Goal: Task Accomplishment & Management: Manage account settings

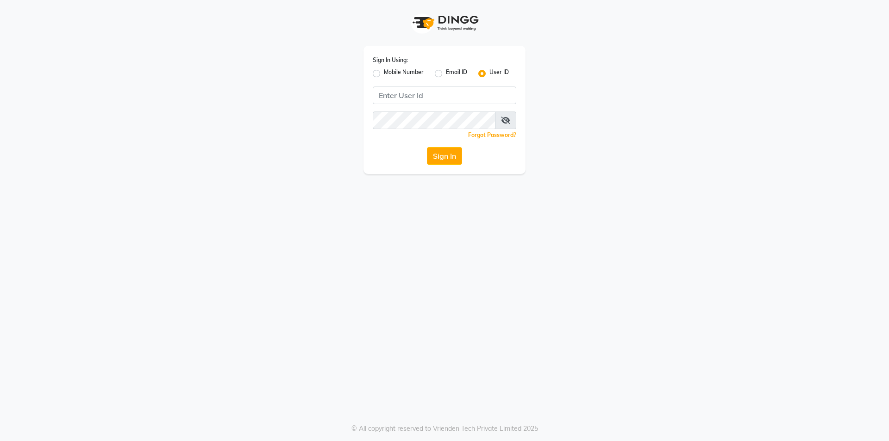
click at [384, 72] on label "Mobile Number" at bounding box center [404, 73] width 40 height 11
click at [384, 72] on input "Mobile Number" at bounding box center [387, 71] width 6 height 6
radio input "true"
radio input "false"
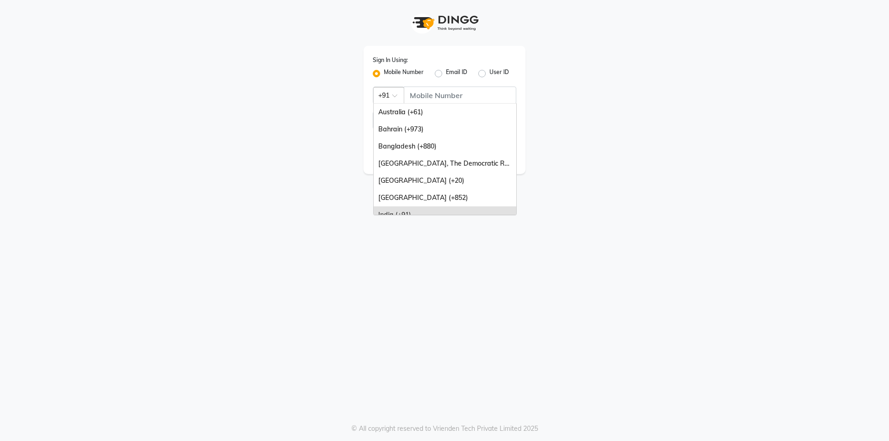
click at [389, 97] on div at bounding box center [389, 95] width 30 height 10
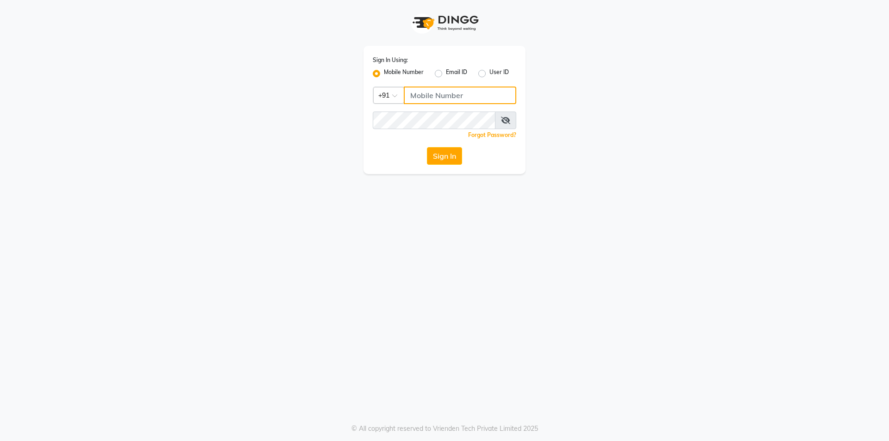
click at [413, 92] on input "Username" at bounding box center [460, 96] width 113 height 18
click at [461, 95] on input "9048175558" at bounding box center [460, 96] width 113 height 18
type input "9"
click at [447, 101] on input "Username" at bounding box center [460, 96] width 113 height 18
click at [426, 97] on input "Username" at bounding box center [460, 96] width 113 height 18
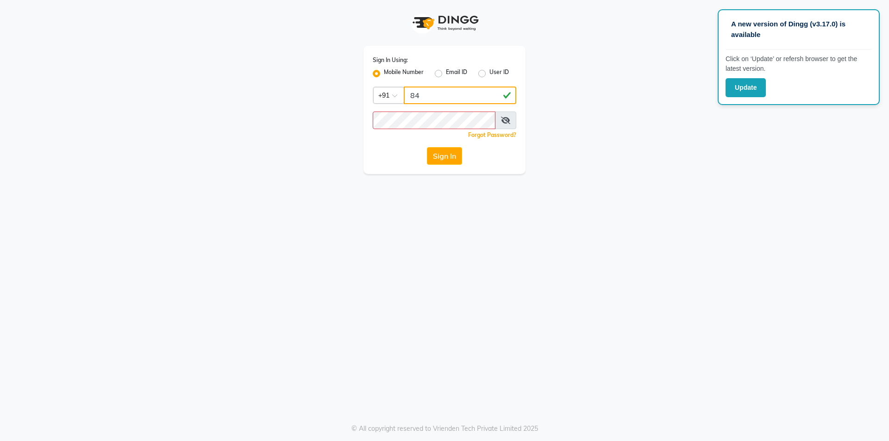
type input "8"
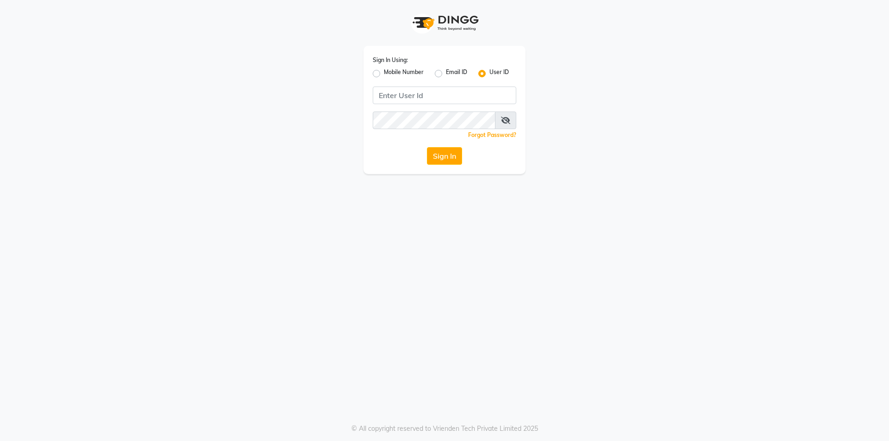
click at [377, 69] on div "Mobile Number" at bounding box center [398, 73] width 51 height 11
click at [384, 72] on label "Mobile Number" at bounding box center [404, 73] width 40 height 11
click at [384, 72] on input "Mobile Number" at bounding box center [387, 71] width 6 height 6
radio input "true"
radio input "false"
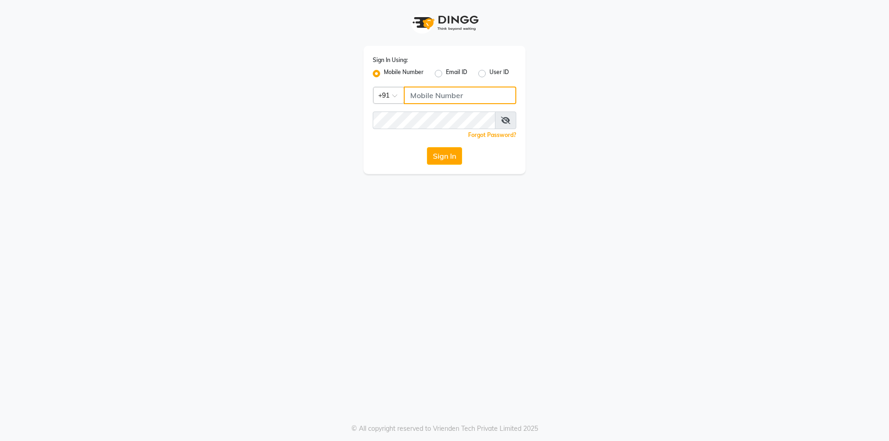
click at [416, 97] on input "Username" at bounding box center [460, 96] width 113 height 18
type input "8"
click at [447, 99] on input "Username" at bounding box center [460, 96] width 113 height 18
type input "8448268500"
click at [442, 157] on button "Sign In" at bounding box center [444, 156] width 35 height 18
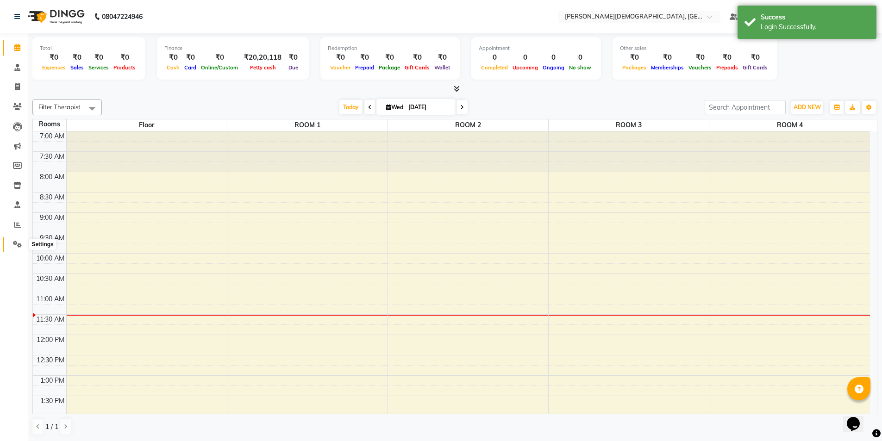
click at [20, 243] on icon at bounding box center [17, 244] width 9 height 7
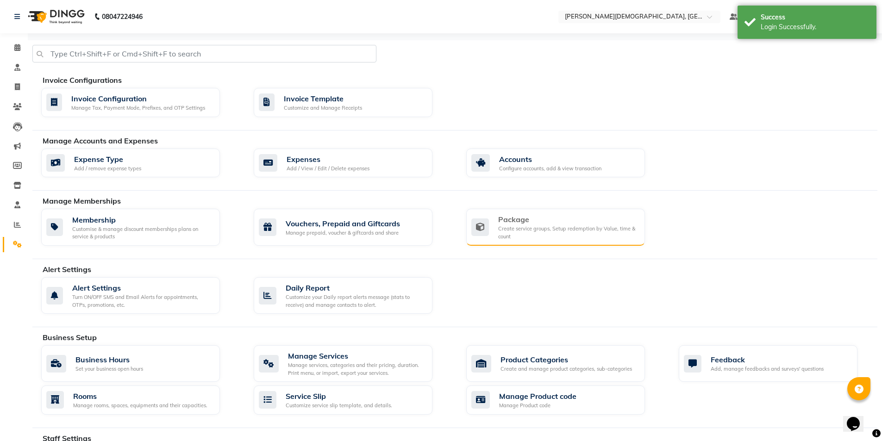
click at [519, 221] on div "Package" at bounding box center [567, 219] width 139 height 11
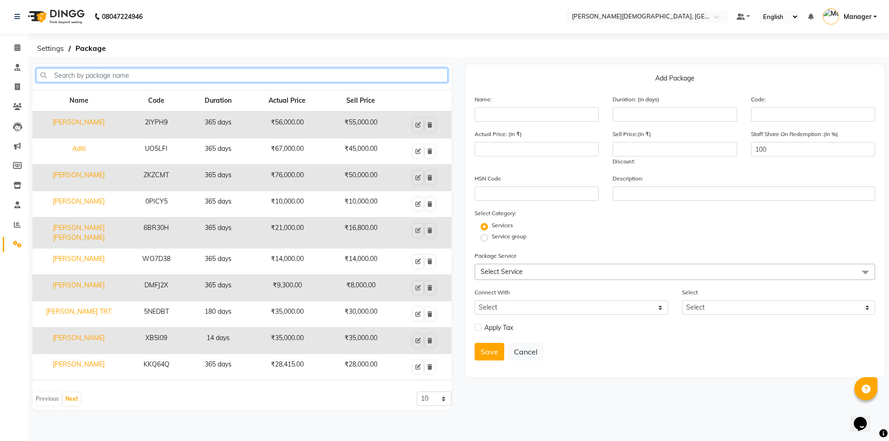
click at [197, 69] on input "text" at bounding box center [242, 75] width 412 height 14
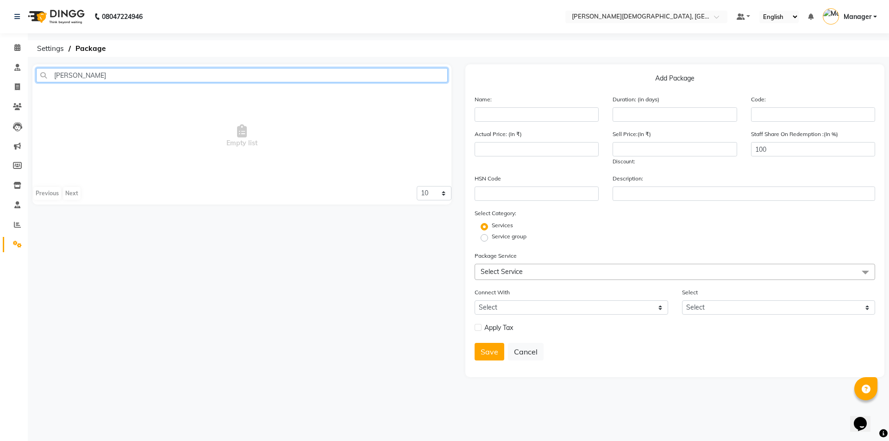
click at [99, 75] on input "[PERSON_NAME]" at bounding box center [242, 75] width 412 height 14
type input "u"
type input "g"
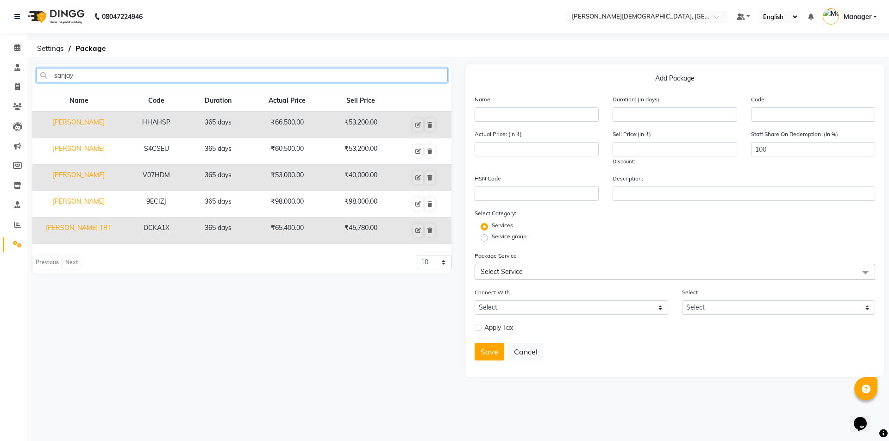
type input "sanjay"
click at [157, 176] on td "V07HDM" at bounding box center [156, 178] width 63 height 26
click at [94, 175] on td "[PERSON_NAME]" at bounding box center [78, 178] width 93 height 26
type input "[PERSON_NAME]"
type input "365"
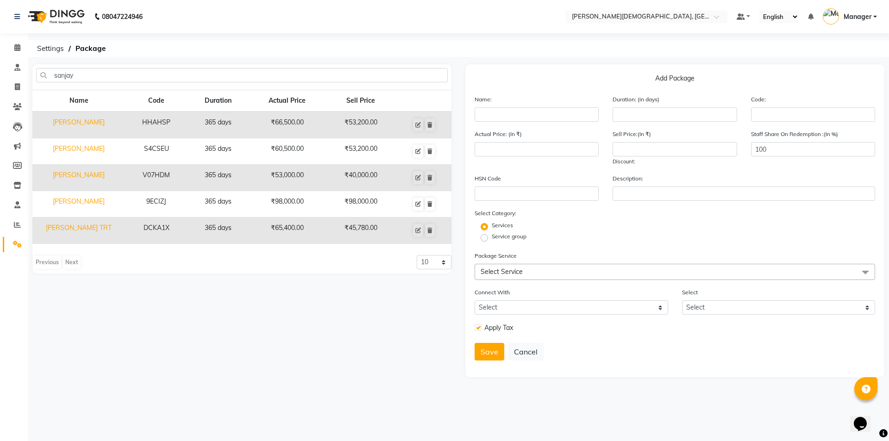
type input "V07HDM"
type input "53000"
type input "40000"
checkbox input "true"
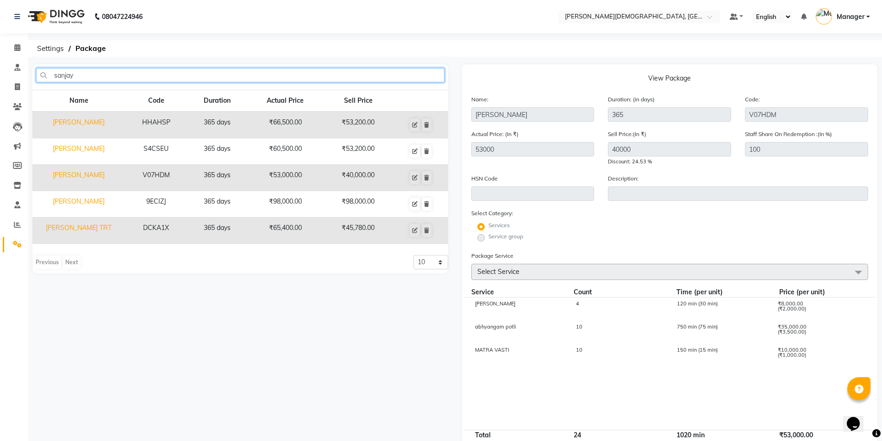
click at [98, 78] on input "sanjay" at bounding box center [240, 75] width 408 height 14
type input "s"
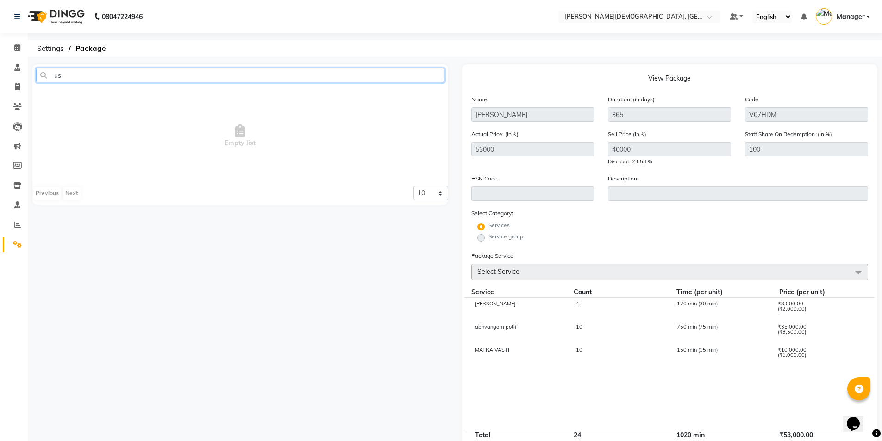
type input "u"
click at [288, 107] on span "Empty list" at bounding box center [240, 136] width 416 height 93
click at [112, 74] on input "9560820899" at bounding box center [240, 75] width 408 height 14
type input "9"
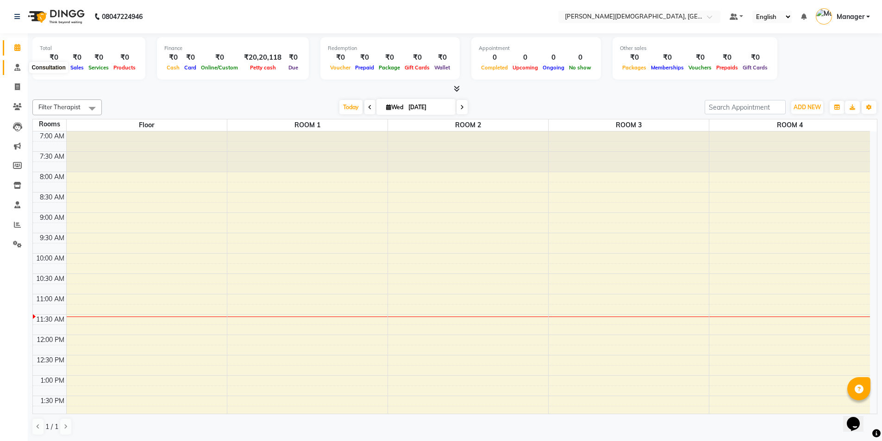
click at [18, 67] on icon at bounding box center [17, 67] width 6 height 7
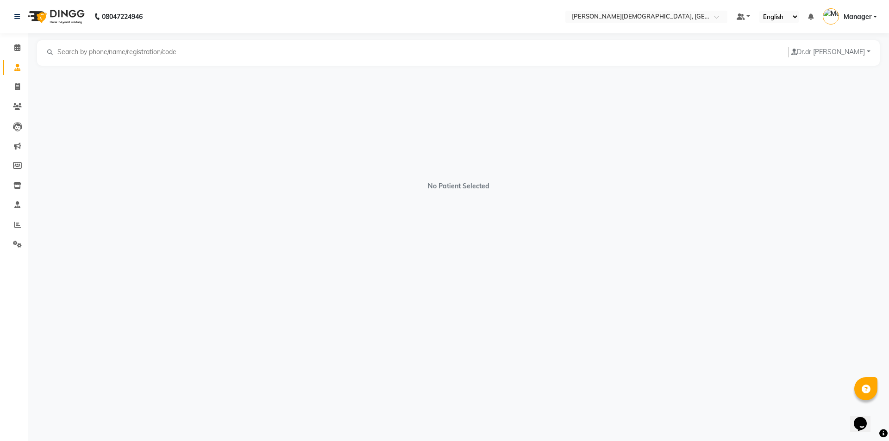
click at [76, 49] on input "text" at bounding box center [119, 52] width 127 height 11
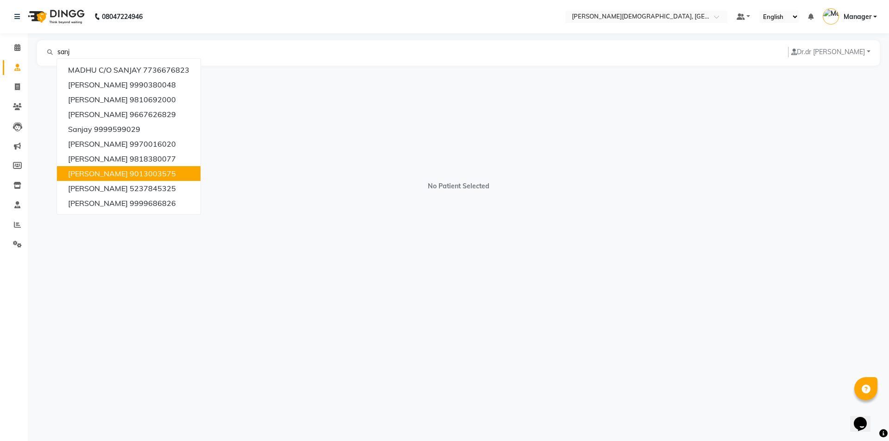
click at [145, 173] on ngb-highlight "9013003575" at bounding box center [153, 173] width 46 height 9
type input "9013003575"
select select "[DEMOGRAPHIC_DATA]"
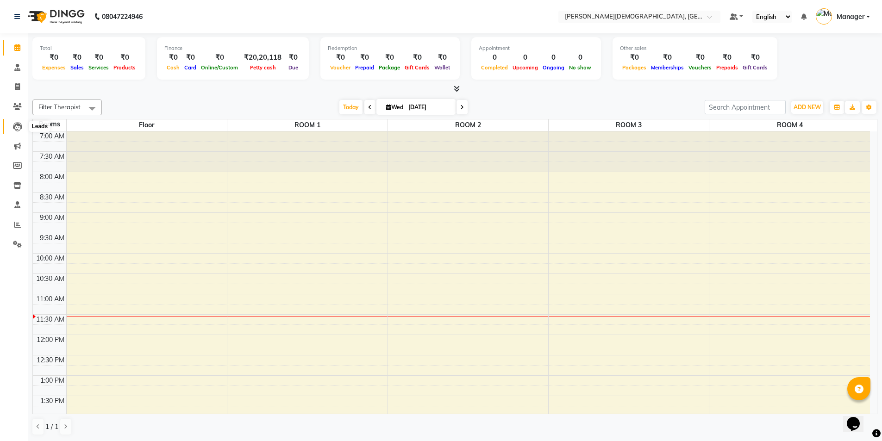
click at [15, 123] on icon at bounding box center [17, 126] width 9 height 9
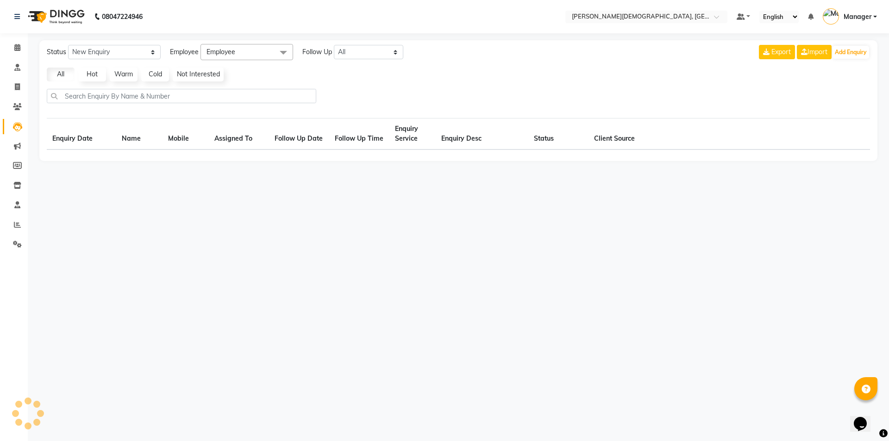
select select "10"
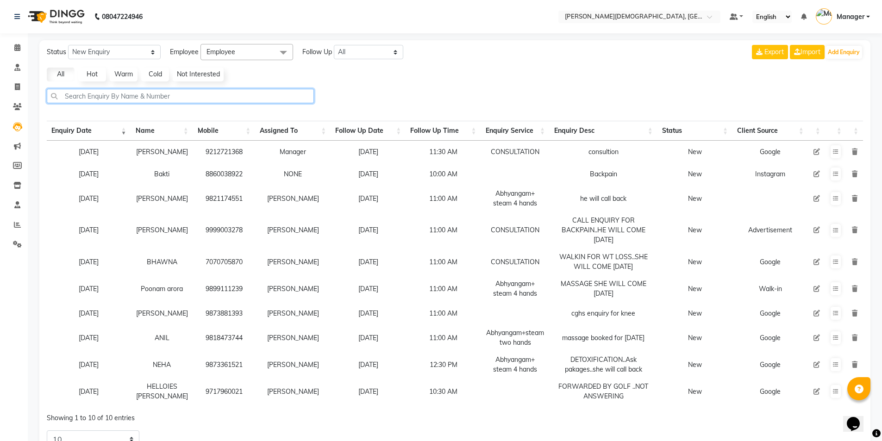
click at [105, 99] on input "text" at bounding box center [180, 96] width 267 height 14
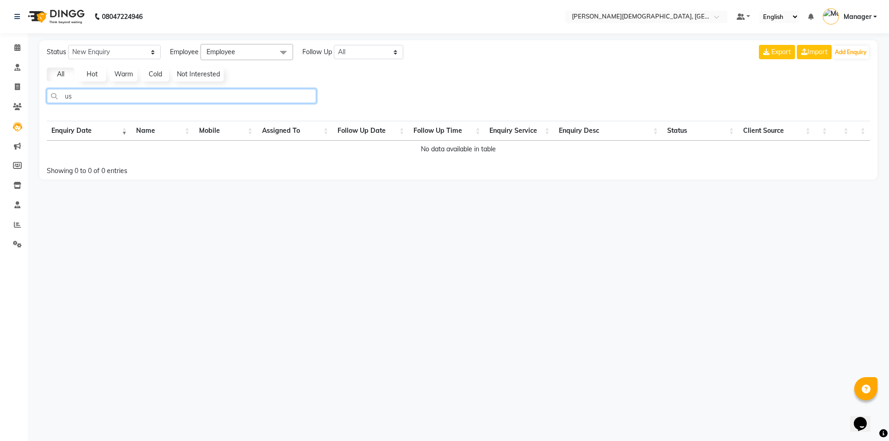
type input "u"
type input "s"
select select "10"
type input "[PERSON_NAME]"
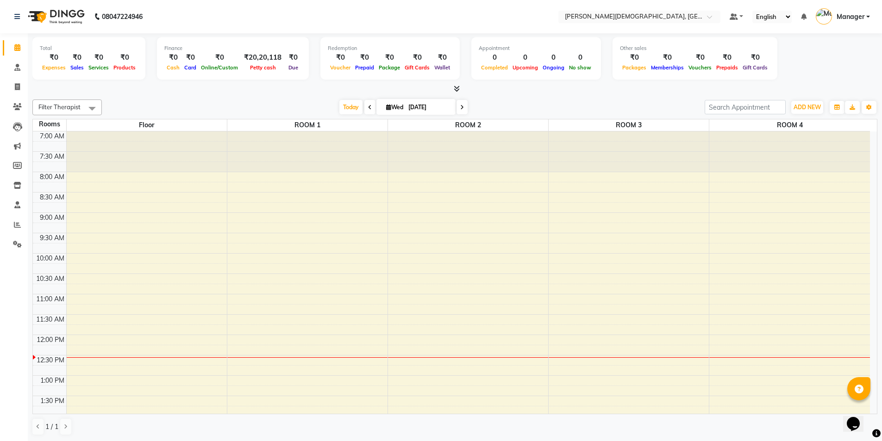
click at [369, 108] on icon at bounding box center [370, 108] width 4 height 6
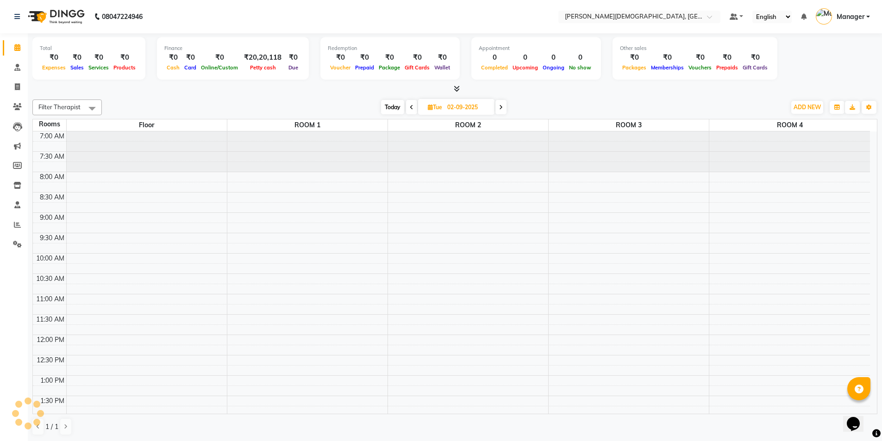
scroll to position [204, 0]
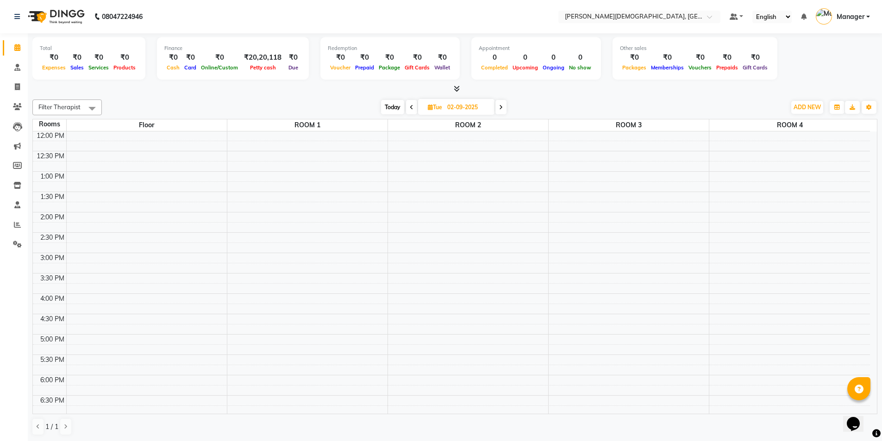
click at [410, 108] on icon at bounding box center [412, 108] width 4 height 6
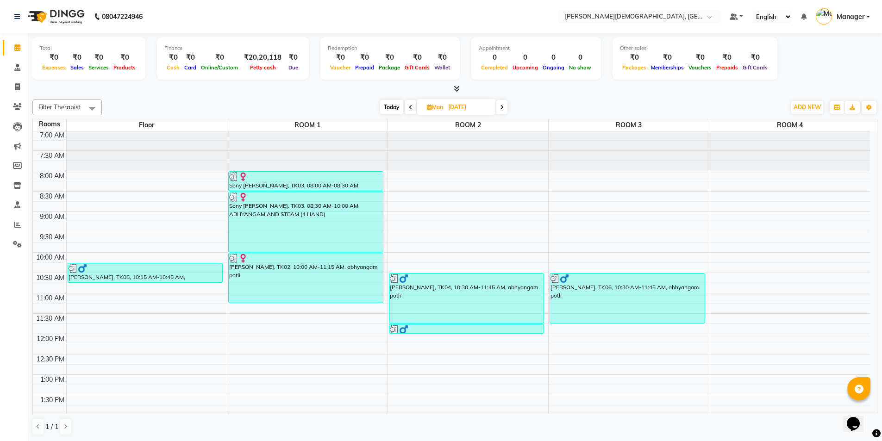
scroll to position [0, 0]
click at [501, 107] on icon at bounding box center [502, 108] width 4 height 6
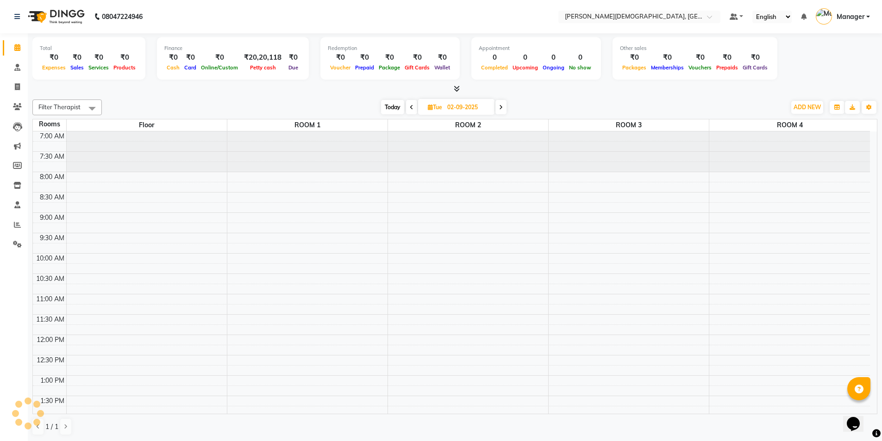
scroll to position [204, 0]
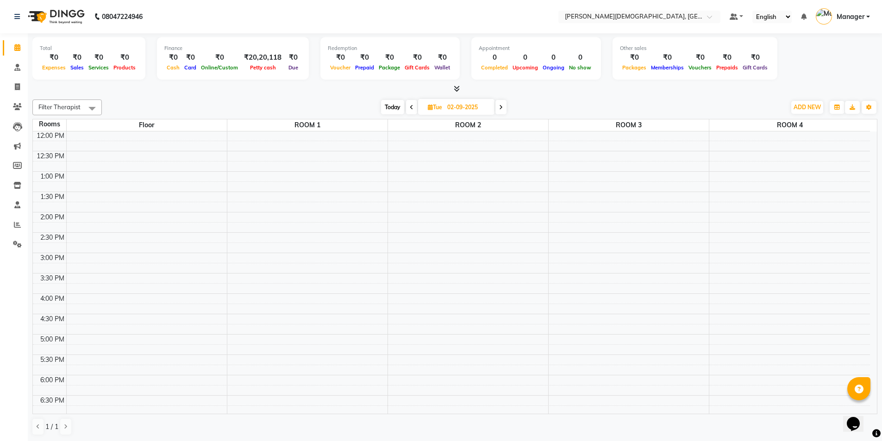
click at [503, 108] on span at bounding box center [501, 107] width 11 height 14
type input "[DATE]"
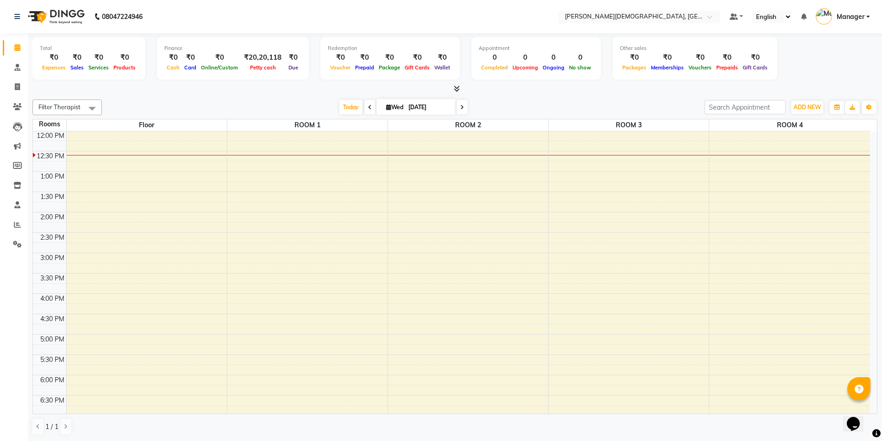
scroll to position [0, 0]
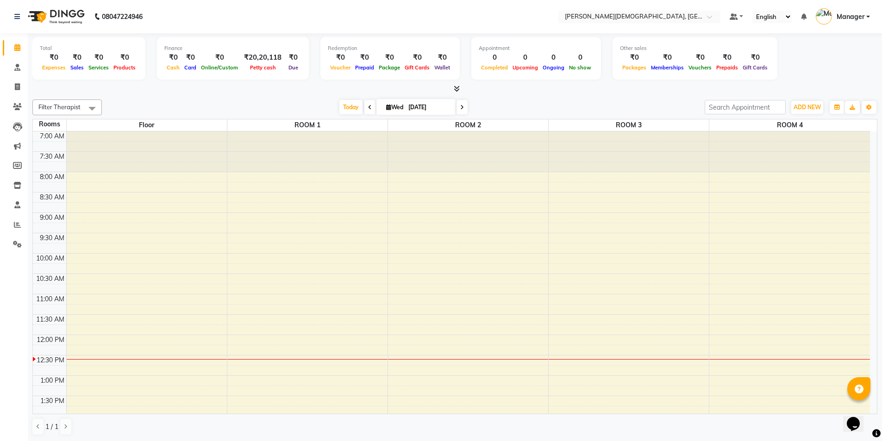
click at [279, 188] on div "7:00 AM 7:30 AM 8:00 AM 8:30 AM 9:00 AM 9:30 AM 10:00 AM 10:30 AM 11:00 AM 11:3…" at bounding box center [451, 417] width 837 height 570
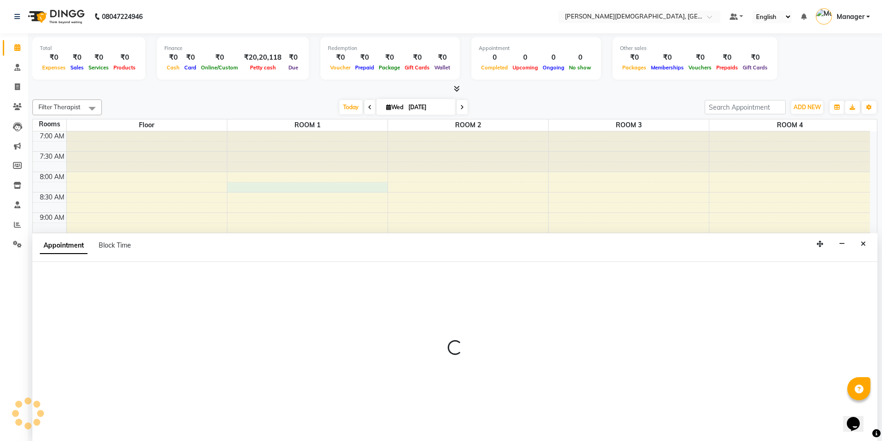
scroll to position [0, 0]
select select "495"
select select "tentative"
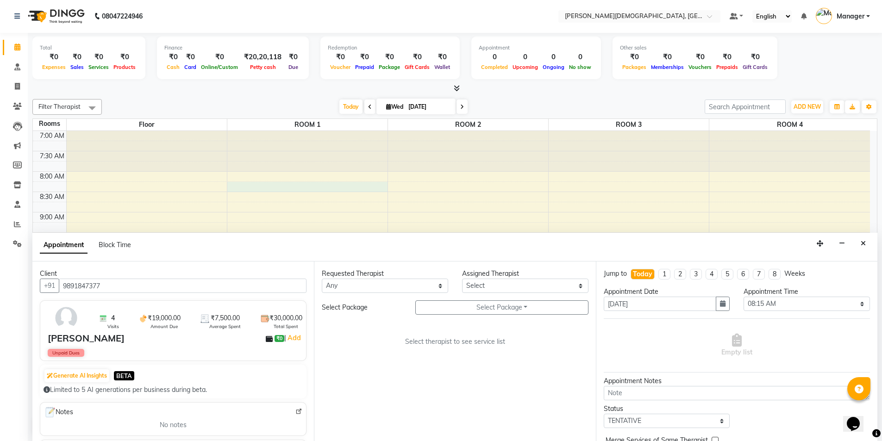
type input "9891847377"
click at [410, 284] on select "Any [PERSON_NAME] [PERSON_NAME] [PERSON_NAME] [PERSON_NAME] [PERSON_NAME] [PERS…" at bounding box center [385, 286] width 126 height 14
select select "85571"
click at [322, 279] on select "Any [PERSON_NAME] [PERSON_NAME] [PERSON_NAME] [PERSON_NAME] [PERSON_NAME] [PERS…" at bounding box center [385, 286] width 126 height 14
select select "85571"
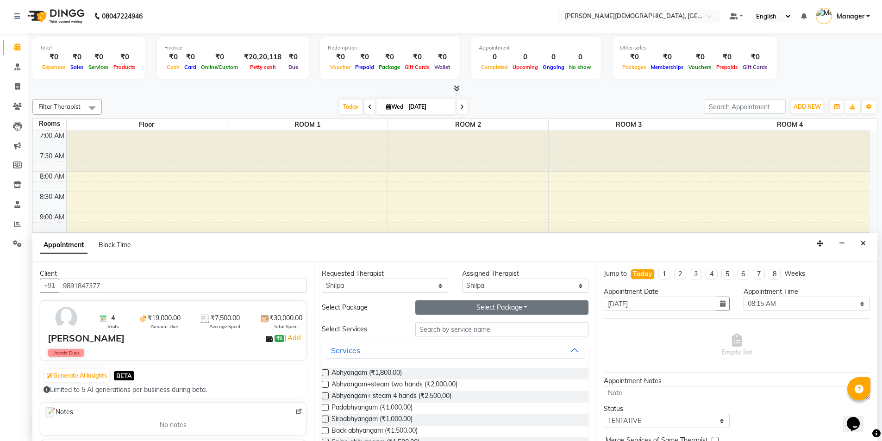
click at [471, 306] on button "Select Package Toggle Dropdown" at bounding box center [501, 308] width 173 height 14
click at [456, 326] on li "[PERSON_NAME]" at bounding box center [453, 326] width 74 height 13
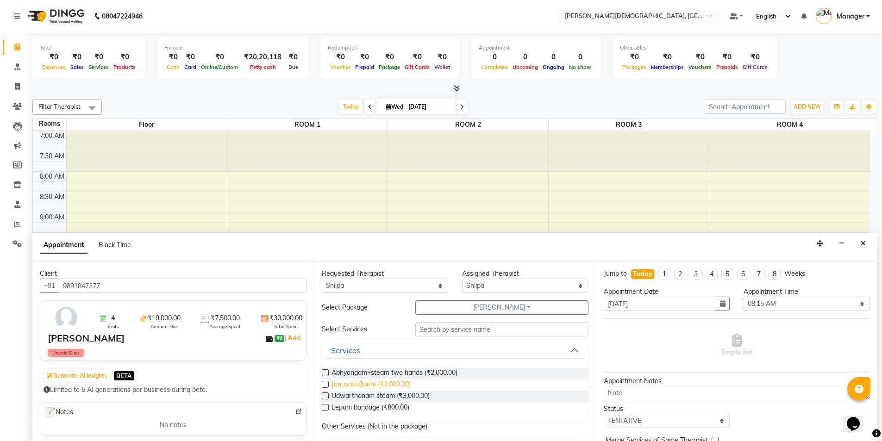
click at [377, 384] on span "Januvasti(both) (₹3,000.00)" at bounding box center [371, 386] width 79 height 12
checkbox input "true"
select select "2680"
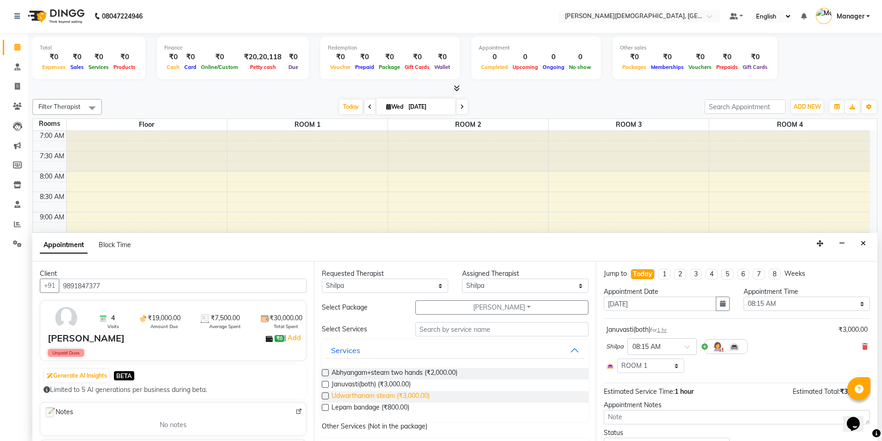
checkbox input "false"
click at [373, 406] on span "Lepam bandage (₹800.00)" at bounding box center [371, 409] width 78 height 12
checkbox input "true"
select select "2680"
checkbox input "false"
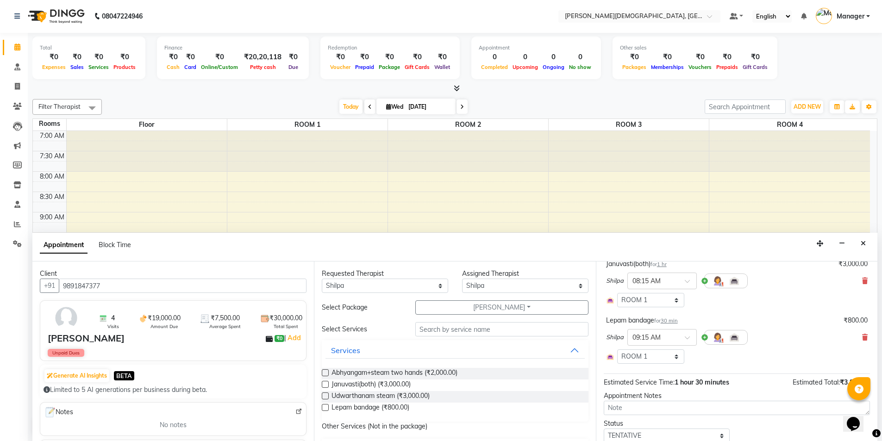
scroll to position [126, 0]
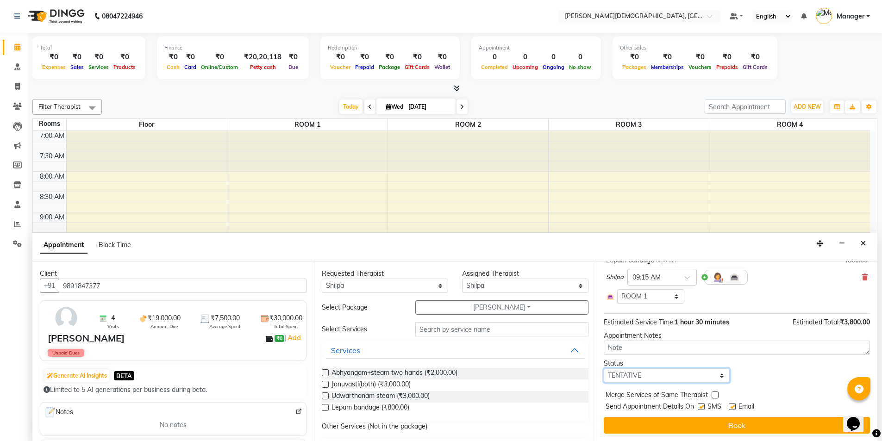
click at [683, 373] on select "Select TENTATIVE CONFIRM CHECK-IN UPCOMING" at bounding box center [667, 376] width 126 height 14
select select "confirm booking"
click at [604, 369] on select "Select TENTATIVE CONFIRM CHECK-IN UPCOMING" at bounding box center [667, 376] width 126 height 14
click at [701, 405] on label at bounding box center [701, 406] width 7 height 7
click at [701, 405] on input "checkbox" at bounding box center [701, 408] width 6 height 6
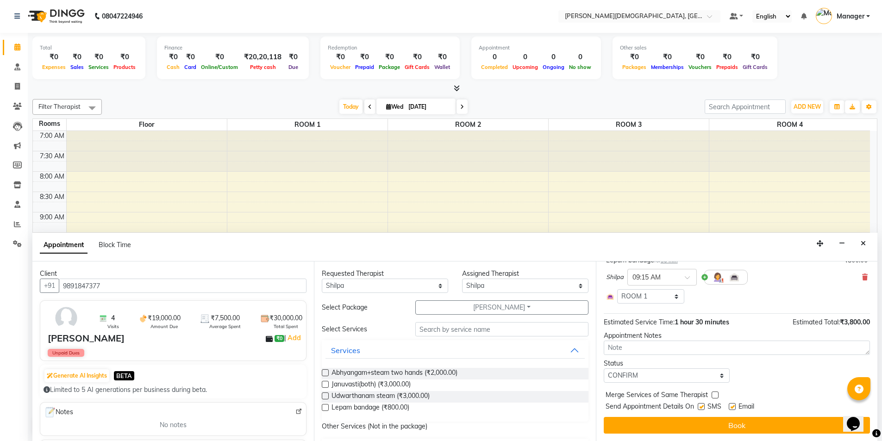
checkbox input "false"
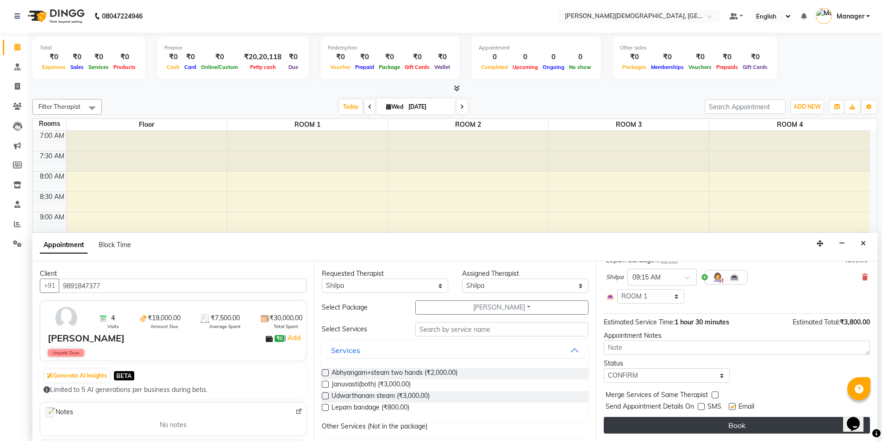
click at [685, 431] on button "Book" at bounding box center [737, 425] width 266 height 17
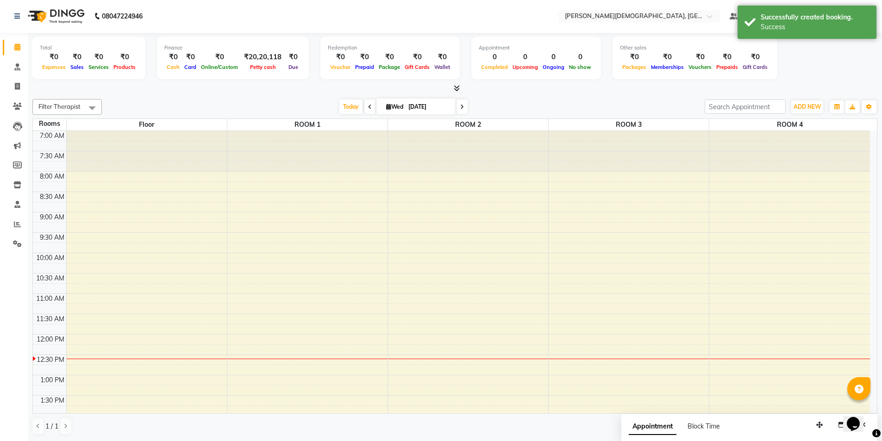
scroll to position [0, 0]
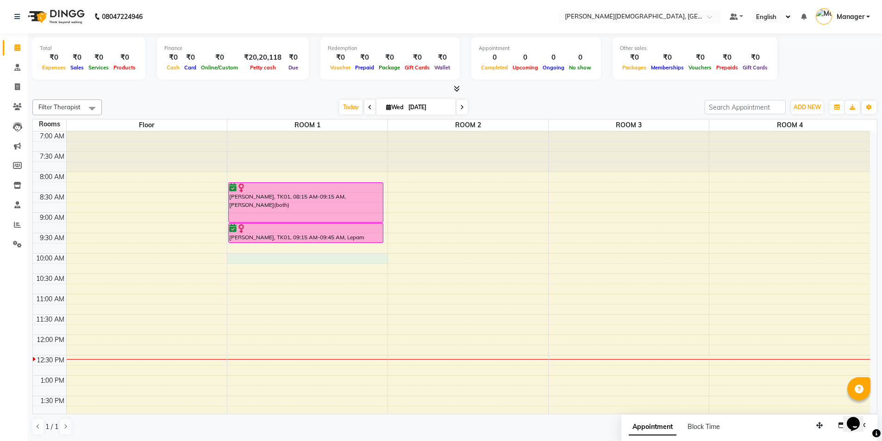
click at [283, 256] on div "7:00 AM 7:30 AM 8:00 AM 8:30 AM 9:00 AM 9:30 AM 10:00 AM 10:30 AM 11:00 AM 11:3…" at bounding box center [451, 417] width 837 height 570
select select "600"
select select "tentative"
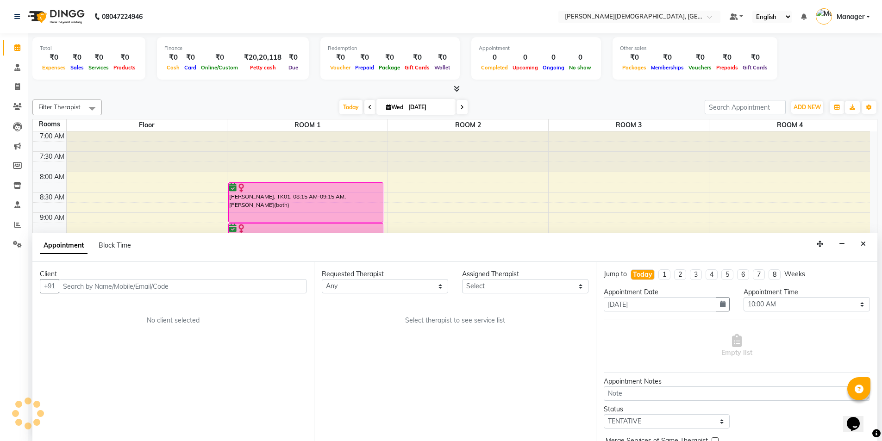
scroll to position [0, 0]
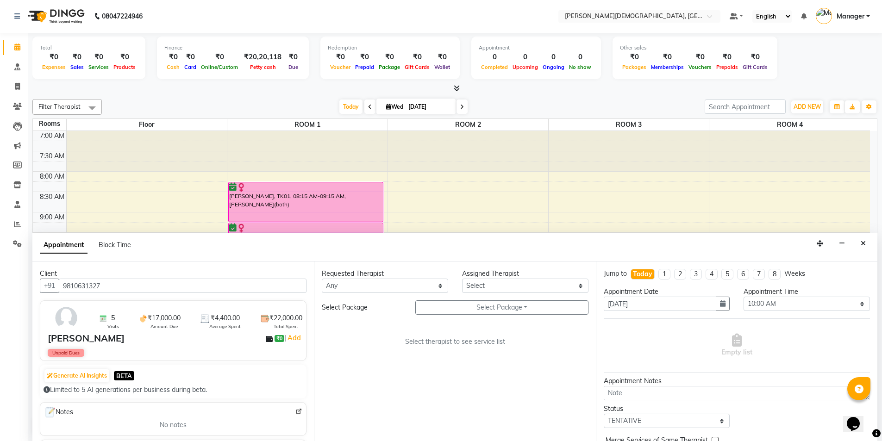
type input "9810631327"
click at [371, 286] on select "Any [PERSON_NAME] [PERSON_NAME] [PERSON_NAME] [PERSON_NAME] [PERSON_NAME] [PERS…" at bounding box center [385, 286] width 126 height 14
select select "78228"
click at [322, 279] on select "Any [PERSON_NAME] [PERSON_NAME] [PERSON_NAME] [PERSON_NAME] [PERSON_NAME] [PERS…" at bounding box center [385, 286] width 126 height 14
select select "78228"
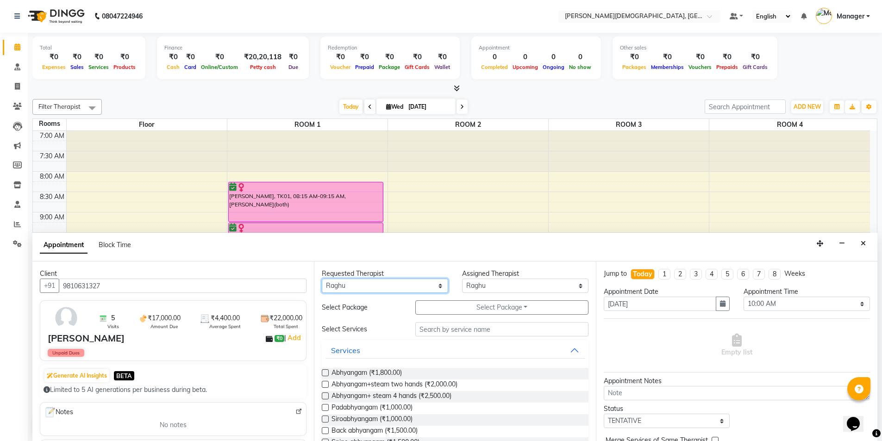
click at [415, 283] on select "Any [PERSON_NAME] [PERSON_NAME] [PERSON_NAME] [PERSON_NAME] [PERSON_NAME] [PERS…" at bounding box center [385, 286] width 126 height 14
select select "81275"
click at [322, 279] on select "Any [PERSON_NAME] [PERSON_NAME] [PERSON_NAME] [PERSON_NAME] [PERSON_NAME] [PERS…" at bounding box center [385, 286] width 126 height 14
select select "81275"
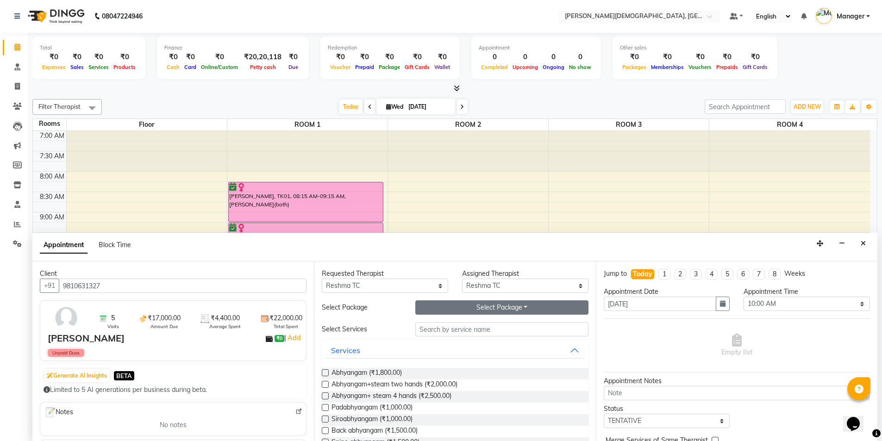
click at [468, 308] on button "Select Package Toggle Dropdown" at bounding box center [501, 308] width 173 height 14
click at [465, 324] on li "[PERSON_NAME]" at bounding box center [453, 326] width 74 height 13
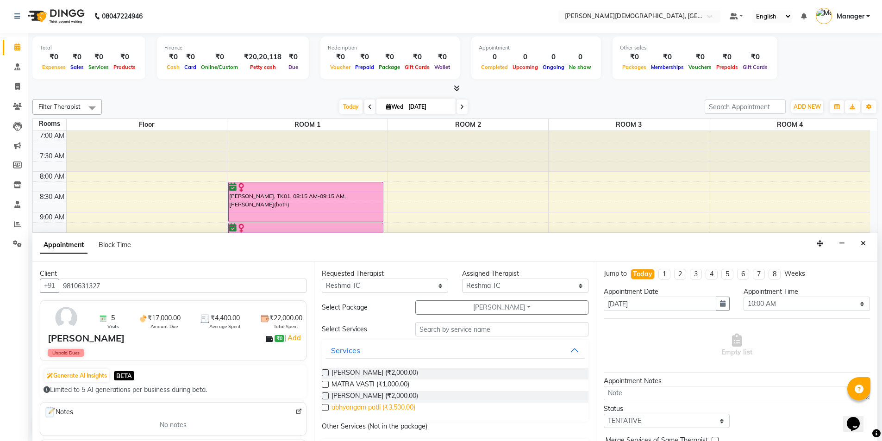
click at [380, 406] on span "abhyangam potli (₹3,500.00)" at bounding box center [374, 409] width 84 height 12
checkbox input "true"
select select "2680"
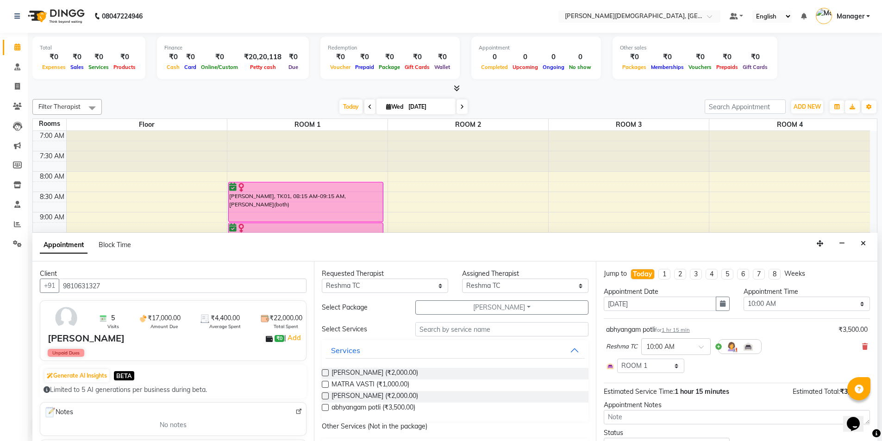
checkbox input "false"
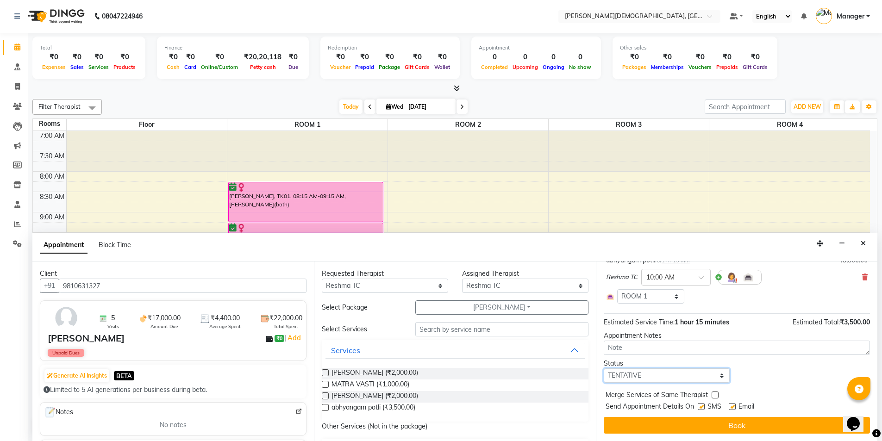
click at [663, 378] on select "Select TENTATIVE CONFIRM CHECK-IN UPCOMING" at bounding box center [667, 376] width 126 height 14
select select "confirm booking"
click at [604, 369] on select "Select TENTATIVE CONFIRM CHECK-IN UPCOMING" at bounding box center [667, 376] width 126 height 14
click at [701, 407] on label at bounding box center [701, 406] width 7 height 7
click at [701, 407] on input "checkbox" at bounding box center [701, 408] width 6 height 6
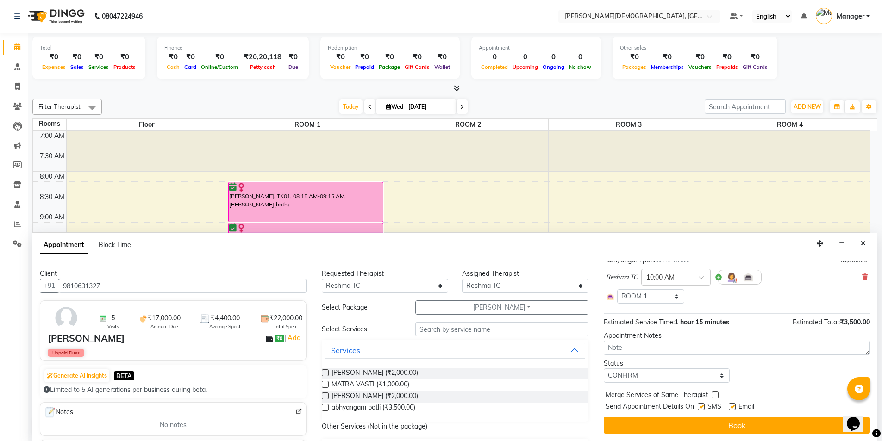
checkbox input "false"
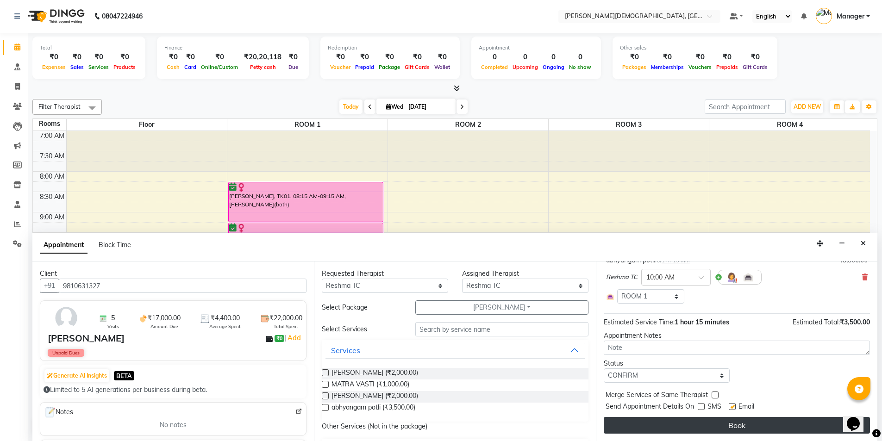
click at [687, 426] on button "Book" at bounding box center [737, 425] width 266 height 17
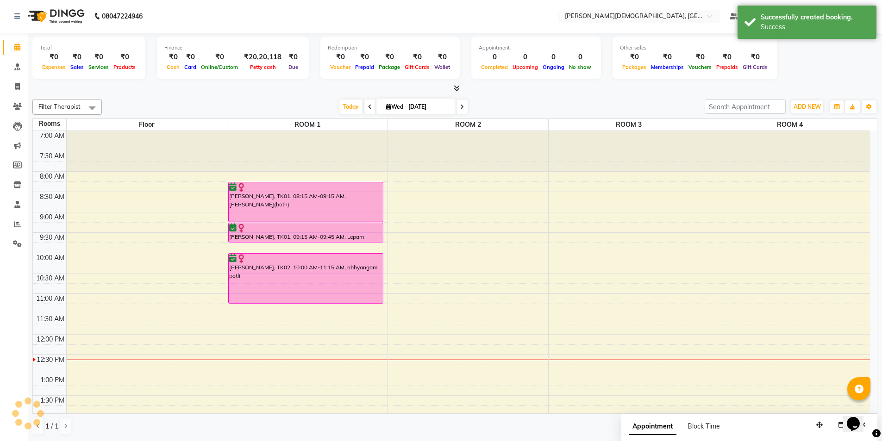
scroll to position [0, 0]
click at [481, 278] on div "7:00 AM 7:30 AM 8:00 AM 8:30 AM 9:00 AM 9:30 AM 10:00 AM 10:30 AM 11:00 AM 11:3…" at bounding box center [451, 417] width 837 height 570
select select "tentative"
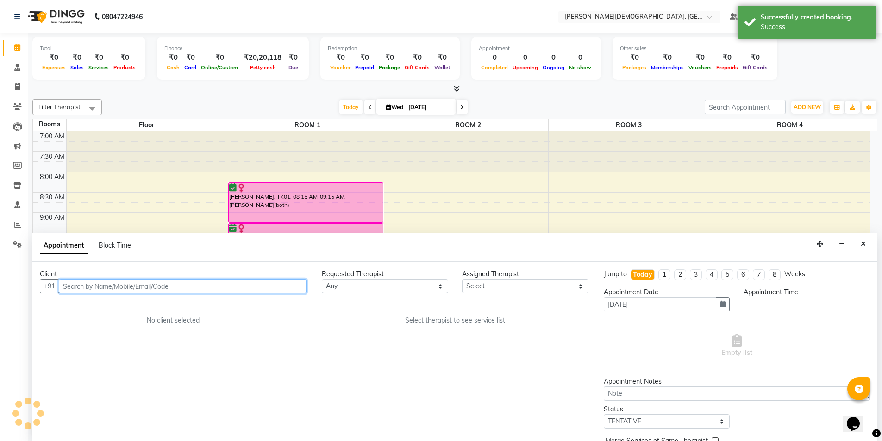
scroll to position [0, 0]
select select "630"
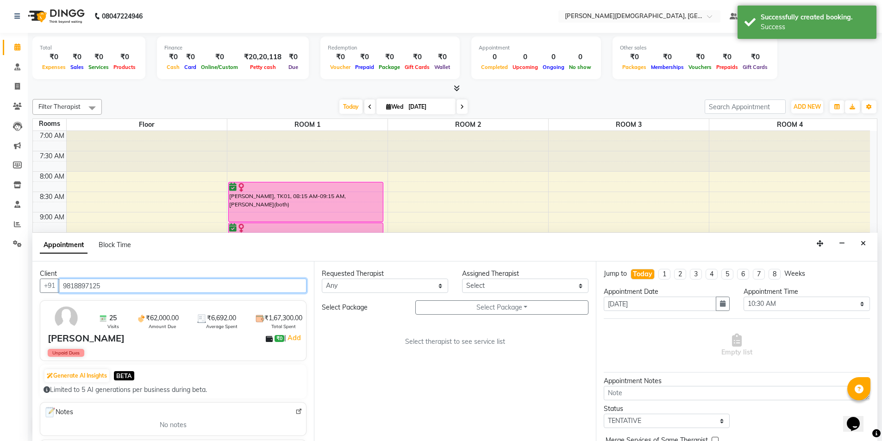
type input "9818897125"
click at [381, 286] on select "Any [PERSON_NAME] [PERSON_NAME] [PERSON_NAME] [PERSON_NAME] [PERSON_NAME] [PERS…" at bounding box center [385, 286] width 126 height 14
select select "85572"
click at [322, 279] on select "Any [PERSON_NAME] [PERSON_NAME] [PERSON_NAME] [PERSON_NAME] [PERSON_NAME] [PERS…" at bounding box center [385, 286] width 126 height 14
select select "85572"
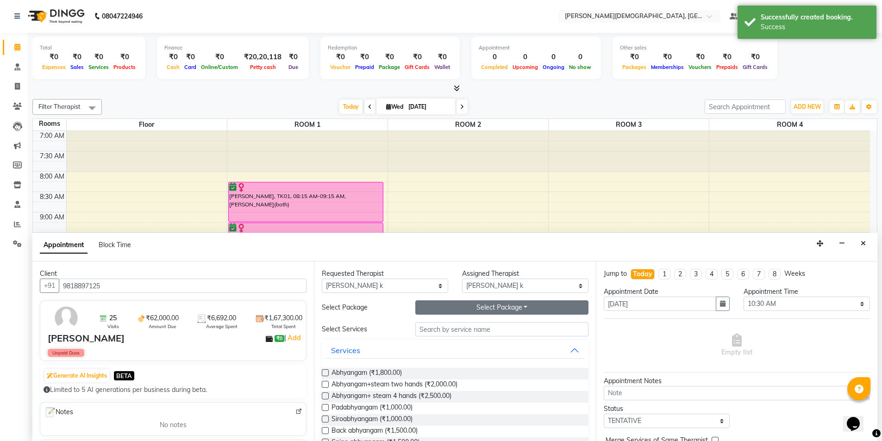
click at [491, 305] on button "Select Package Toggle Dropdown" at bounding box center [501, 308] width 173 height 14
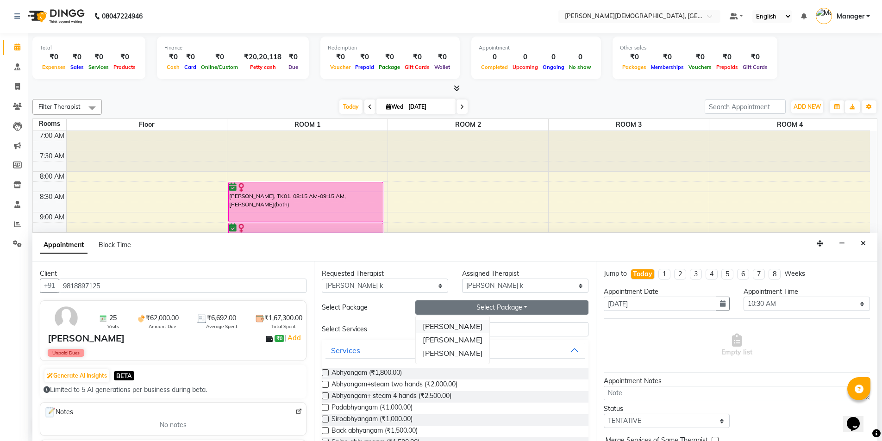
click at [472, 323] on li "[PERSON_NAME]" at bounding box center [453, 326] width 74 height 13
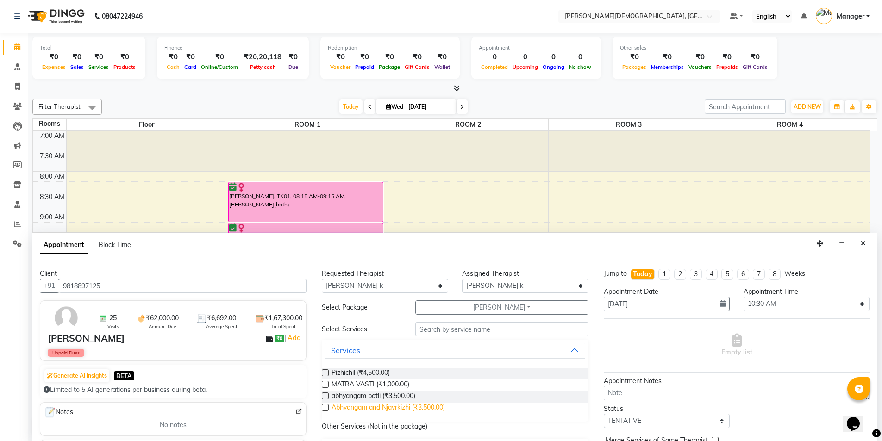
click at [369, 407] on span "Abhyangam and Njavrkizhi (₹3,500.00)" at bounding box center [388, 409] width 113 height 12
checkbox input "true"
select select "2681"
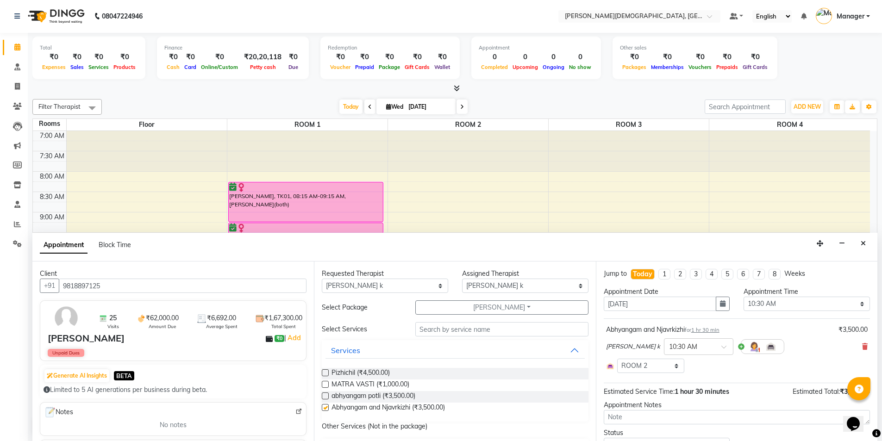
checkbox input "false"
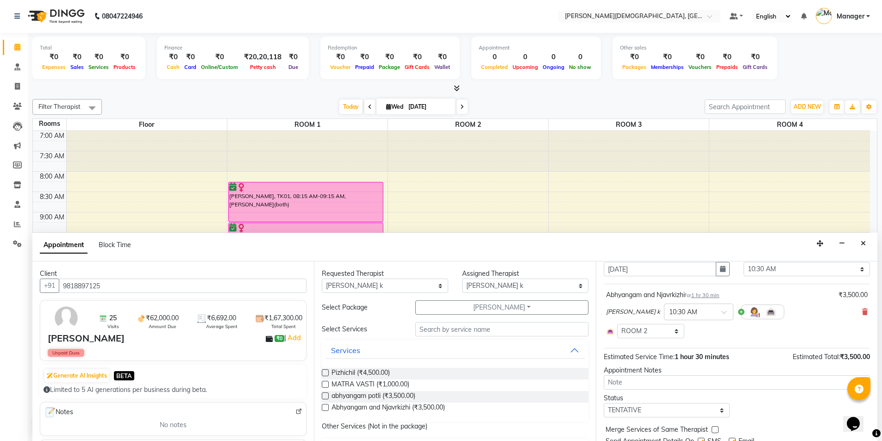
scroll to position [69, 0]
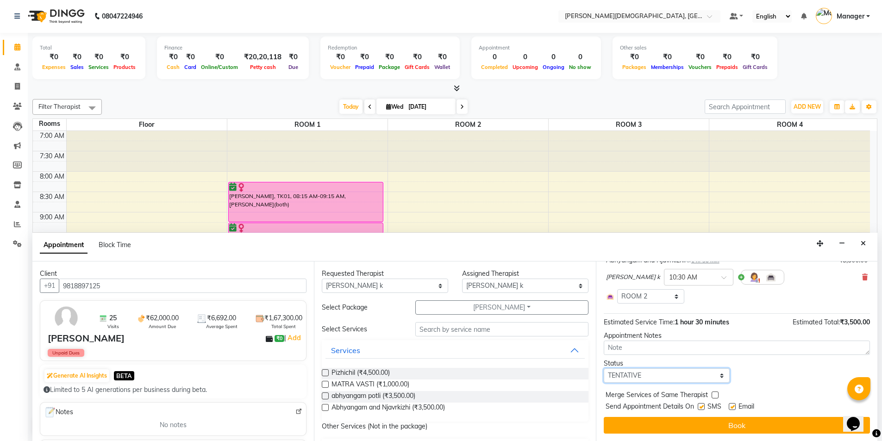
click at [676, 378] on select "Select TENTATIVE CONFIRM CHECK-IN UPCOMING" at bounding box center [667, 376] width 126 height 14
select select "confirm booking"
click at [604, 369] on select "Select TENTATIVE CONFIRM CHECK-IN UPCOMING" at bounding box center [667, 376] width 126 height 14
click at [703, 408] on label at bounding box center [701, 406] width 7 height 7
click at [703, 408] on input "checkbox" at bounding box center [701, 408] width 6 height 6
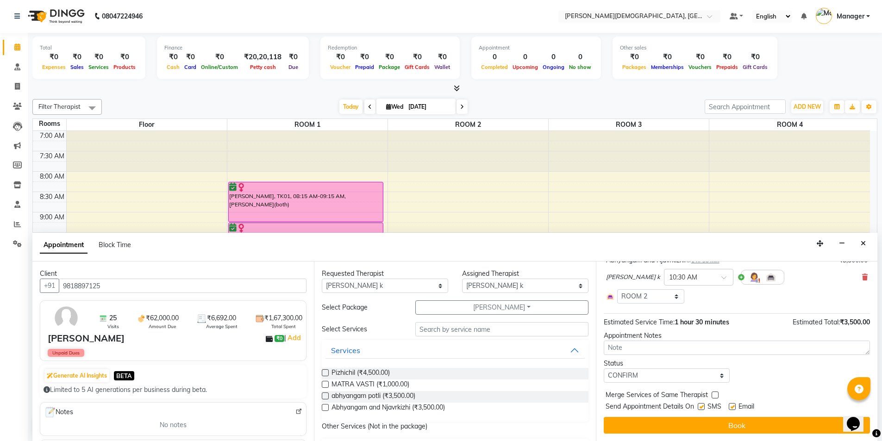
checkbox input "false"
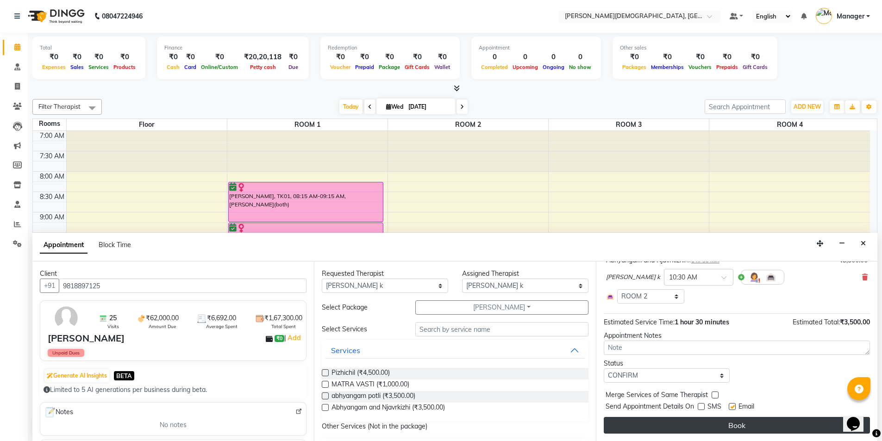
click at [694, 421] on button "Book" at bounding box center [737, 425] width 266 height 17
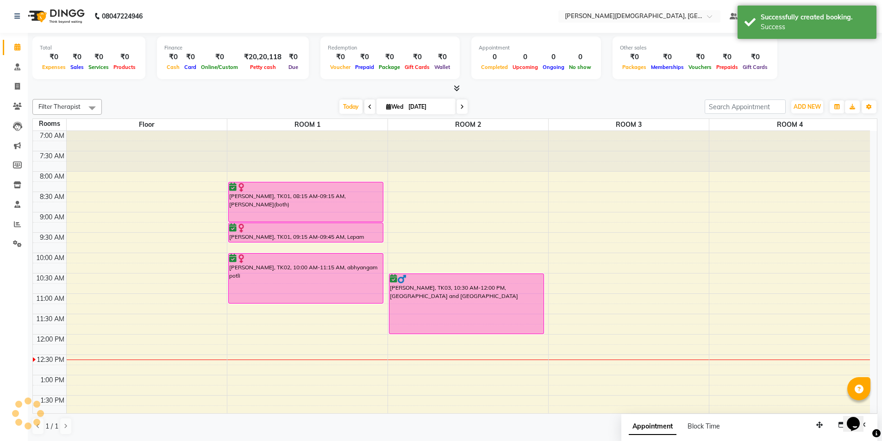
scroll to position [0, 0]
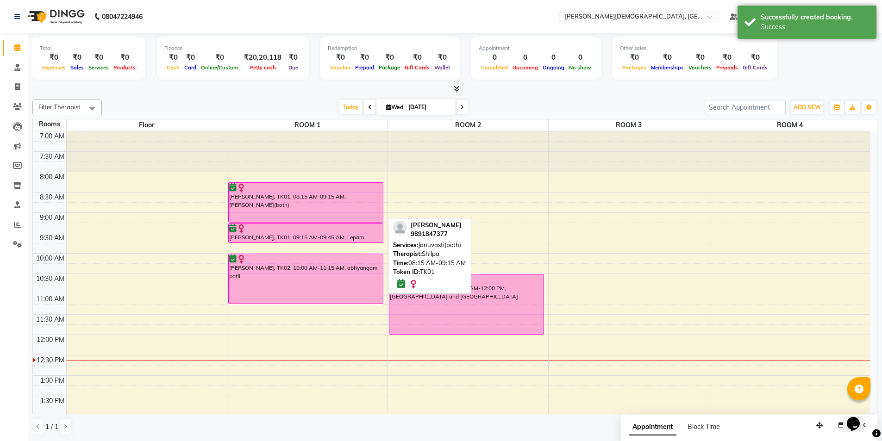
click at [254, 201] on div "[PERSON_NAME], TK01, 08:15 AM-09:15 AM, [PERSON_NAME](both)" at bounding box center [306, 202] width 155 height 39
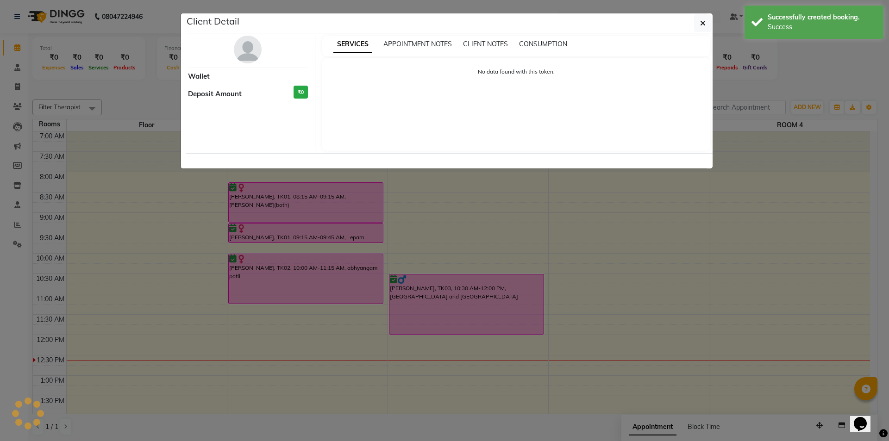
select select "6"
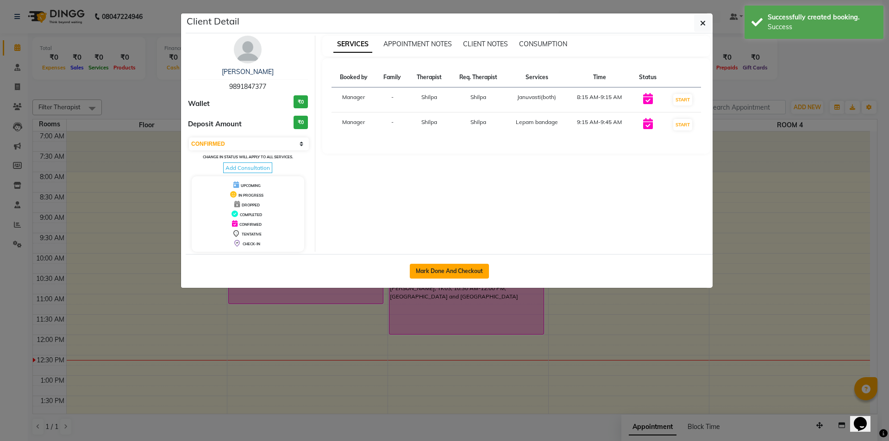
click at [443, 270] on button "Mark Done And Checkout" at bounding box center [449, 271] width 79 height 15
select select "service"
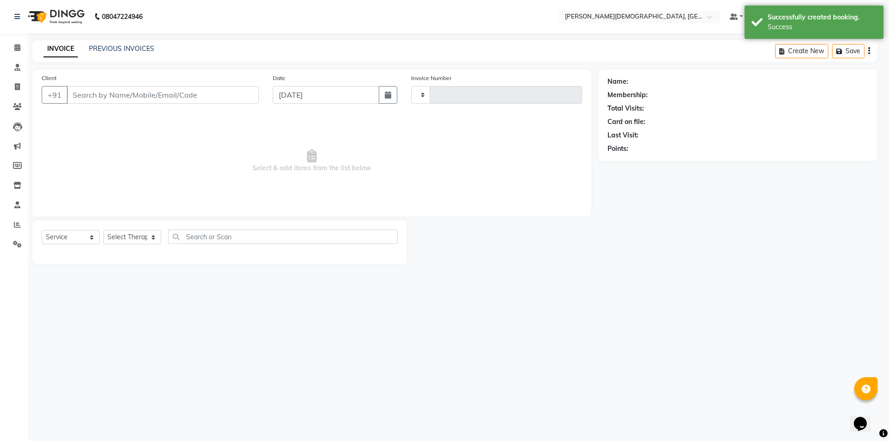
type input "1277"
select select "5573"
select select "membership"
select select "39593"
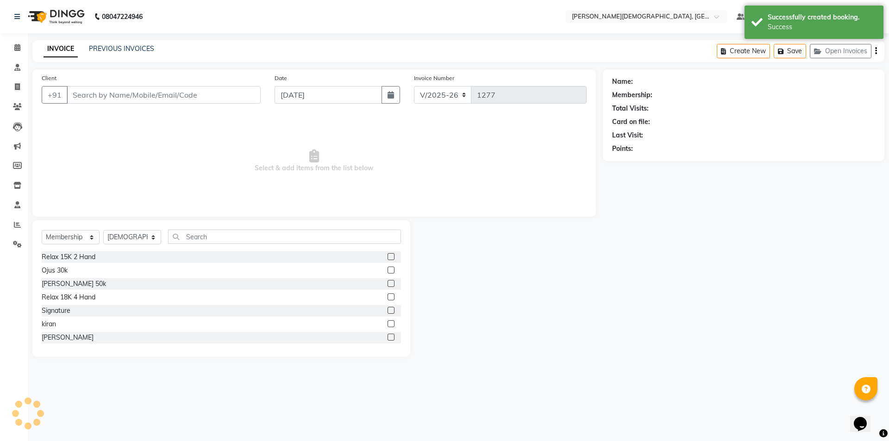
type input "9891847377"
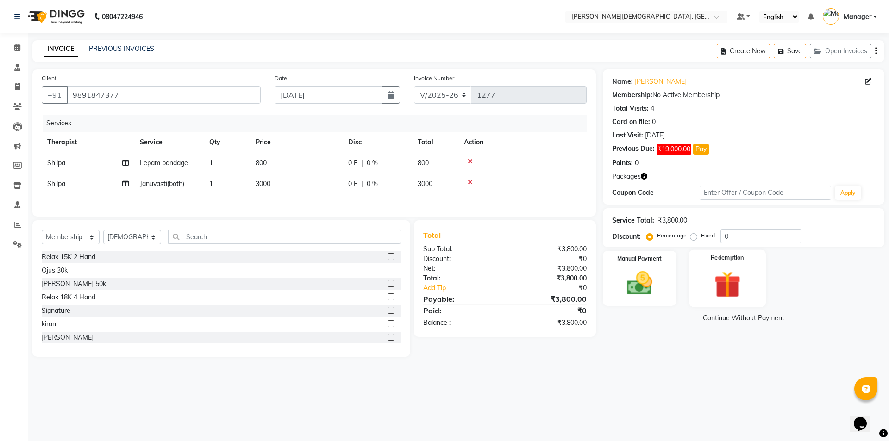
click at [713, 279] on img at bounding box center [727, 284] width 43 height 33
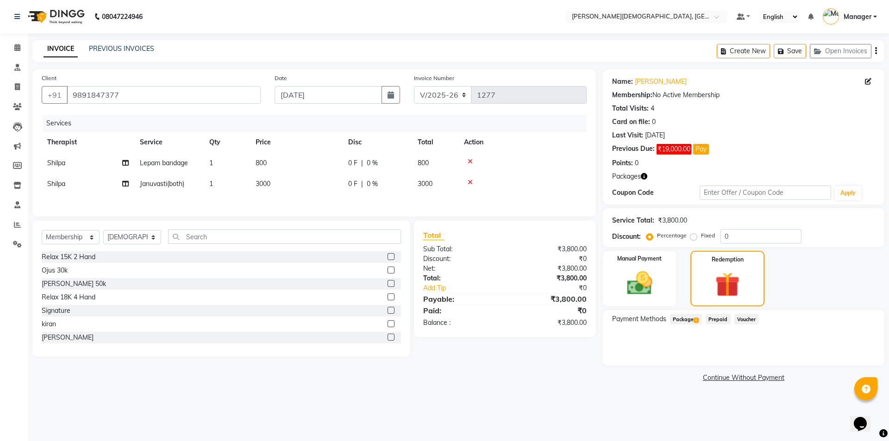
click at [697, 317] on span "Package 1" at bounding box center [686, 319] width 32 height 11
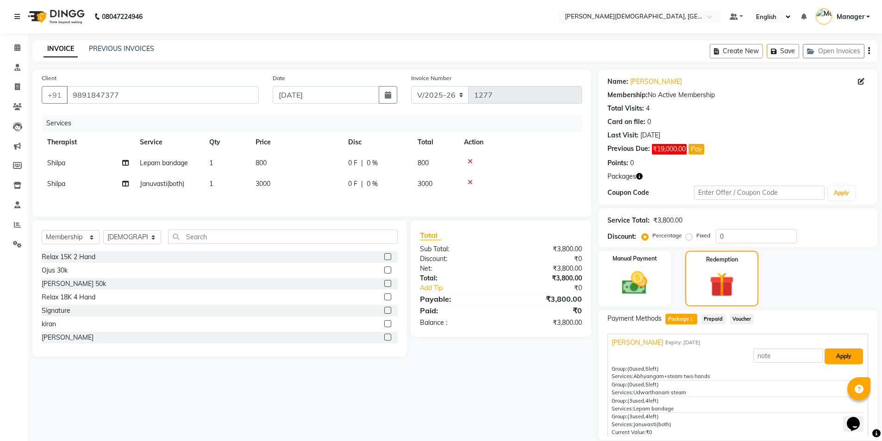
click at [832, 351] on button "Apply" at bounding box center [844, 357] width 38 height 16
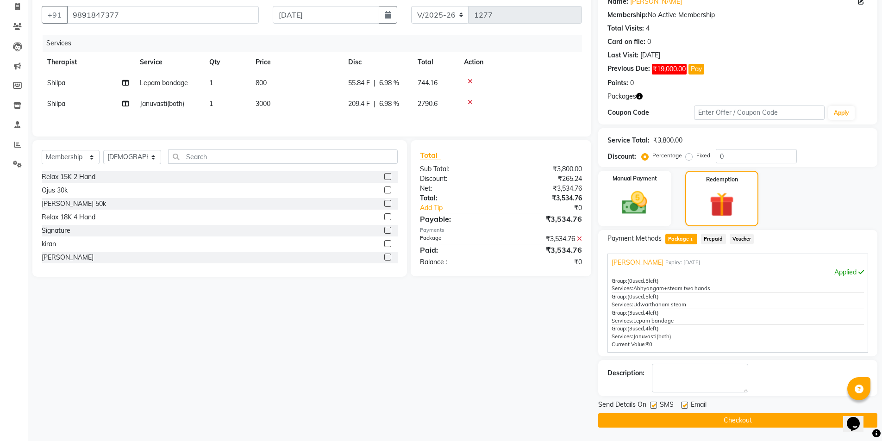
scroll to position [81, 0]
click at [653, 407] on label at bounding box center [653, 405] width 7 height 7
click at [653, 407] on input "checkbox" at bounding box center [653, 405] width 6 height 6
checkbox input "false"
click at [650, 423] on button "Checkout" at bounding box center [737, 420] width 279 height 14
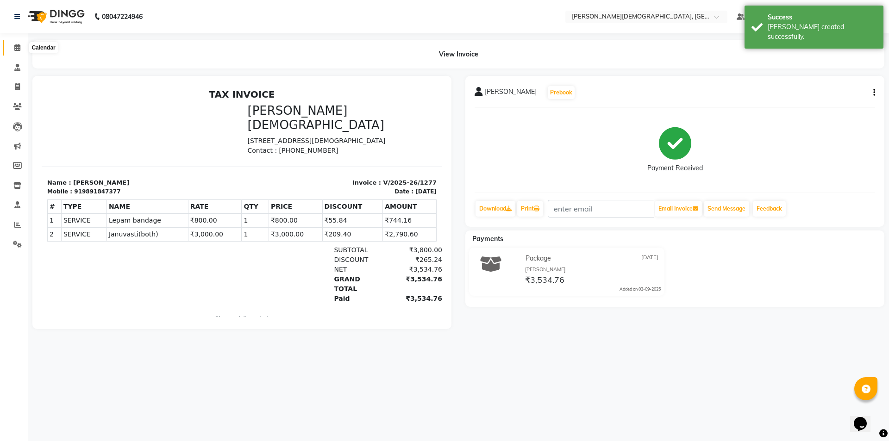
click at [17, 47] on icon at bounding box center [17, 47] width 6 height 7
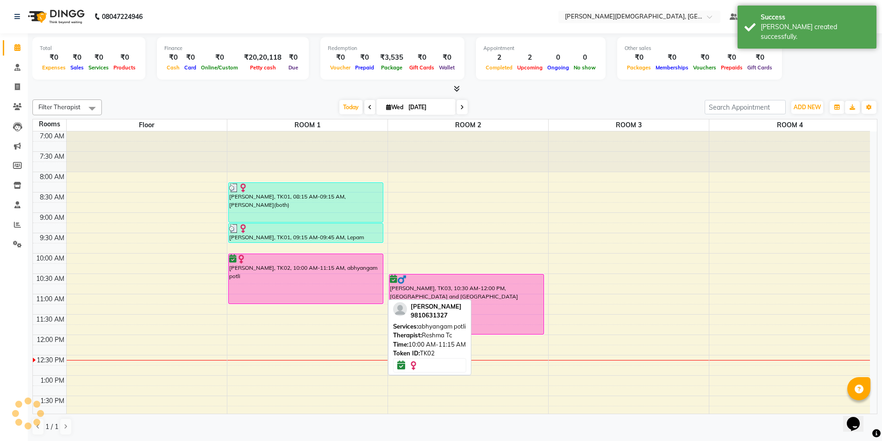
click at [289, 262] on div at bounding box center [306, 259] width 154 height 9
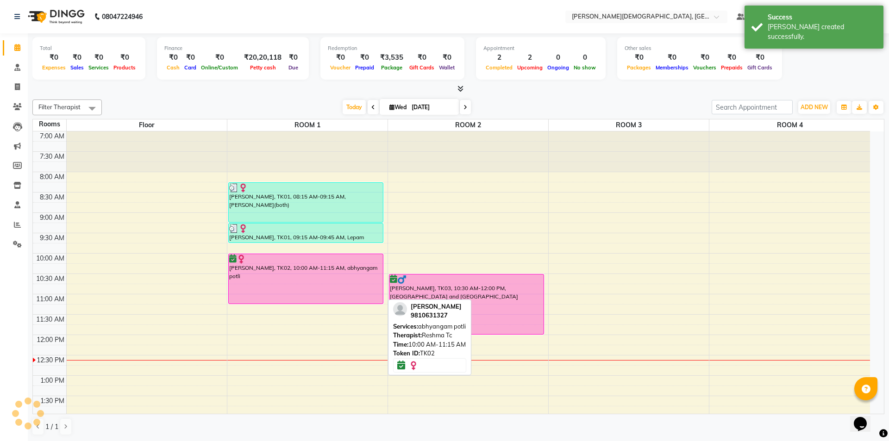
select select "6"
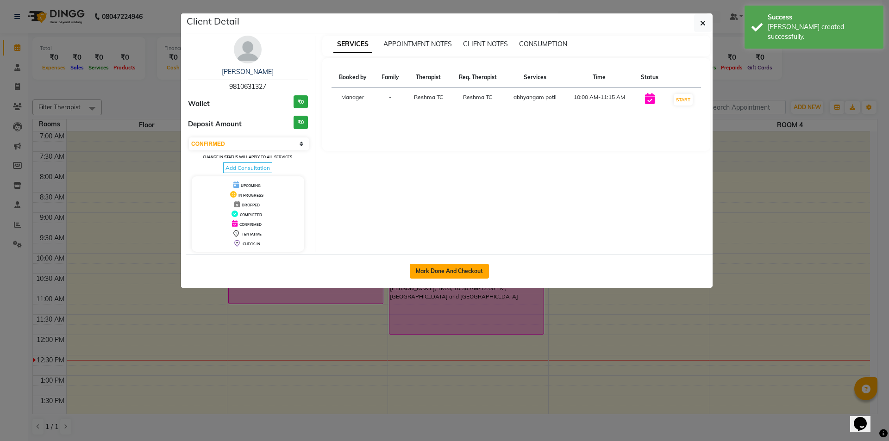
click at [448, 270] on button "Mark Done And Checkout" at bounding box center [449, 271] width 79 height 15
select select "service"
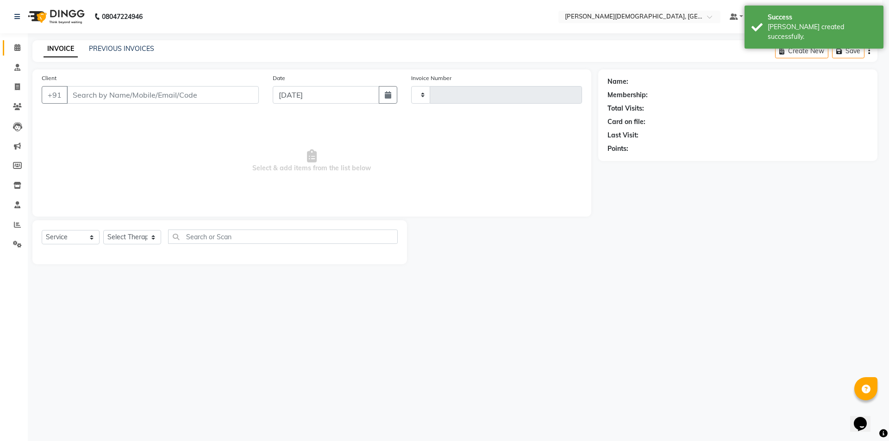
type input "1278"
select select "5573"
select select "membership"
type input "9810631327"
select select "39593"
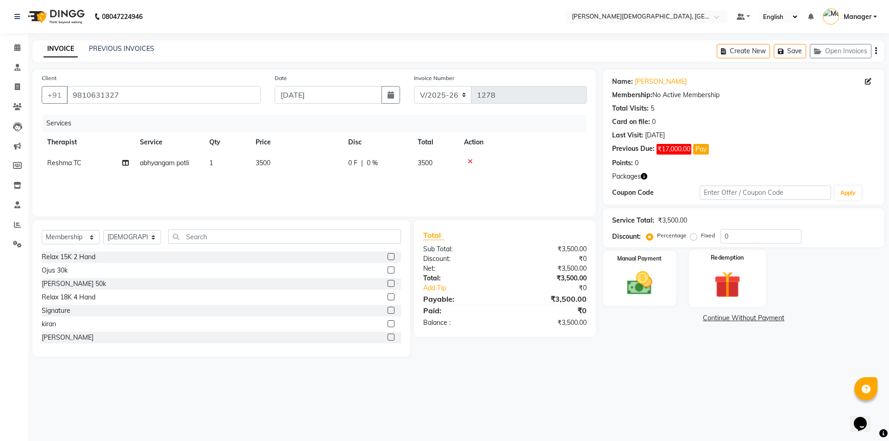
click at [730, 274] on img at bounding box center [727, 284] width 43 height 33
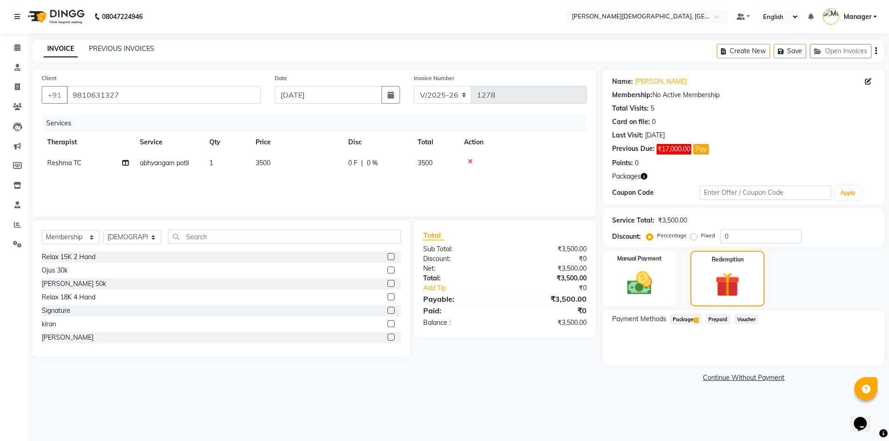
click at [693, 320] on span "Package 1" at bounding box center [686, 319] width 32 height 11
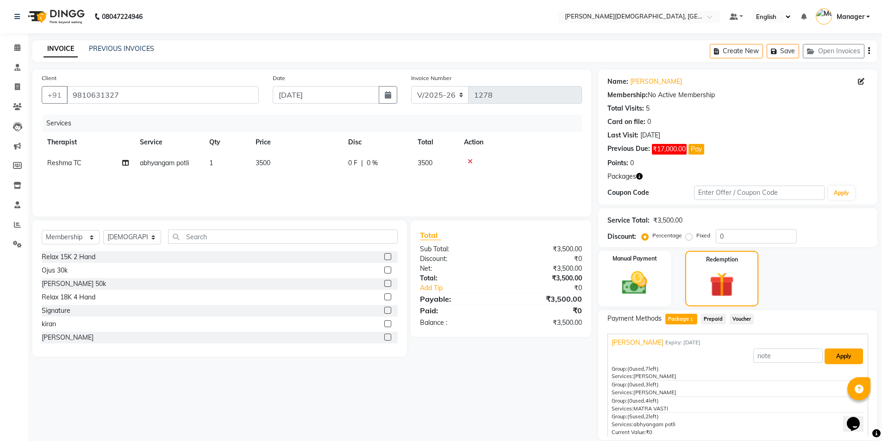
click at [825, 356] on button "Apply" at bounding box center [844, 357] width 38 height 16
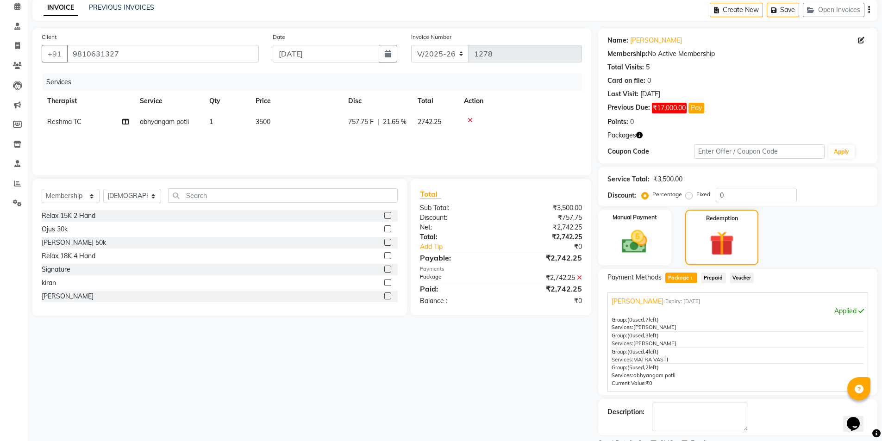
scroll to position [81, 0]
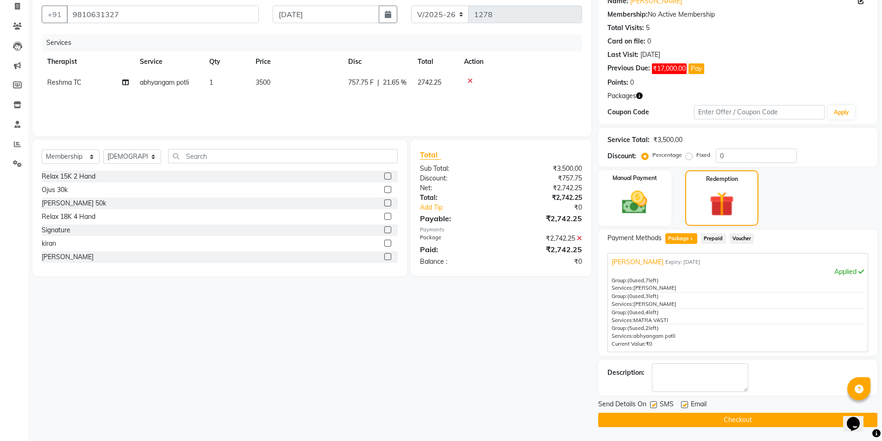
click at [655, 406] on label at bounding box center [653, 405] width 7 height 7
click at [655, 406] on input "checkbox" at bounding box center [653, 405] width 6 height 6
checkbox input "false"
click at [669, 422] on button "Checkout" at bounding box center [737, 420] width 279 height 14
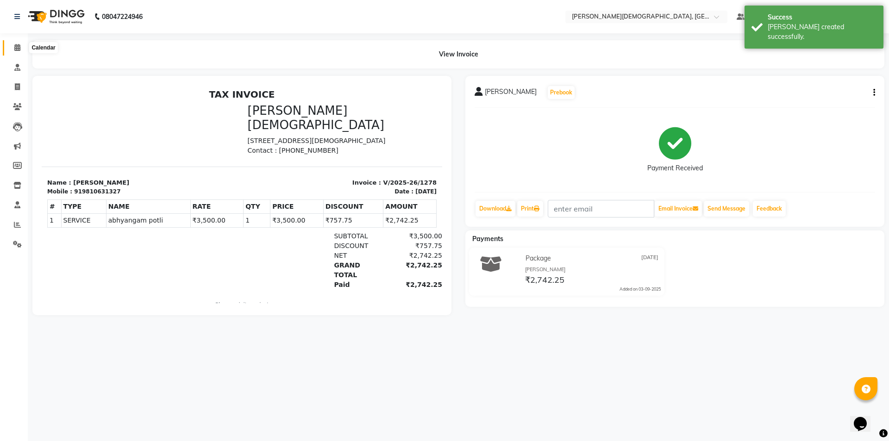
click at [17, 48] on icon at bounding box center [17, 47] width 6 height 7
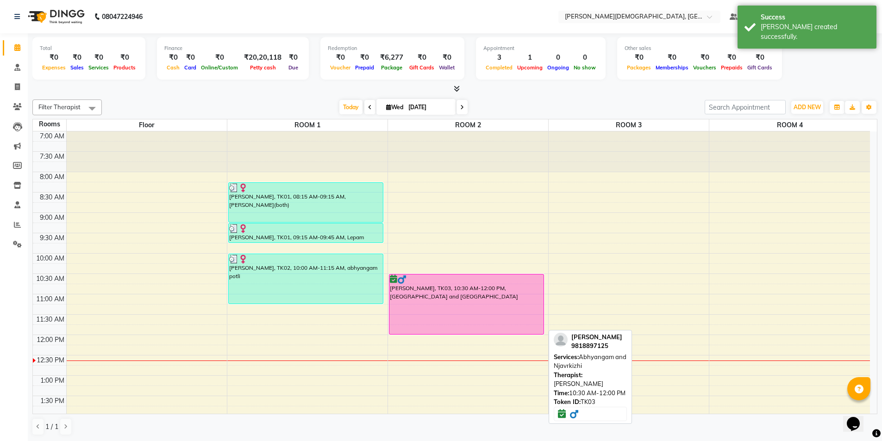
click at [444, 304] on div "[PERSON_NAME], TK03, 10:30 AM-12:00 PM, [GEOGRAPHIC_DATA] and [GEOGRAPHIC_DATA]" at bounding box center [466, 305] width 155 height 60
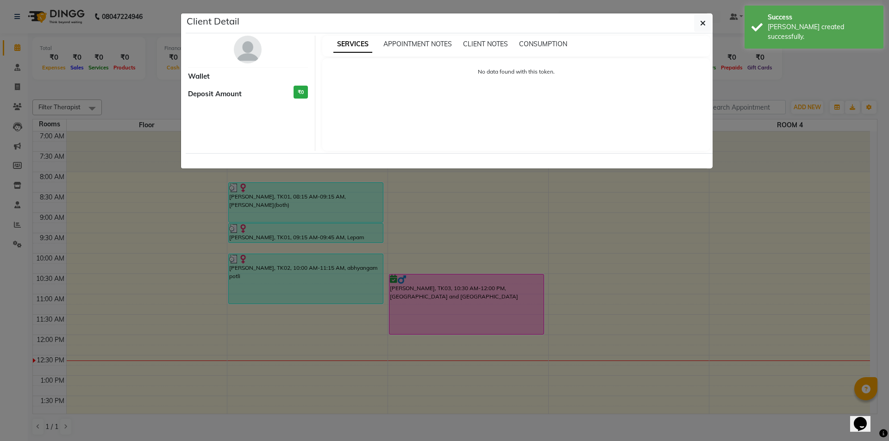
select select "6"
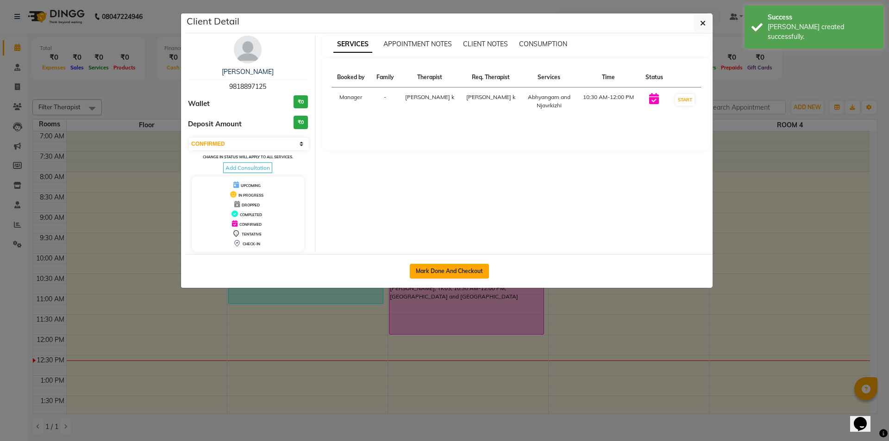
click at [445, 270] on button "Mark Done And Checkout" at bounding box center [449, 271] width 79 height 15
select select "service"
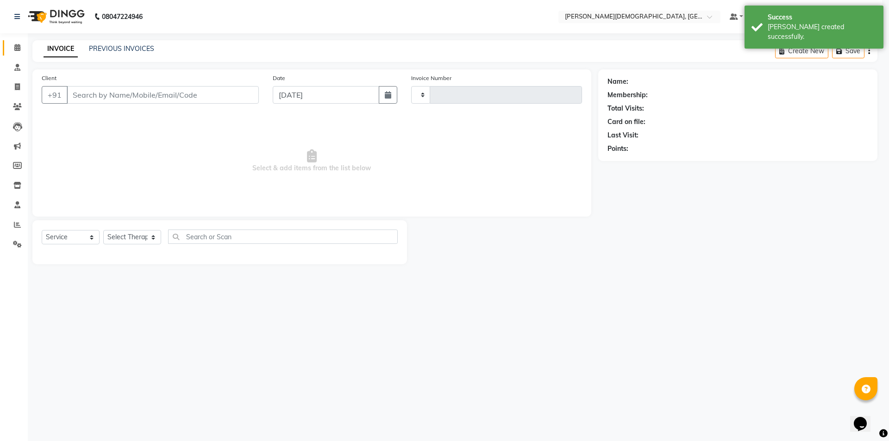
type input "1279"
select select "5573"
select select "membership"
type input "9818897125"
select select "39593"
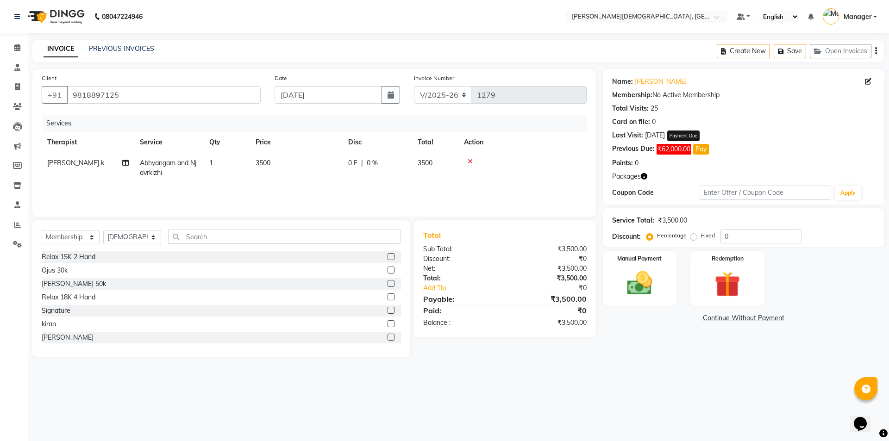
click at [701, 151] on button "Pay" at bounding box center [701, 149] width 16 height 11
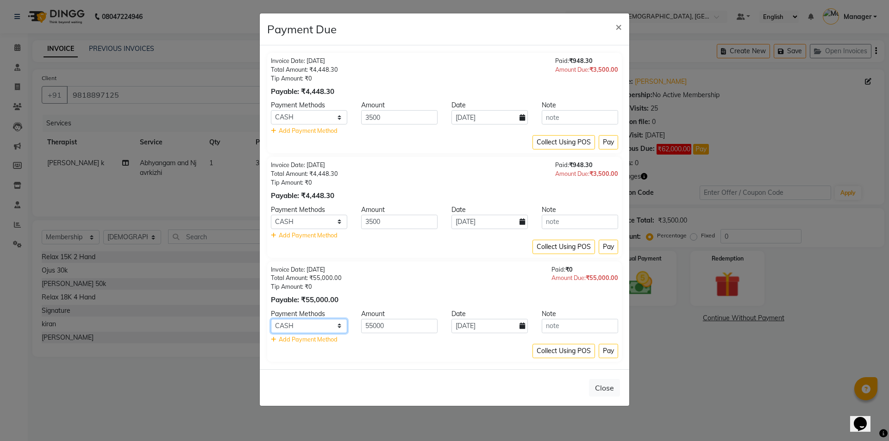
click at [344, 326] on select "CASH CARD GPay PhonePe UPI" at bounding box center [309, 326] width 76 height 14
select select "2"
click at [271, 319] on select "CASH CARD GPay PhonePe UPI" at bounding box center [309, 326] width 76 height 14
click at [527, 325] on input "[DATE]" at bounding box center [490, 326] width 76 height 14
select select "9"
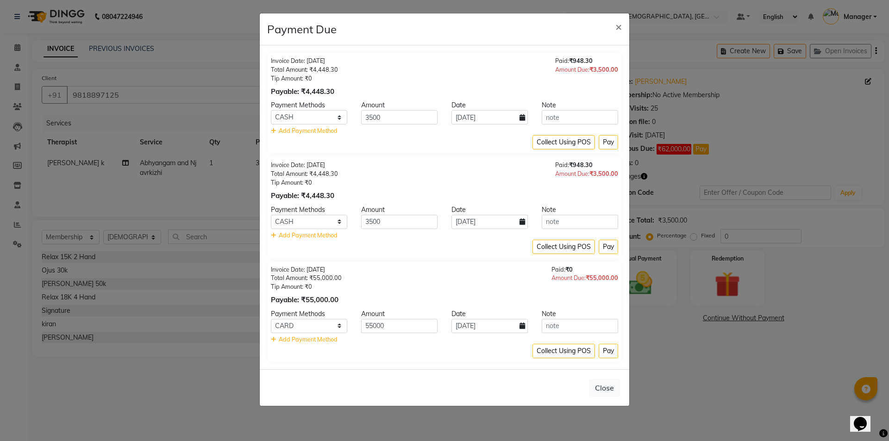
select select "2025"
click at [494, 206] on select "Jan Feb Mar Apr May Jun [DATE] Aug Sep" at bounding box center [488, 204] width 35 height 14
select select "8"
click at [471, 197] on select "Jan Feb Mar Apr May Jun [DATE] Aug Sep" at bounding box center [488, 204] width 35 height 14
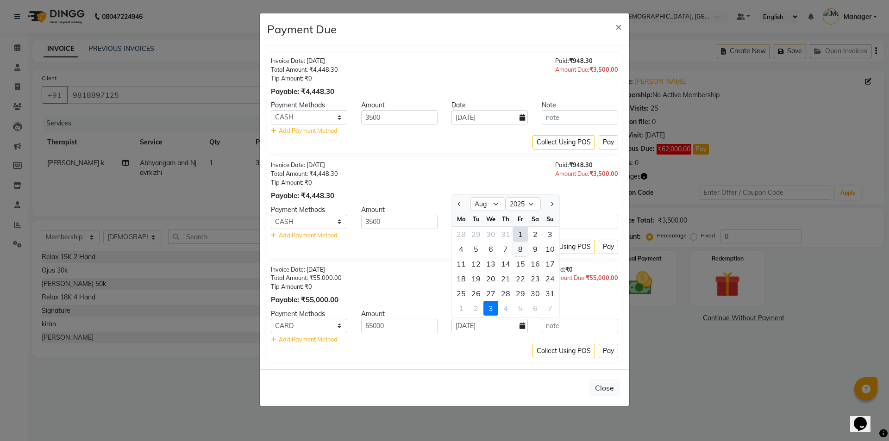
click at [517, 251] on div "8" at bounding box center [520, 249] width 15 height 15
type input "08-08-2025"
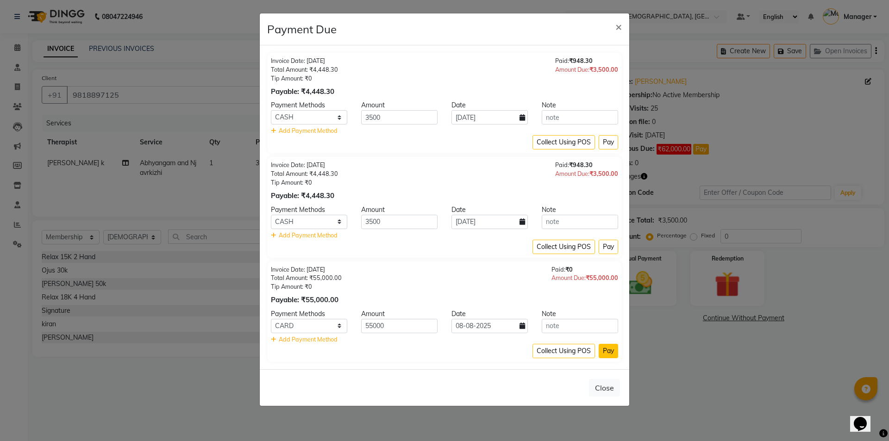
click at [609, 350] on button "Pay" at bounding box center [608, 351] width 19 height 14
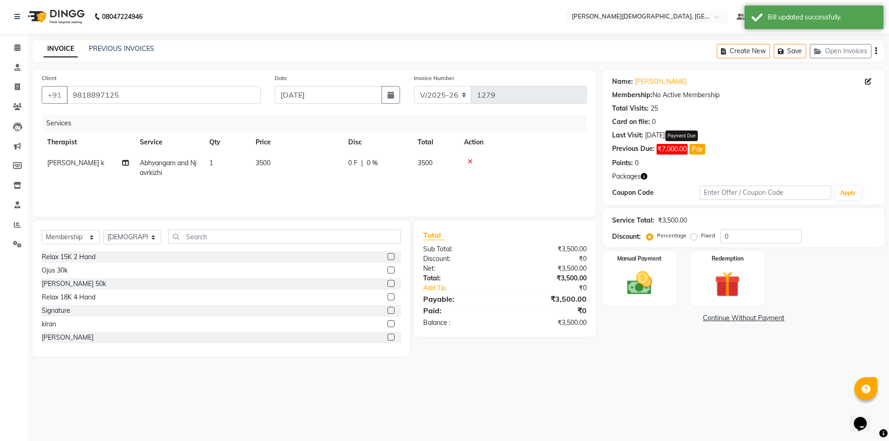
click at [697, 150] on button "Pay" at bounding box center [698, 149] width 16 height 11
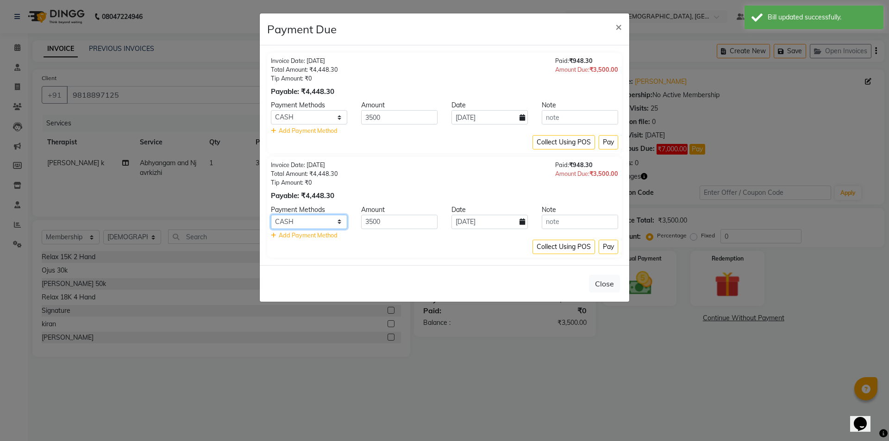
click at [339, 222] on select "CASH CARD GPay PhonePe UPI" at bounding box center [309, 222] width 76 height 14
select select "2"
click at [271, 215] on select "CASH CARD GPay PhonePe UPI" at bounding box center [309, 222] width 76 height 14
click at [524, 220] on icon at bounding box center [523, 222] width 6 height 6
select select "9"
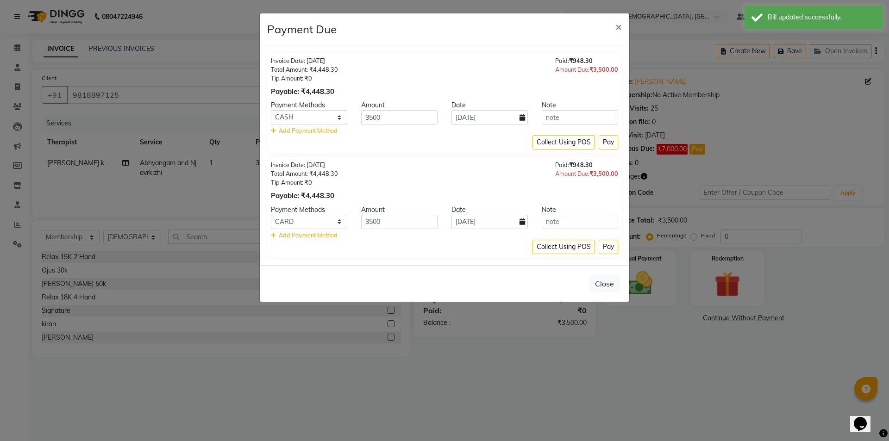
select select "2025"
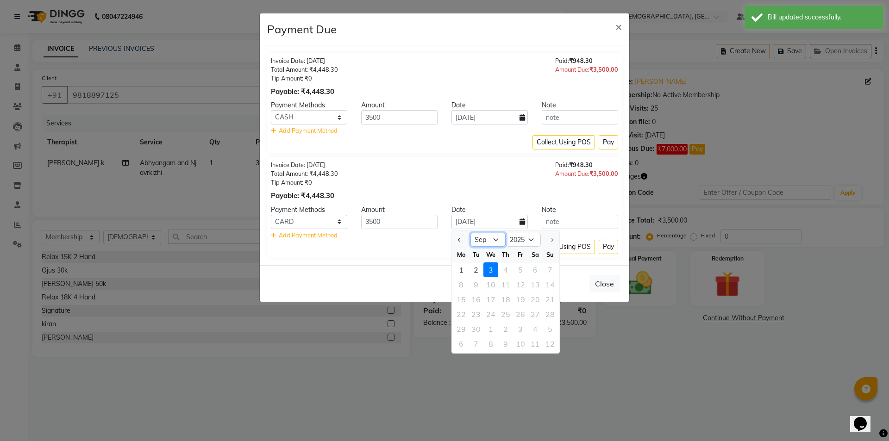
click at [501, 238] on select "Jan Feb Mar Apr May Jun [DATE] Aug Sep" at bounding box center [488, 240] width 35 height 14
select select "8"
click at [471, 233] on select "Jan Feb Mar Apr May Jun [DATE] Aug Sep" at bounding box center [488, 240] width 35 height 14
click at [533, 284] on div "9" at bounding box center [535, 284] width 15 height 15
type input "[DATE]"
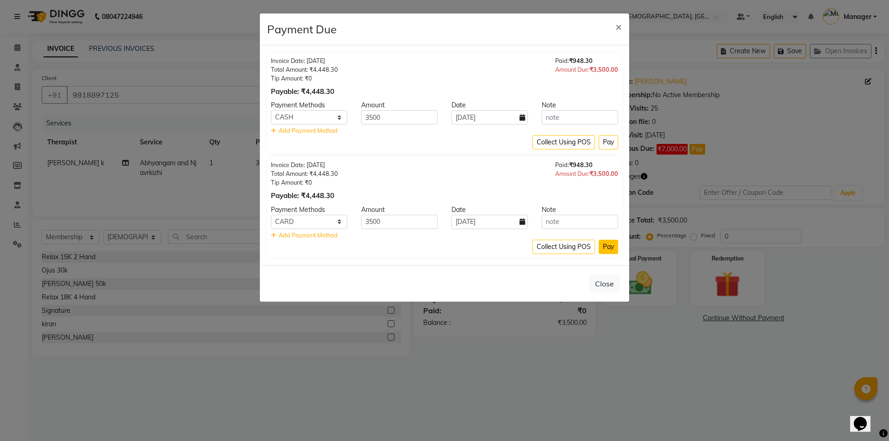
click at [605, 247] on button "Pay" at bounding box center [608, 247] width 19 height 14
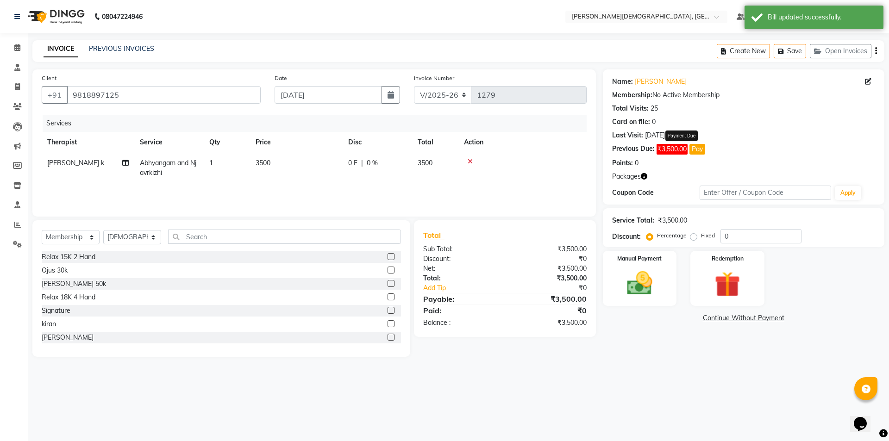
click at [698, 151] on button "Pay" at bounding box center [698, 149] width 16 height 11
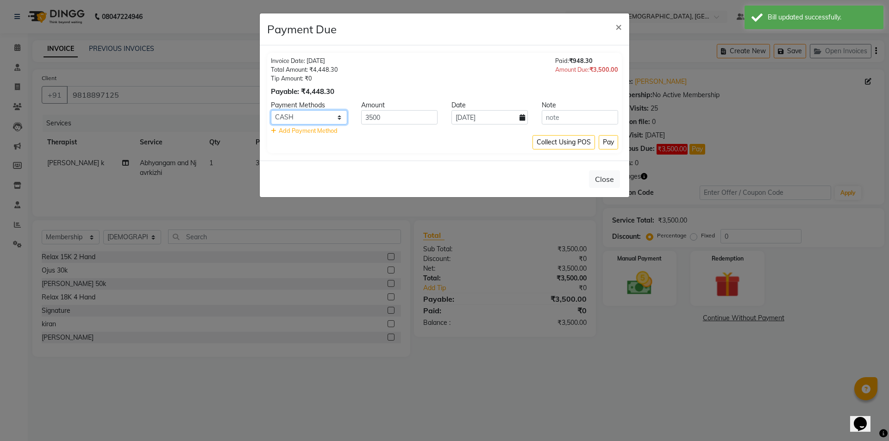
click at [340, 118] on select "CASH CARD GPay PhonePe UPI" at bounding box center [309, 117] width 76 height 14
select select "2"
click at [271, 110] on select "CASH CARD GPay PhonePe UPI" at bounding box center [309, 117] width 76 height 14
click at [522, 117] on icon at bounding box center [523, 117] width 6 height 6
select select "9"
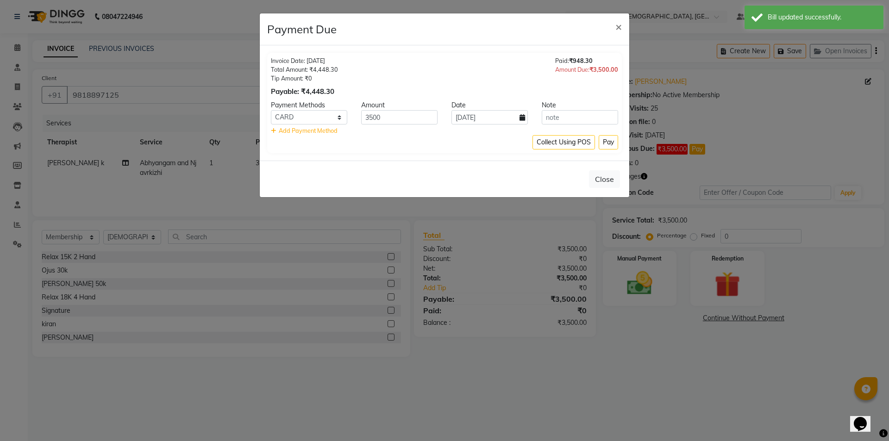
select select "2025"
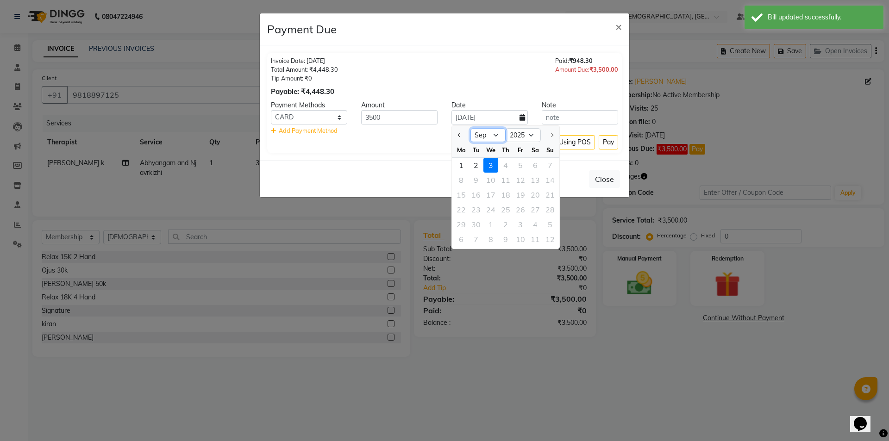
click at [502, 135] on select "Jan Feb Mar Apr May Jun [DATE] Aug Sep" at bounding box center [488, 135] width 35 height 14
select select "8"
click at [471, 128] on select "Jan Feb Mar Apr May Jun [DATE] Aug Sep" at bounding box center [488, 135] width 35 height 14
click at [545, 179] on div "10" at bounding box center [550, 180] width 15 height 15
type input "[DATE]"
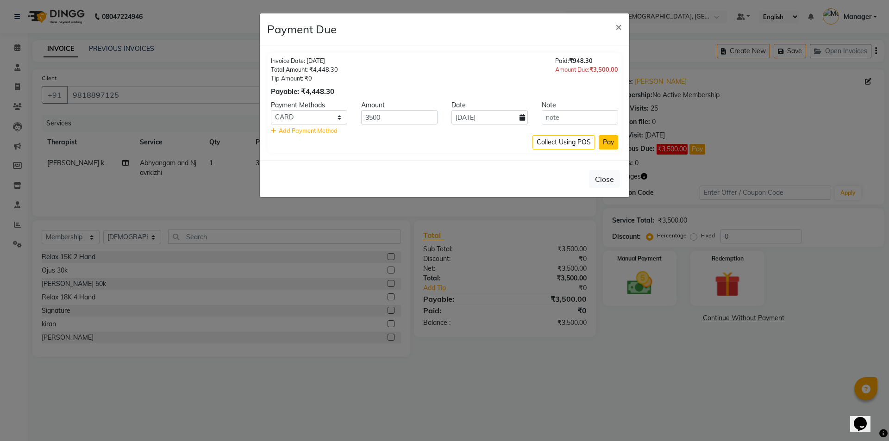
click at [608, 144] on button "Pay" at bounding box center [608, 142] width 19 height 14
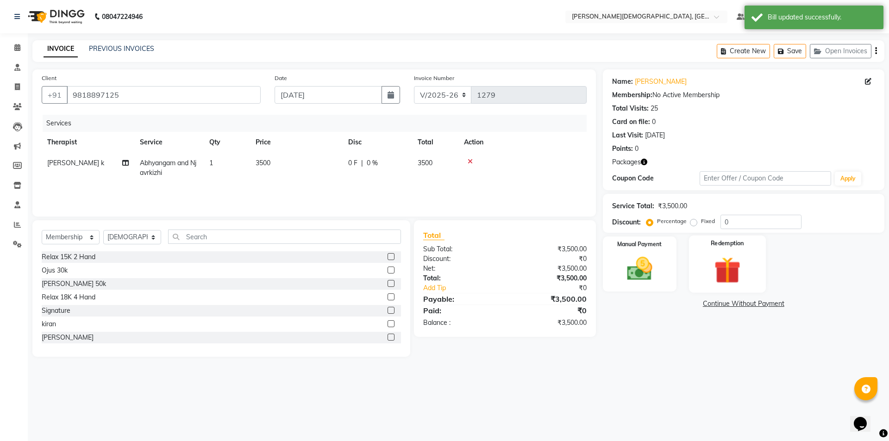
click at [755, 263] on div "Redemption" at bounding box center [727, 264] width 77 height 57
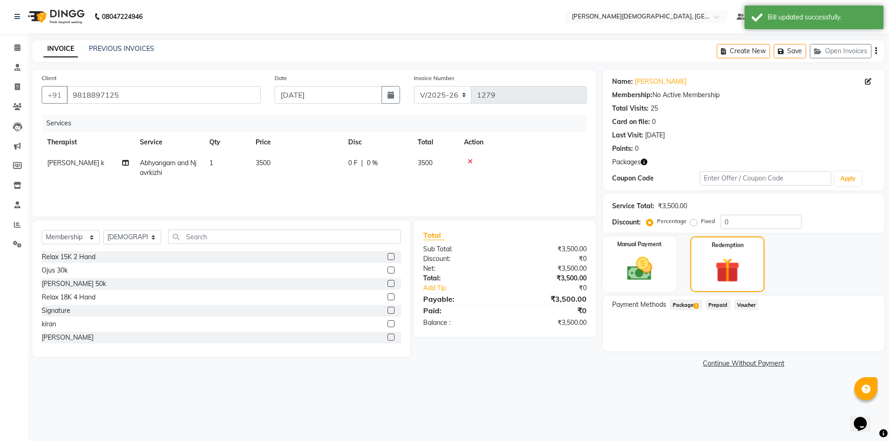
click at [688, 306] on span "Package 3" at bounding box center [686, 305] width 32 height 11
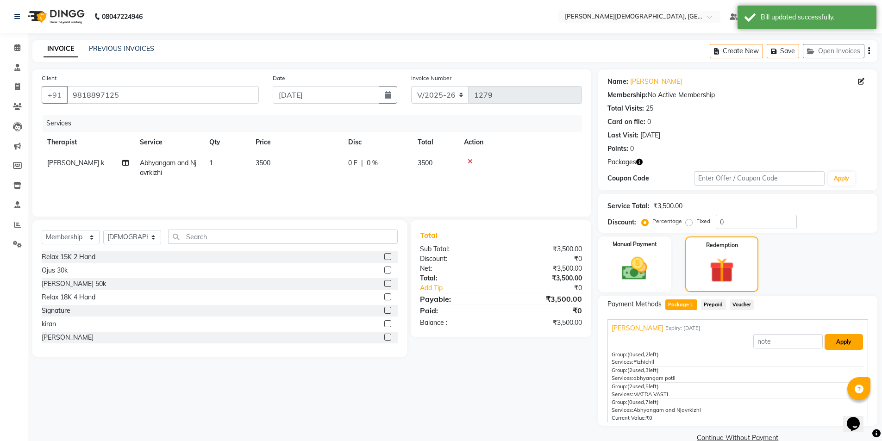
click at [834, 342] on button "Apply" at bounding box center [844, 342] width 38 height 16
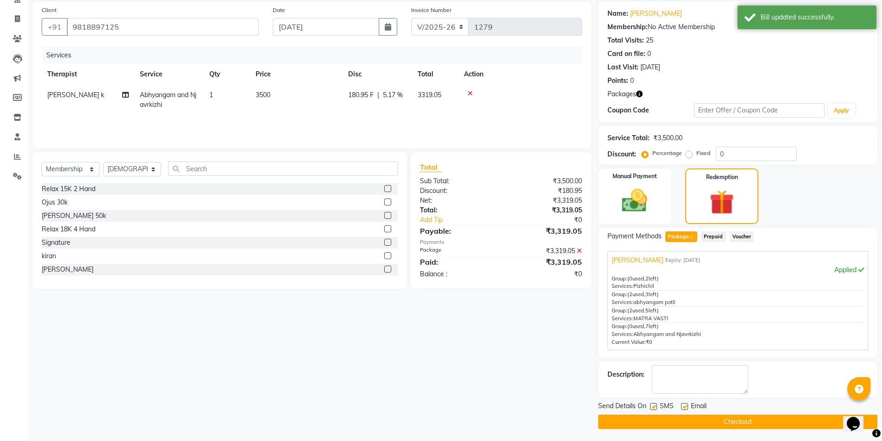
scroll to position [70, 0]
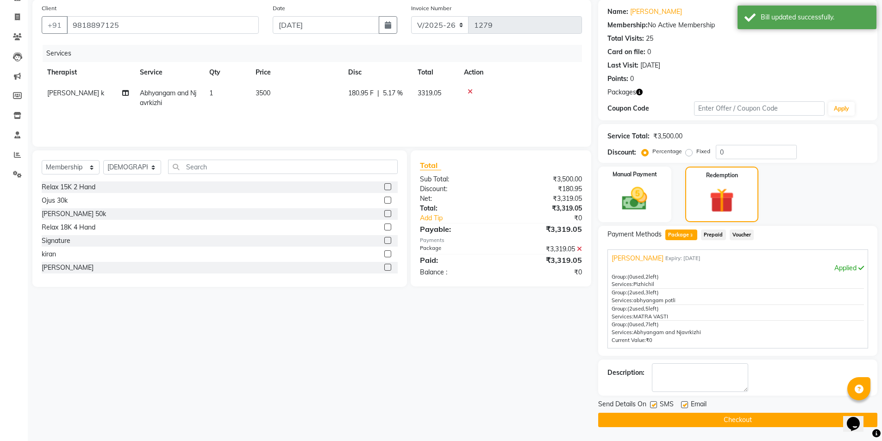
click at [654, 405] on label at bounding box center [653, 405] width 7 height 7
click at [654, 405] on input "checkbox" at bounding box center [653, 405] width 6 height 6
checkbox input "false"
click at [656, 414] on button "Checkout" at bounding box center [737, 420] width 279 height 14
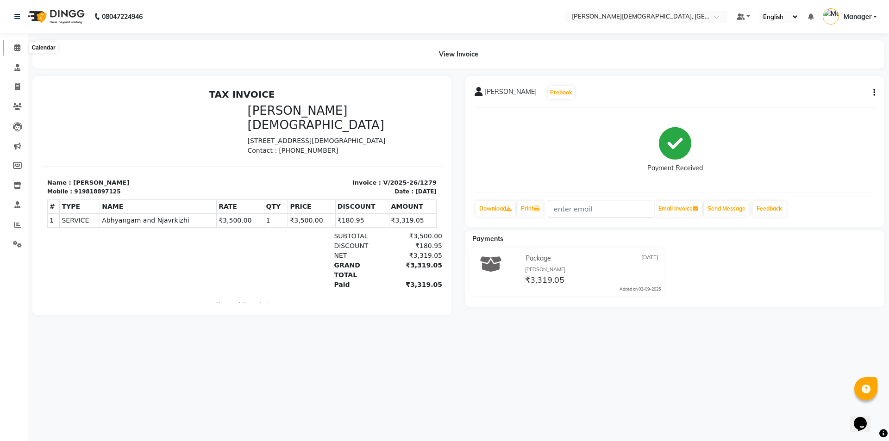
click at [18, 48] on icon at bounding box center [17, 47] width 6 height 7
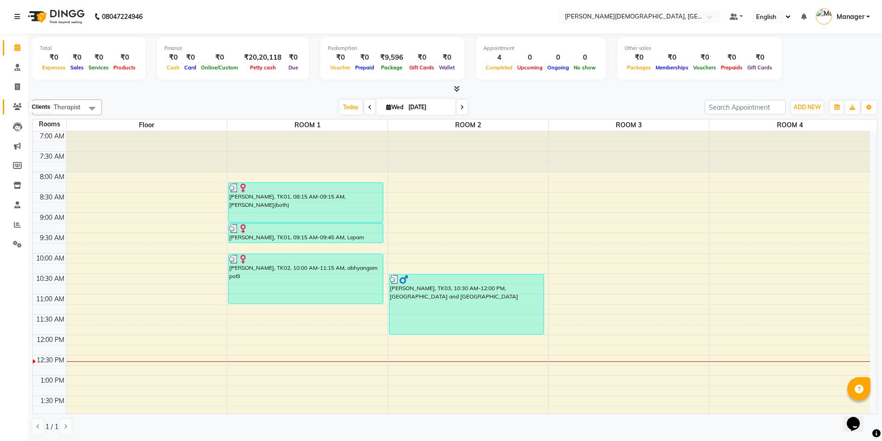
click at [19, 104] on icon at bounding box center [17, 106] width 9 height 7
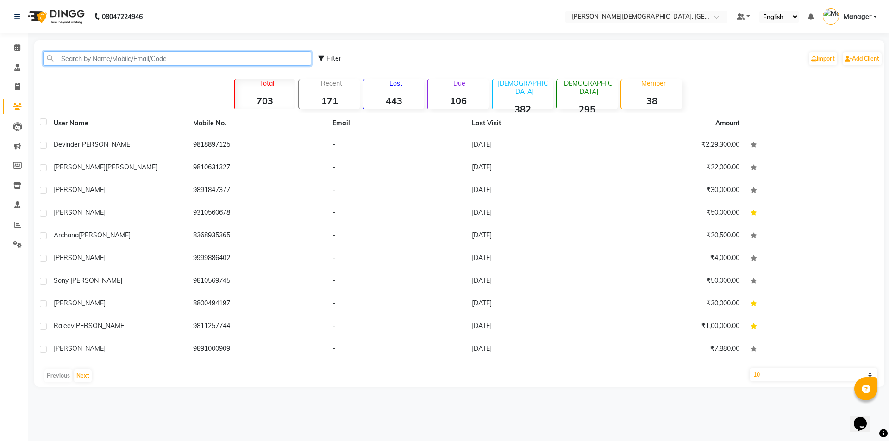
click at [222, 58] on input "text" at bounding box center [177, 58] width 268 height 14
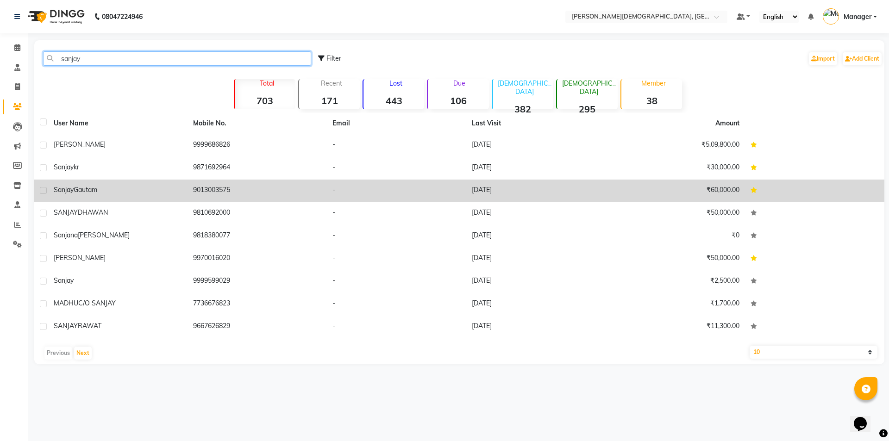
type input "sanjay"
click at [158, 184] on td "[PERSON_NAME]" at bounding box center [117, 191] width 139 height 23
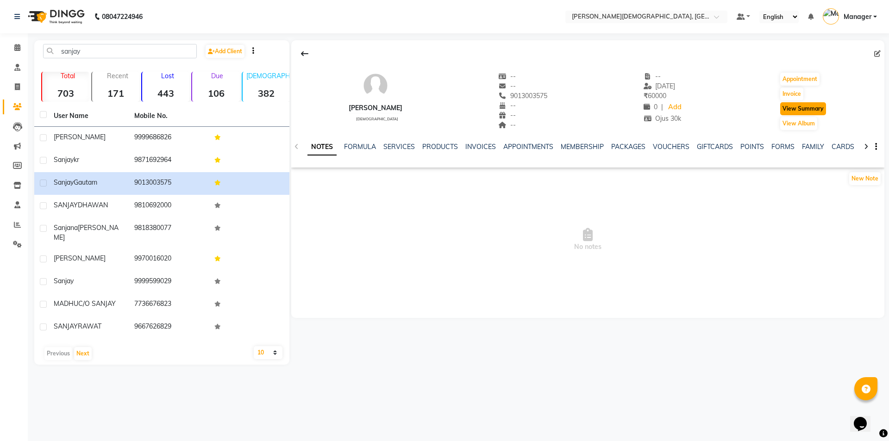
click at [788, 109] on button "View Summary" at bounding box center [803, 108] width 46 height 13
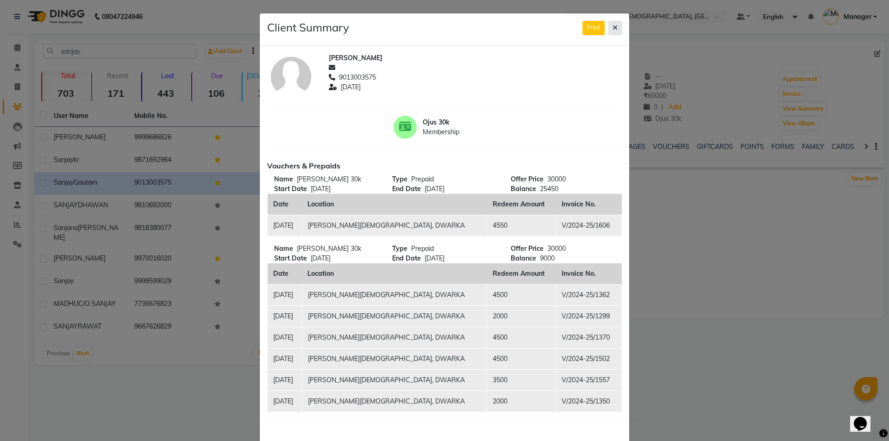
click at [616, 31] on button at bounding box center [615, 28] width 13 height 14
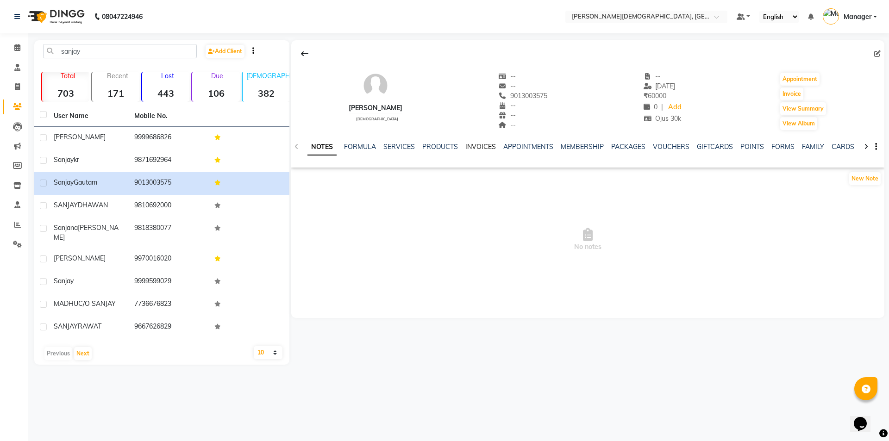
click at [484, 144] on link "INVOICES" at bounding box center [480, 147] width 31 height 8
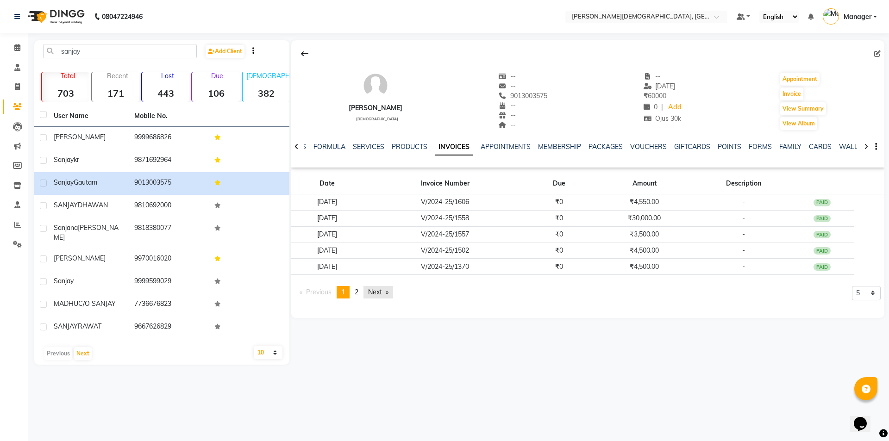
click at [379, 295] on link "Next page" at bounding box center [379, 292] width 30 height 13
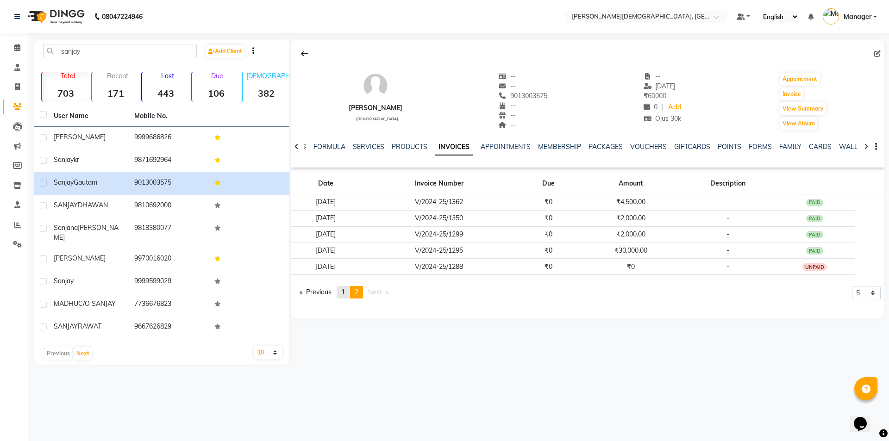
click at [345, 293] on span "1" at bounding box center [343, 292] width 4 height 8
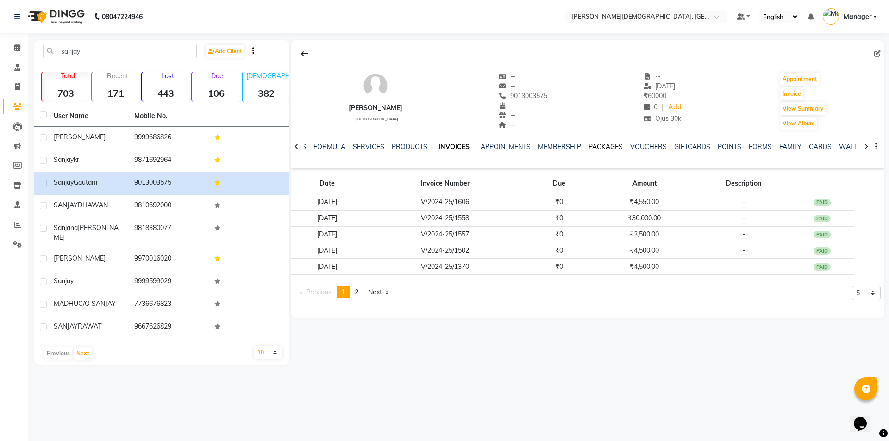
click at [599, 149] on link "PACKAGES" at bounding box center [606, 147] width 34 height 8
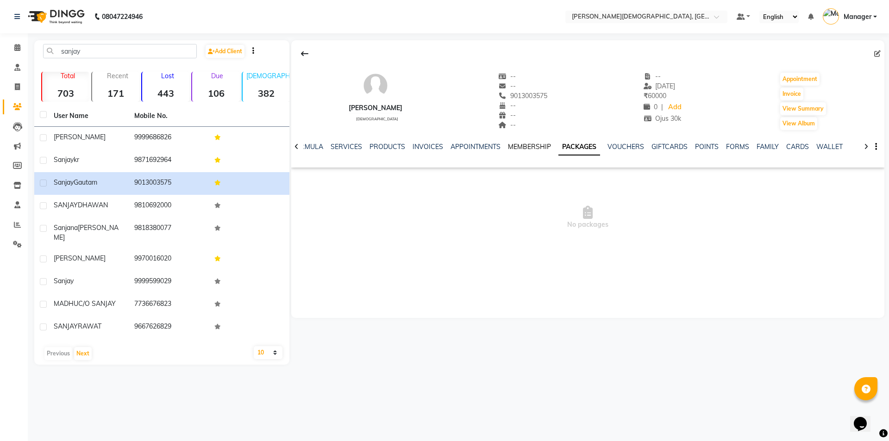
click at [533, 149] on link "MEMBERSHIP" at bounding box center [529, 147] width 43 height 8
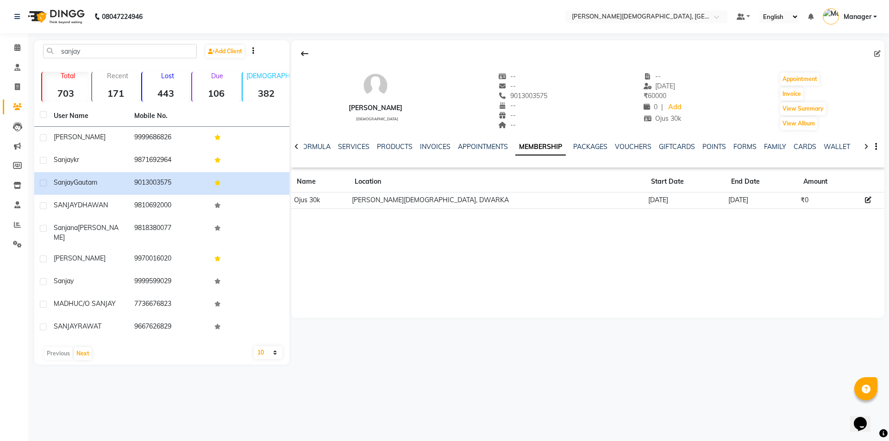
click at [862, 203] on td at bounding box center [873, 201] width 23 height 16
click at [865, 200] on icon at bounding box center [868, 200] width 6 height 6
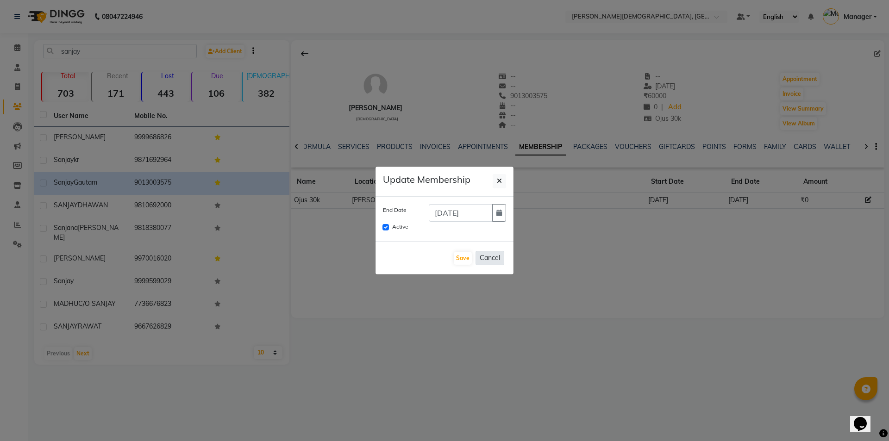
click at [489, 259] on button "Cancel" at bounding box center [490, 258] width 29 height 14
checkbox input "false"
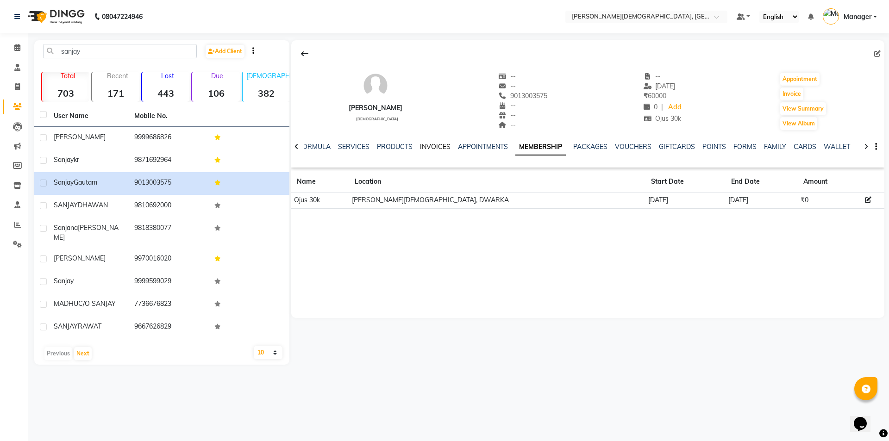
click at [435, 149] on link "INVOICES" at bounding box center [435, 147] width 31 height 8
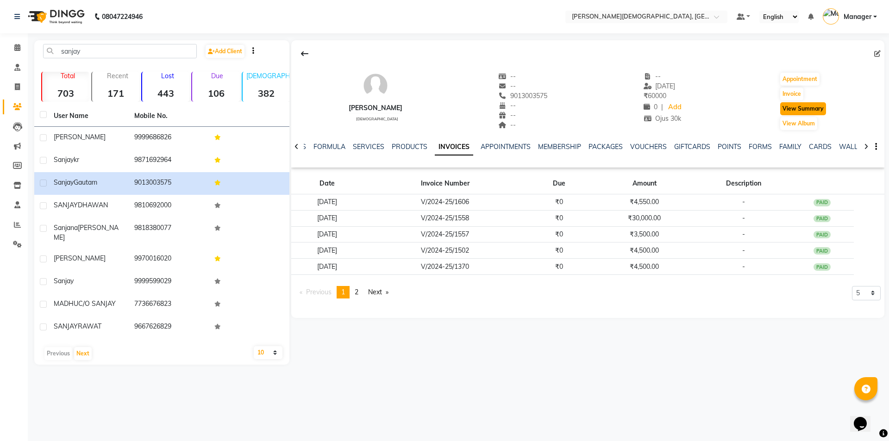
click at [792, 103] on button "View Summary" at bounding box center [803, 108] width 46 height 13
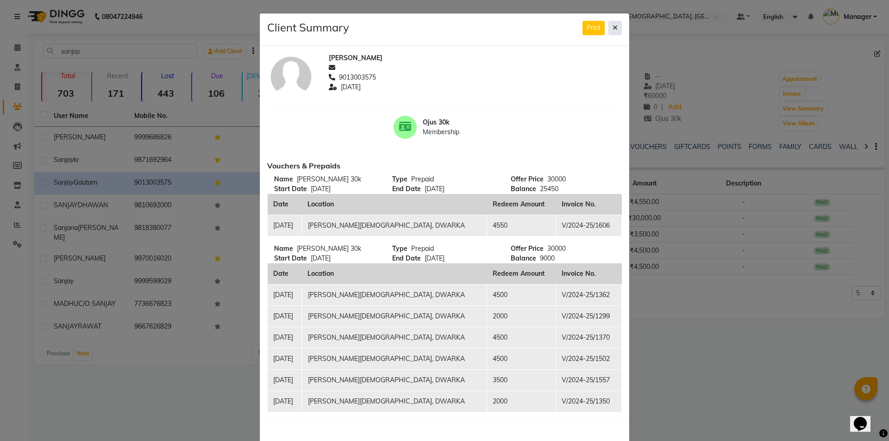
click at [613, 32] on button at bounding box center [615, 28] width 13 height 14
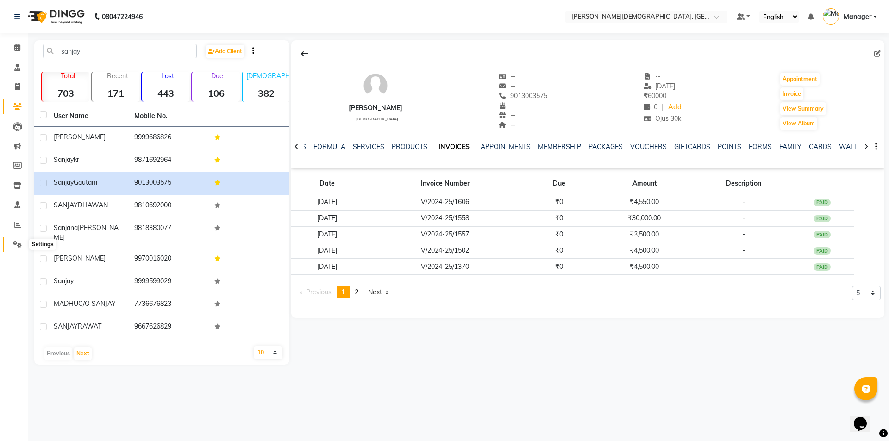
click at [21, 246] on icon at bounding box center [17, 244] width 9 height 7
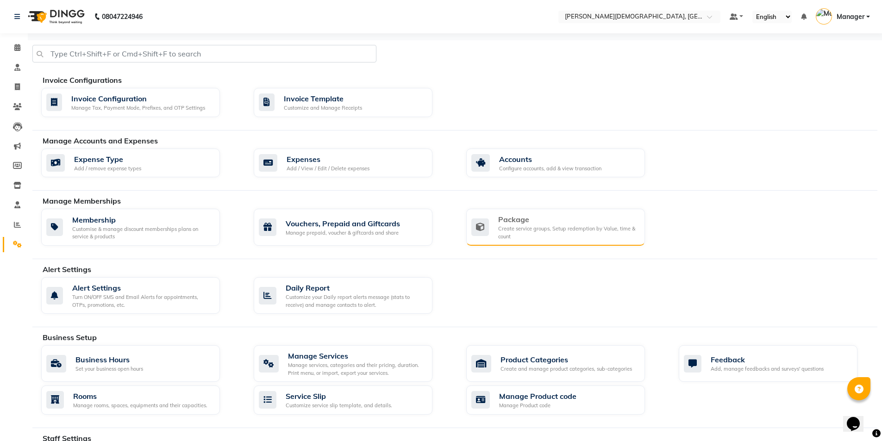
click at [551, 242] on div "Package Create service groups, Setup redemption by Value, time & count" at bounding box center [555, 227] width 179 height 37
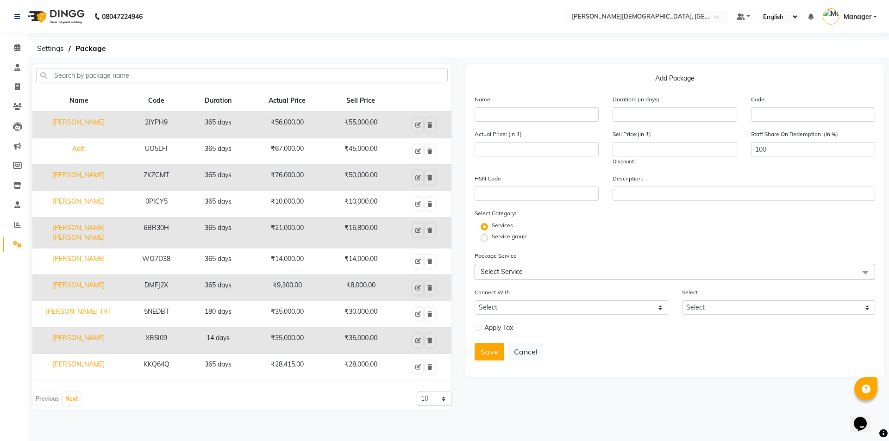
click at [573, 267] on span "Select Service" at bounding box center [675, 272] width 401 height 16
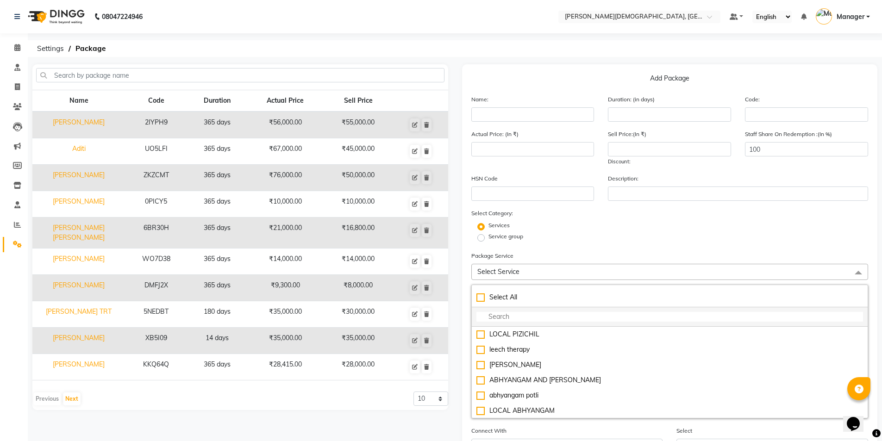
click at [534, 318] on input "multiselect-search" at bounding box center [670, 317] width 387 height 10
type input "[PERSON_NAME]"
click at [595, 364] on div "Abhyangam+steam two hands" at bounding box center [670, 364] width 387 height 10
type input "2000"
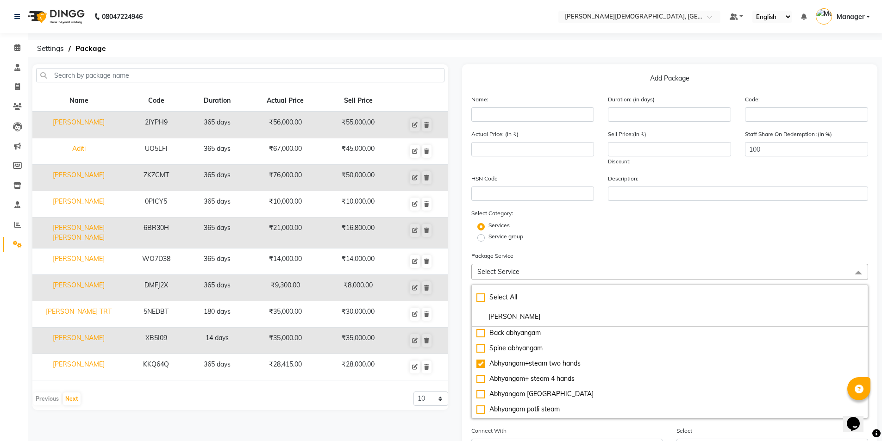
checkbox input "true"
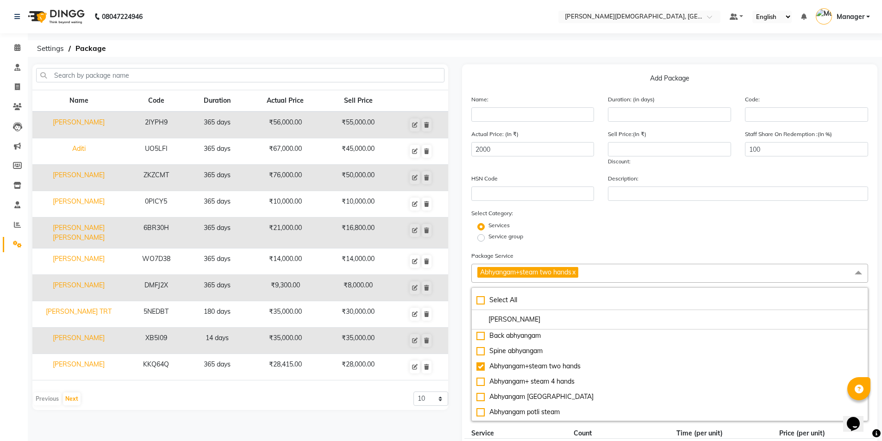
click at [637, 229] on div "Services" at bounding box center [669, 226] width 411 height 11
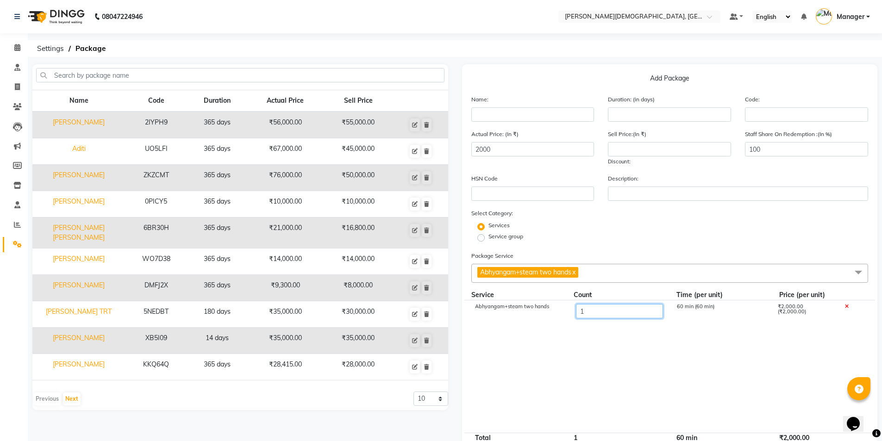
click at [606, 306] on input "1" at bounding box center [619, 311] width 87 height 14
type input "7"
type input "14000"
click at [624, 231] on div "Services" at bounding box center [669, 226] width 411 height 11
click at [635, 151] on input "number" at bounding box center [669, 149] width 123 height 14
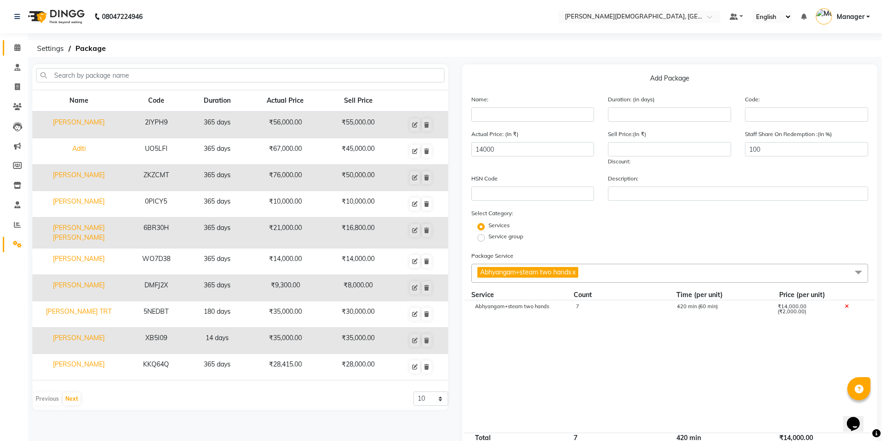
click at [17, 52] on span at bounding box center [17, 48] width 16 height 11
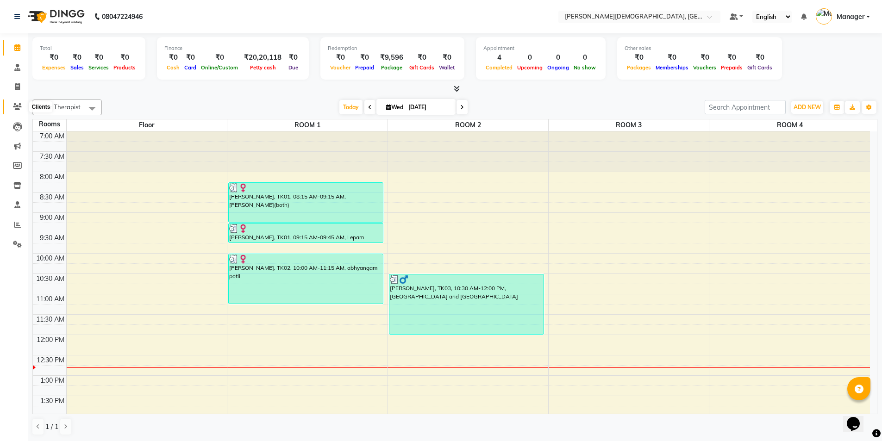
click at [14, 107] on icon at bounding box center [17, 106] width 9 height 7
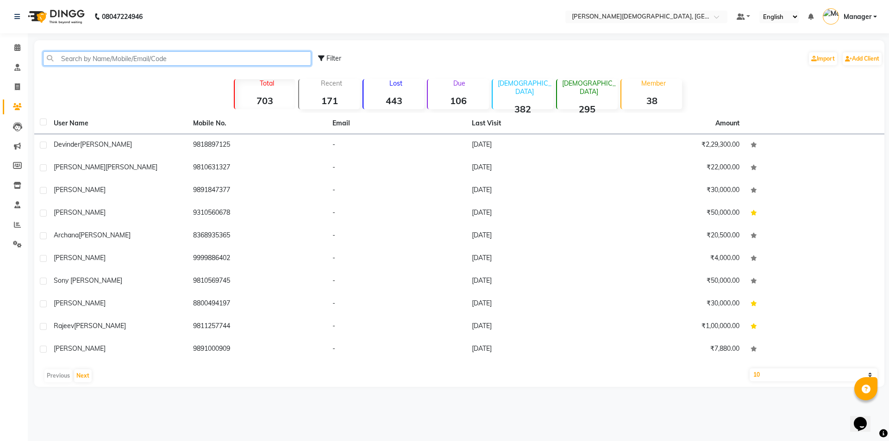
click at [231, 53] on input "text" at bounding box center [177, 58] width 268 height 14
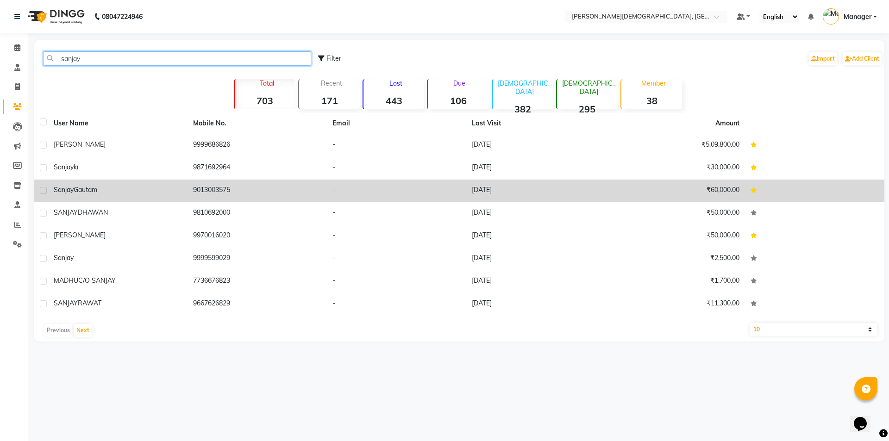
type input "sanjay"
click at [178, 188] on div "[PERSON_NAME]" at bounding box center [118, 190] width 128 height 10
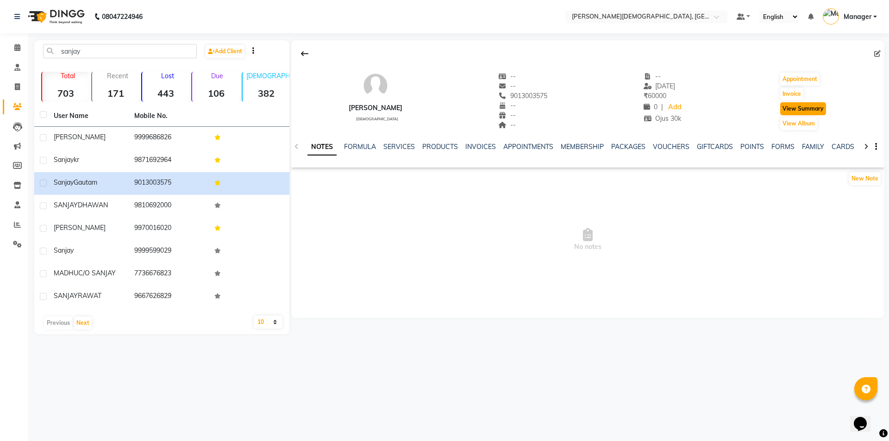
click at [809, 105] on button "View Summary" at bounding box center [803, 108] width 46 height 13
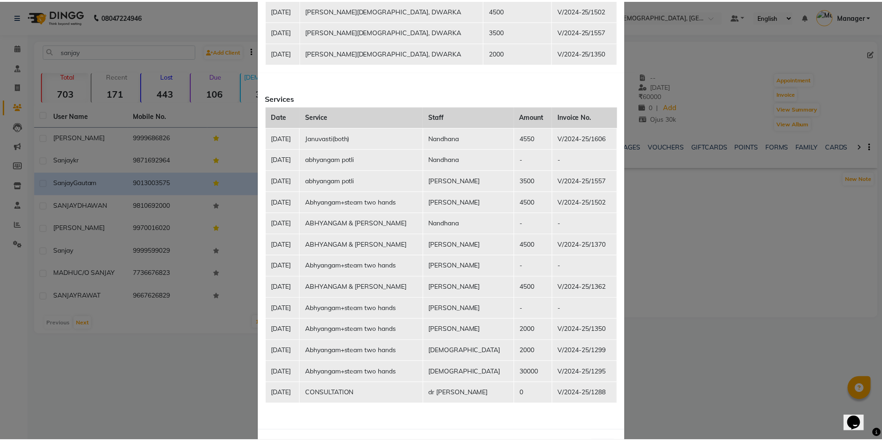
scroll to position [370, 0]
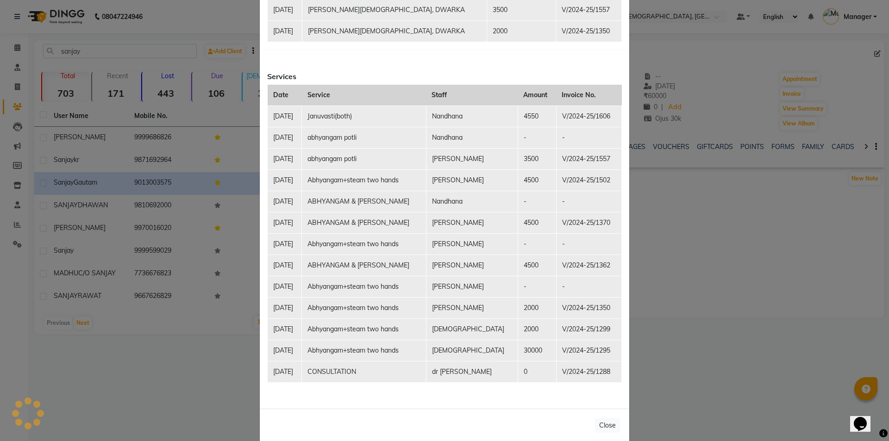
click at [19, 50] on ngb-modal-window "Client Summary Print [PERSON_NAME] 9013003575 [DATE] Ojus 30k Membership Vouche…" at bounding box center [444, 220] width 889 height 441
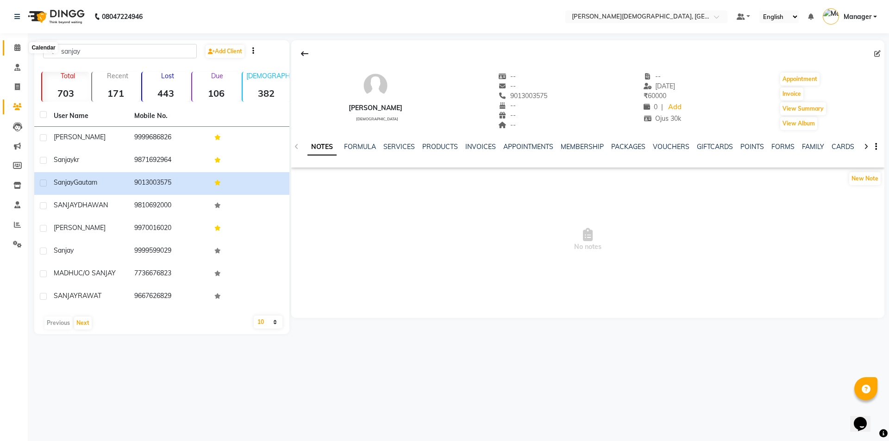
click at [13, 51] on span at bounding box center [17, 48] width 16 height 11
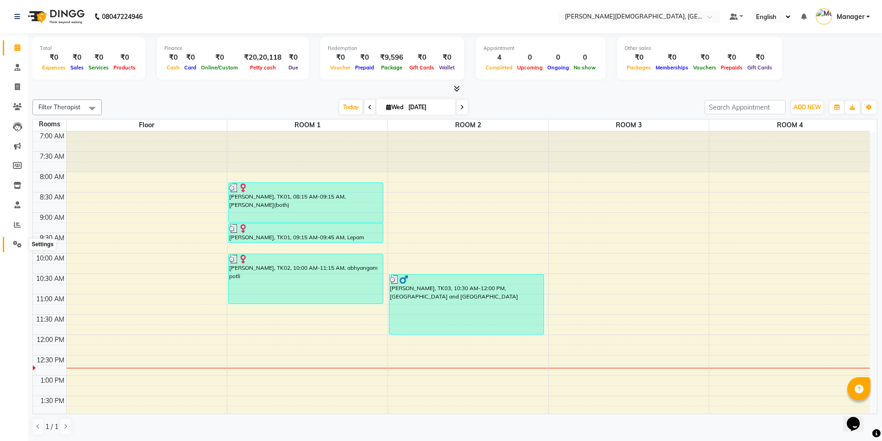
click at [17, 246] on icon at bounding box center [17, 244] width 9 height 7
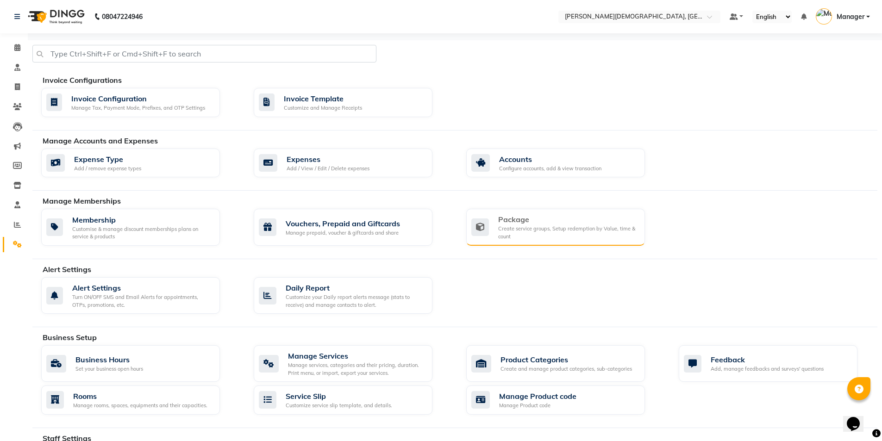
click at [583, 227] on div "Create service groups, Setup redemption by Value, time & count" at bounding box center [567, 232] width 139 height 15
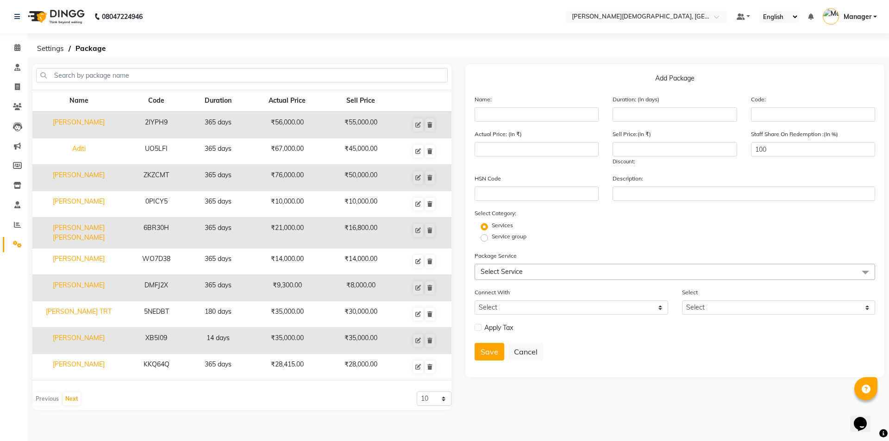
click at [570, 275] on span "Select Service" at bounding box center [675, 272] width 401 height 16
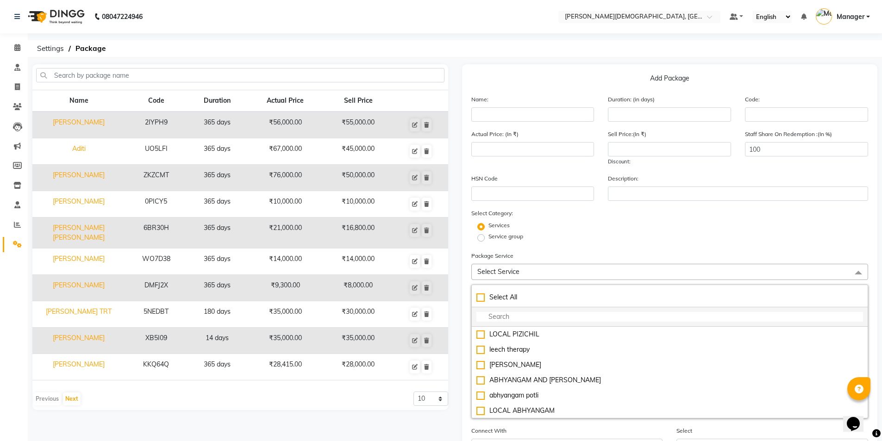
click at [549, 315] on input "multiselect-search" at bounding box center [670, 317] width 387 height 10
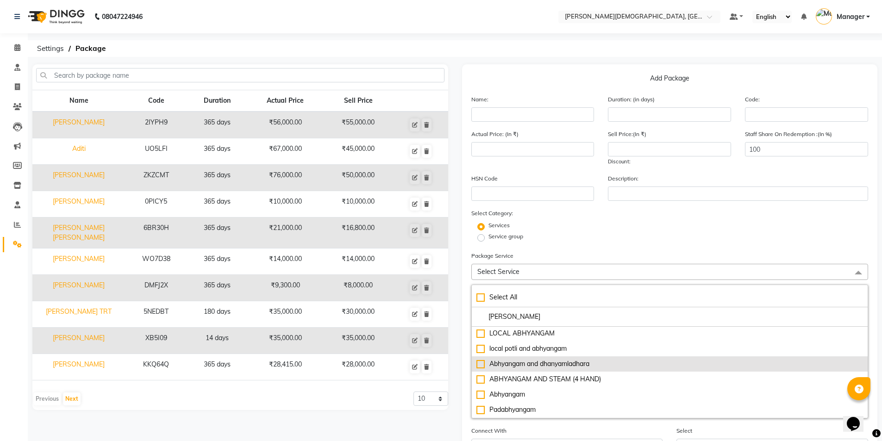
scroll to position [93, 0]
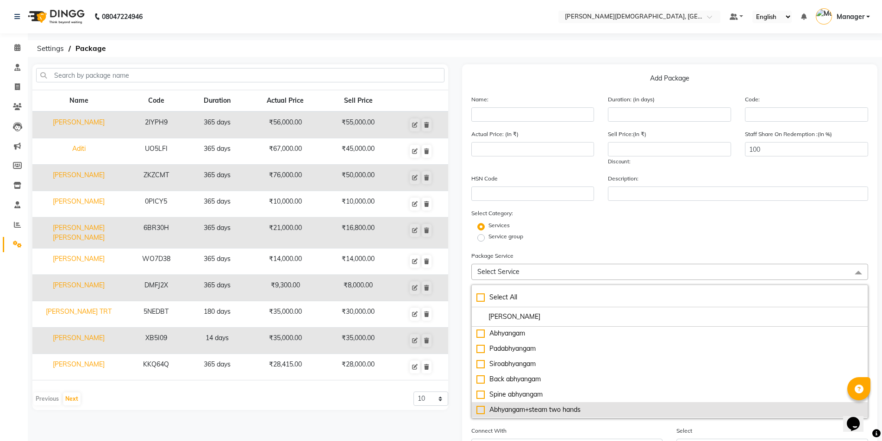
type input "[PERSON_NAME]"
click at [614, 417] on li "Abhyangam+steam two hands" at bounding box center [670, 409] width 396 height 15
type input "2000"
checkbox input "true"
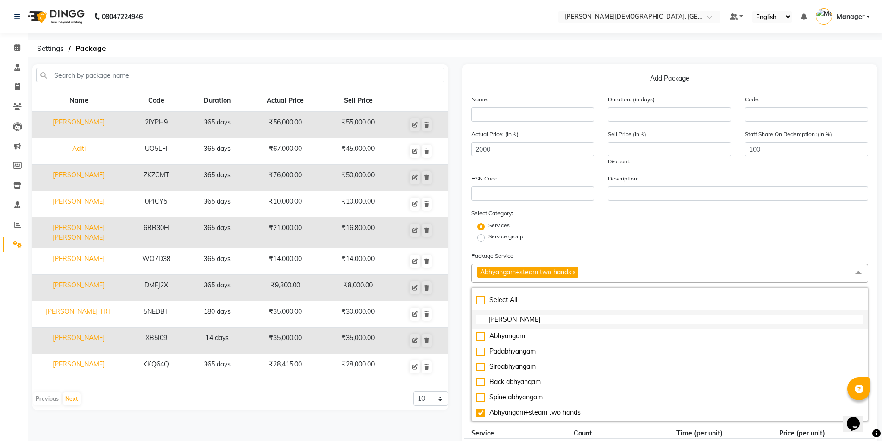
click at [539, 312] on li "[PERSON_NAME]" at bounding box center [670, 319] width 396 height 19
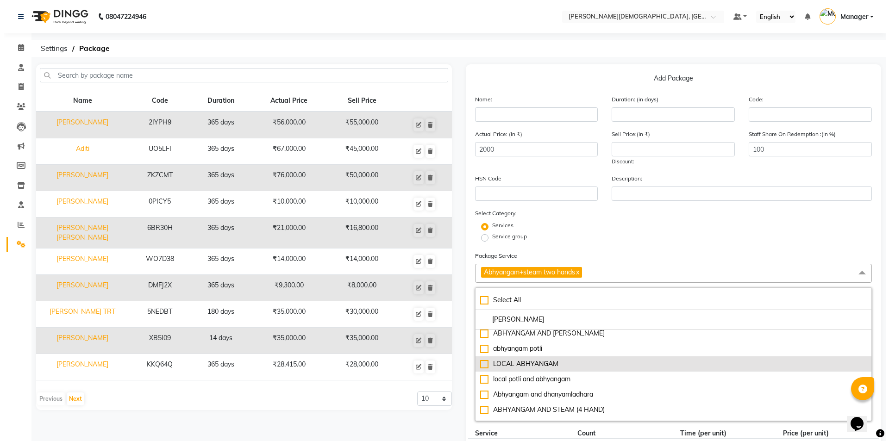
scroll to position [0, 0]
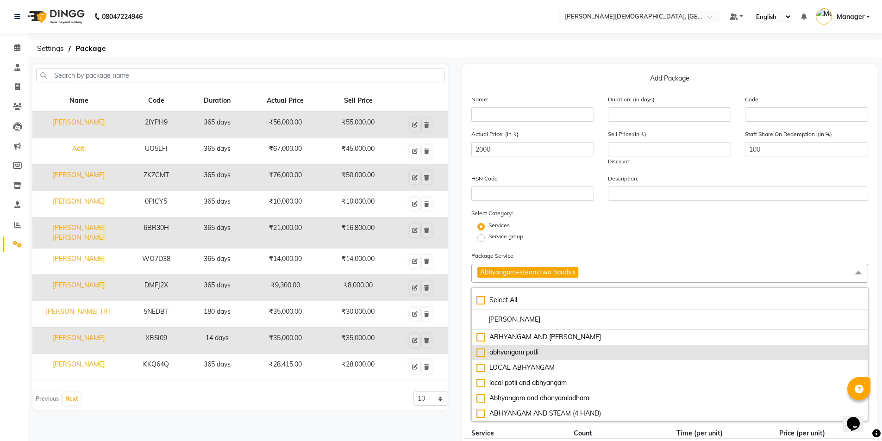
click at [616, 350] on div "abhyangam potli" at bounding box center [670, 353] width 387 height 10
type input "5500"
checkbox input "true"
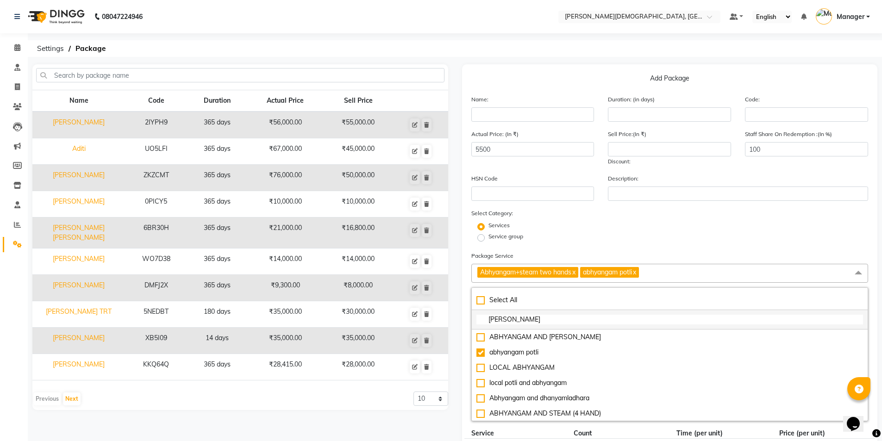
click at [546, 319] on input "[PERSON_NAME]" at bounding box center [670, 320] width 387 height 10
type input "a"
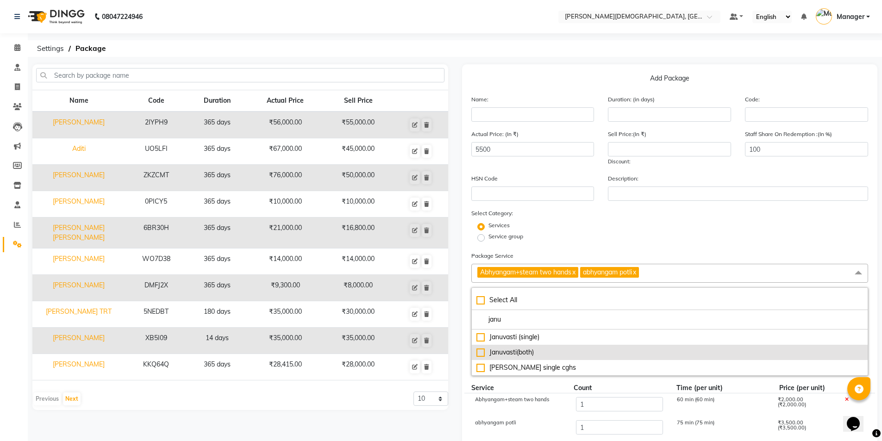
type input "janu"
click at [543, 358] on div "Januvasti(both)" at bounding box center [670, 353] width 387 height 10
type input "8500"
checkbox input "true"
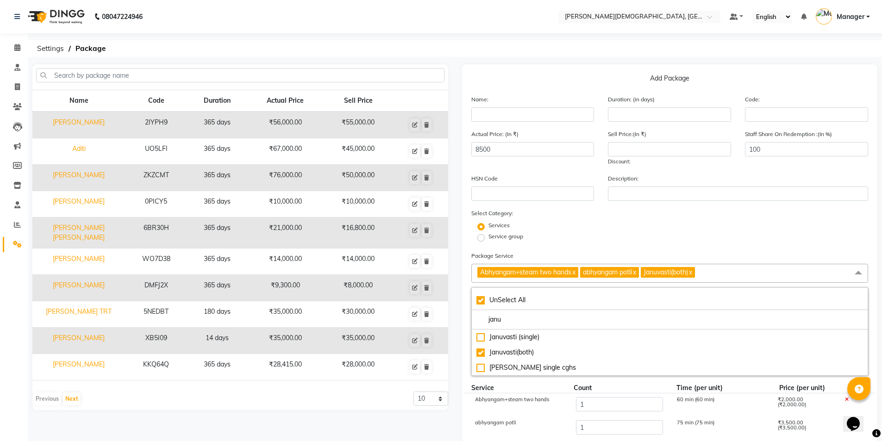
click at [602, 226] on div "Services" at bounding box center [669, 226] width 411 height 11
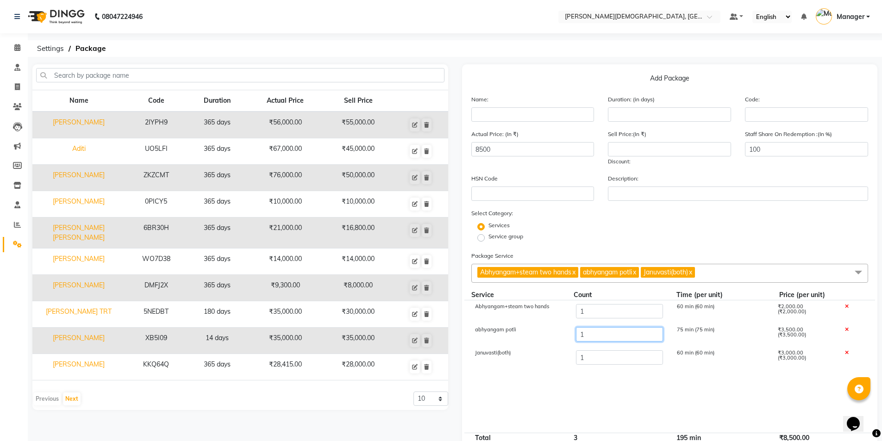
click at [598, 333] on input "1" at bounding box center [619, 334] width 87 height 14
type input "5"
type input "22500"
click at [601, 311] on input "1" at bounding box center [619, 311] width 87 height 14
type input "6"
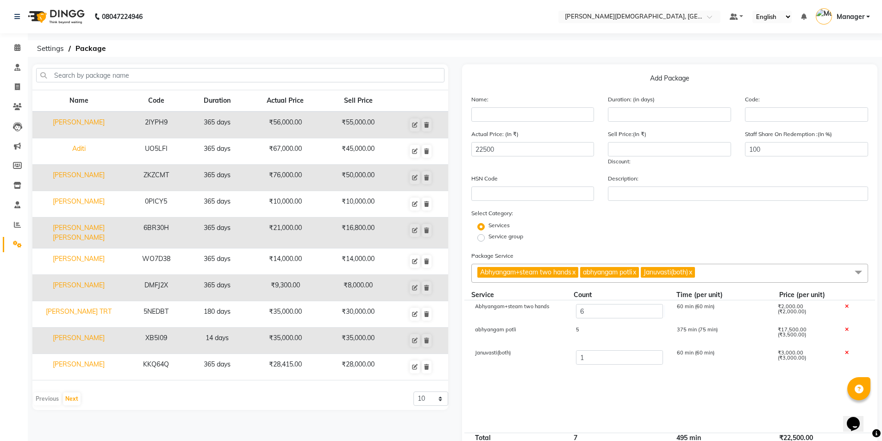
type input "32500"
click at [592, 243] on div "Service group" at bounding box center [669, 237] width 411 height 11
click at [645, 150] on input "number" at bounding box center [669, 149] width 123 height 14
type input "2"
click at [17, 47] on icon at bounding box center [17, 47] width 6 height 7
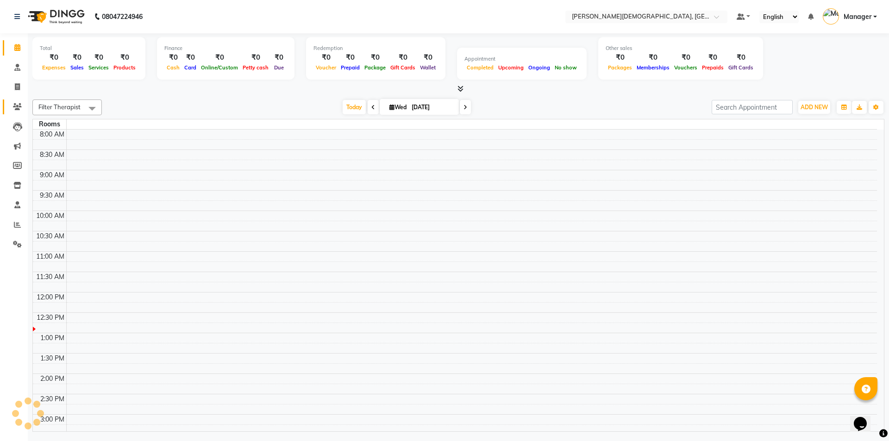
click at [18, 107] on icon at bounding box center [17, 106] width 9 height 7
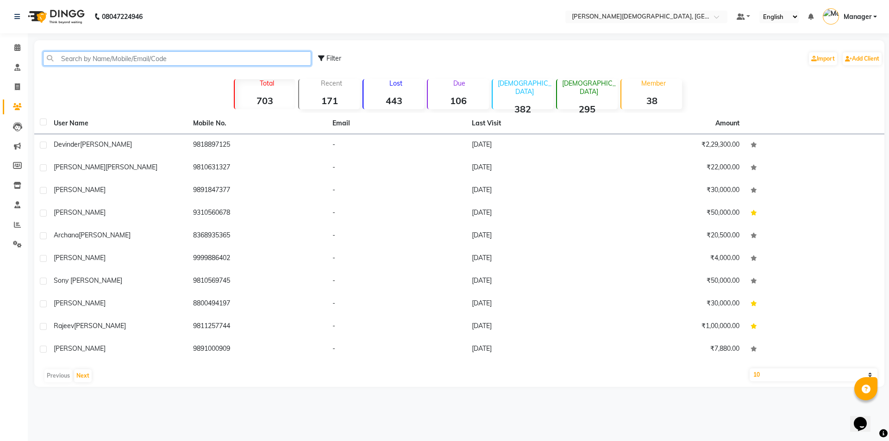
click at [111, 58] on input "text" at bounding box center [177, 58] width 268 height 14
type input "s"
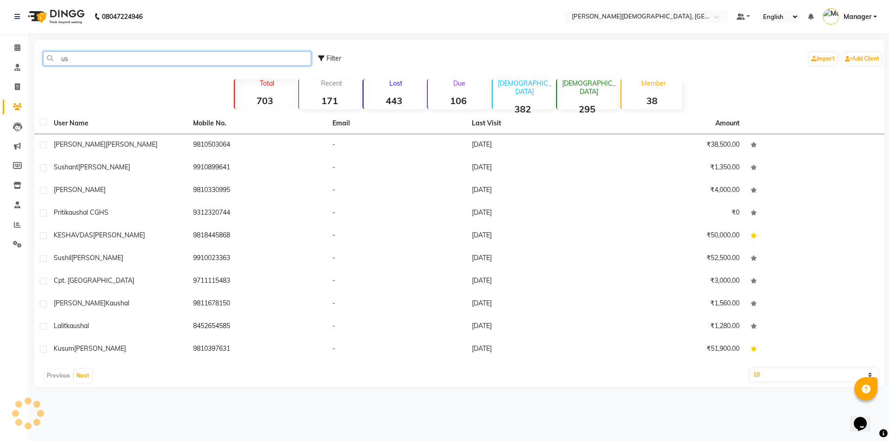
type input "u"
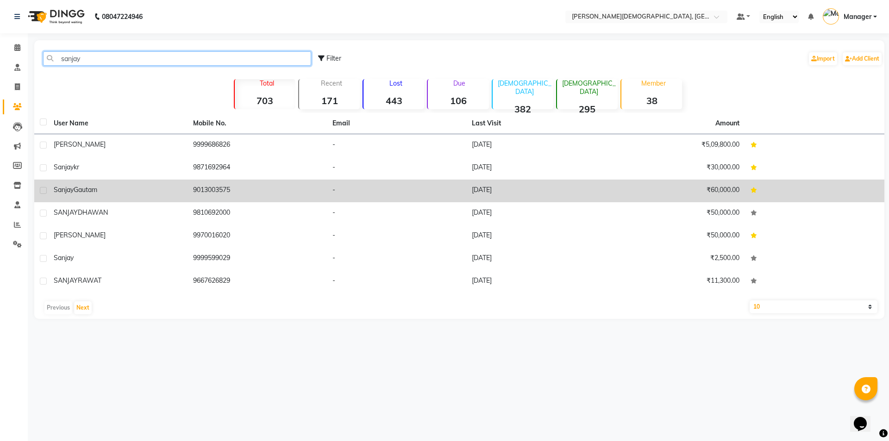
type input "sanjay"
click at [215, 192] on td "9013003575" at bounding box center [257, 191] width 139 height 23
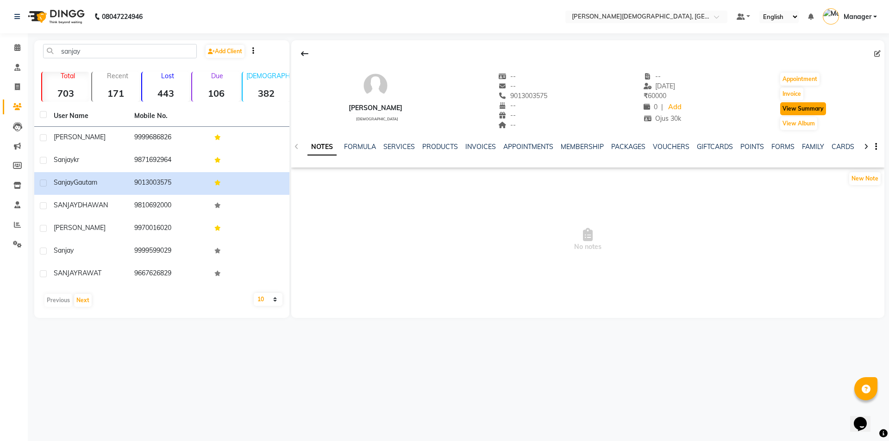
click at [785, 107] on button "View Summary" at bounding box center [803, 108] width 46 height 13
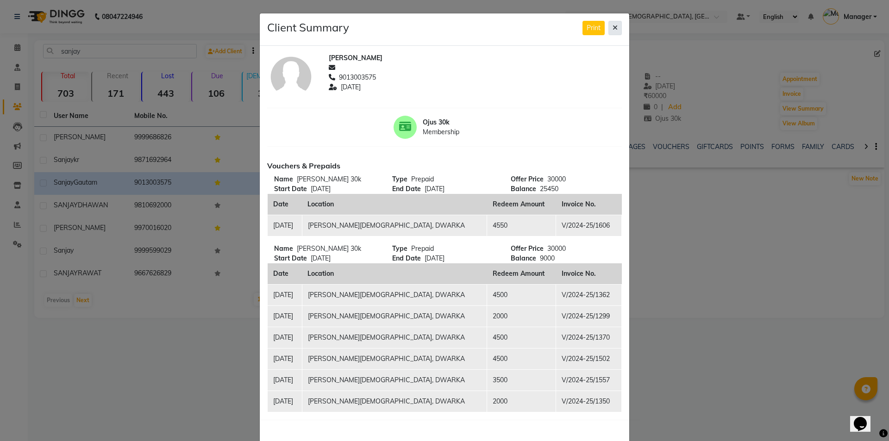
click at [613, 27] on icon at bounding box center [615, 28] width 5 height 6
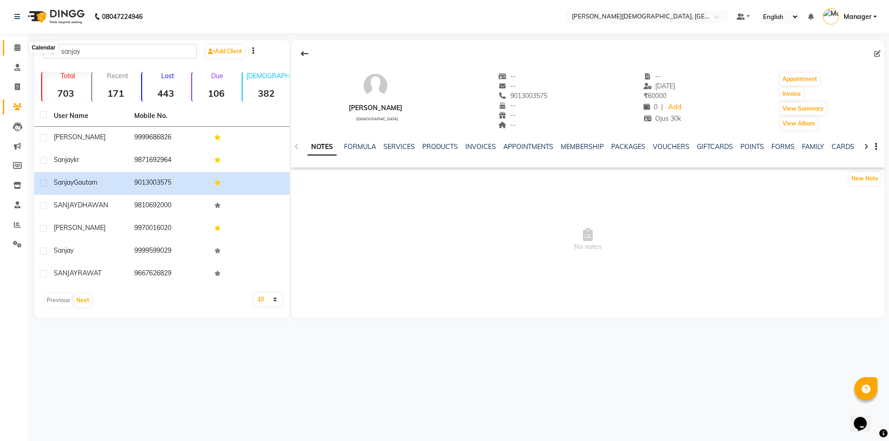
click at [17, 47] on icon at bounding box center [17, 47] width 6 height 7
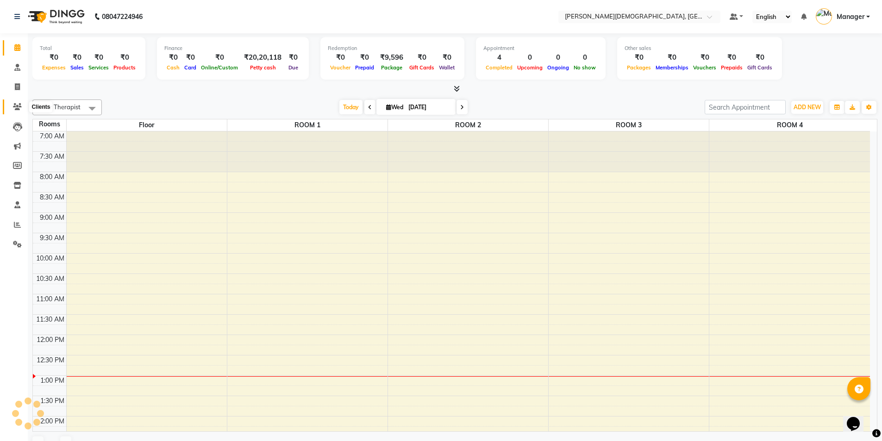
click at [16, 103] on icon at bounding box center [17, 106] width 9 height 7
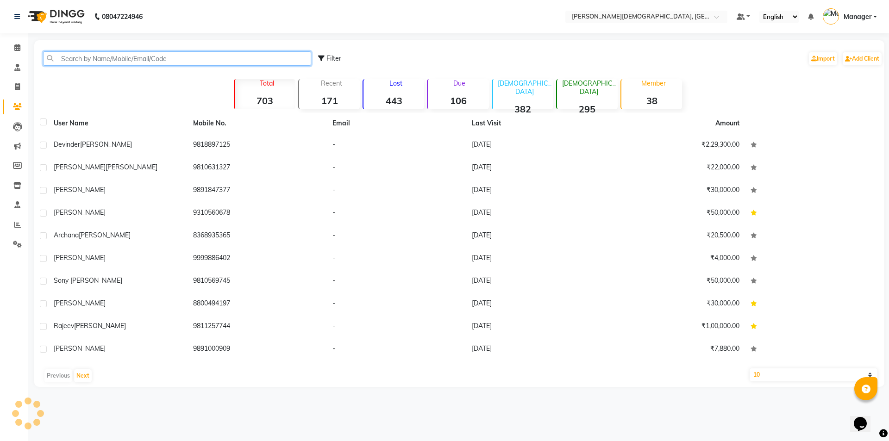
click at [103, 61] on input "text" at bounding box center [177, 58] width 268 height 14
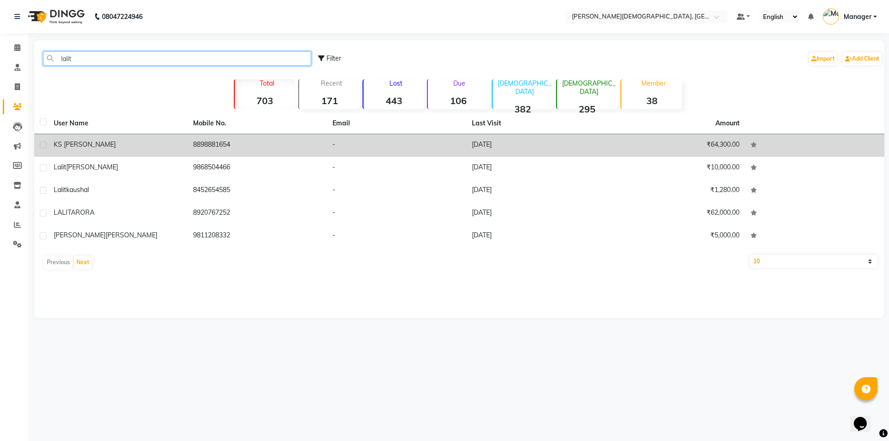
type input "lalit"
click at [165, 143] on div "KS [PERSON_NAME]" at bounding box center [118, 145] width 128 height 10
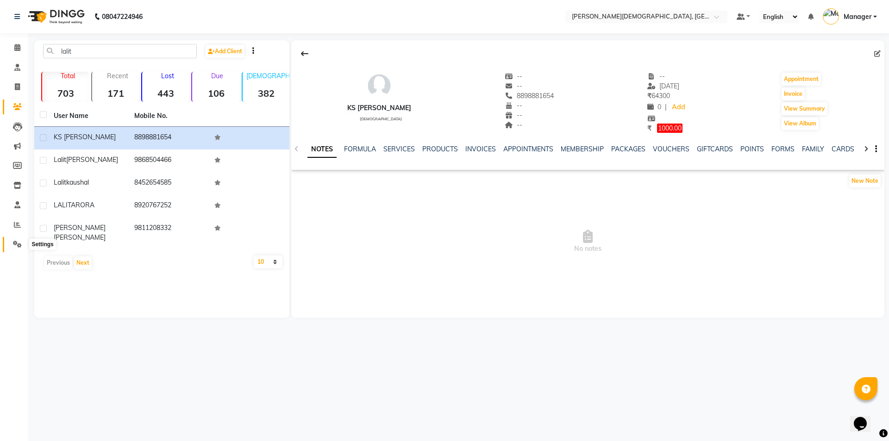
click at [19, 246] on icon at bounding box center [17, 244] width 9 height 7
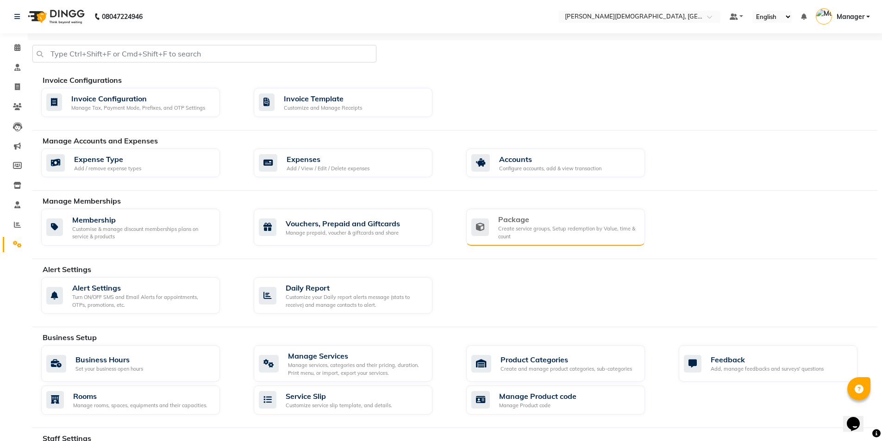
click at [497, 223] on div "Package Create service groups, Setup redemption by Value, time & count" at bounding box center [554, 227] width 166 height 26
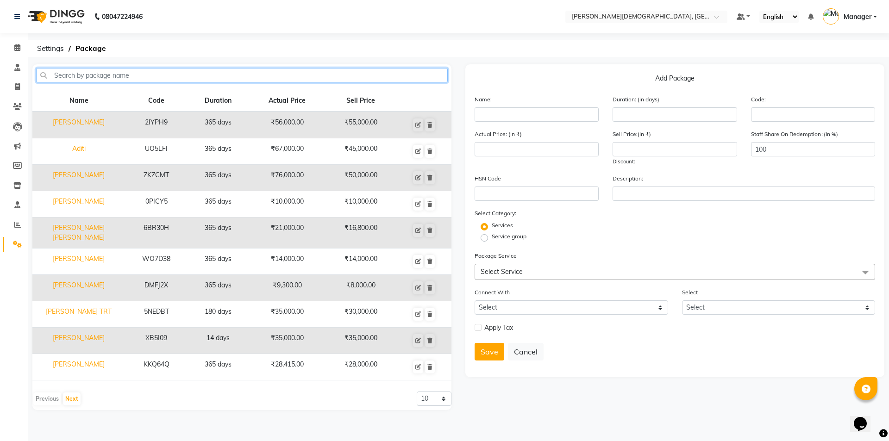
click at [136, 78] on input "text" at bounding box center [242, 75] width 412 height 14
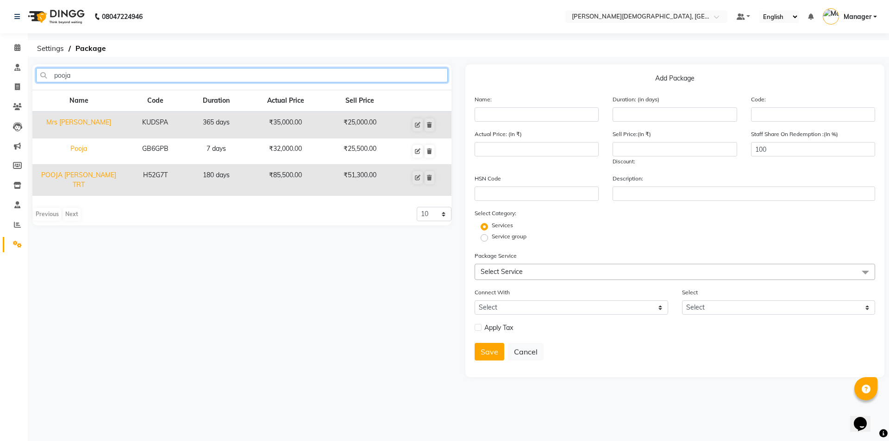
type input "pooja"
click at [81, 149] on td "Pooja" at bounding box center [78, 151] width 93 height 26
type input "Pooja"
type input "7"
type input "GB6GPB"
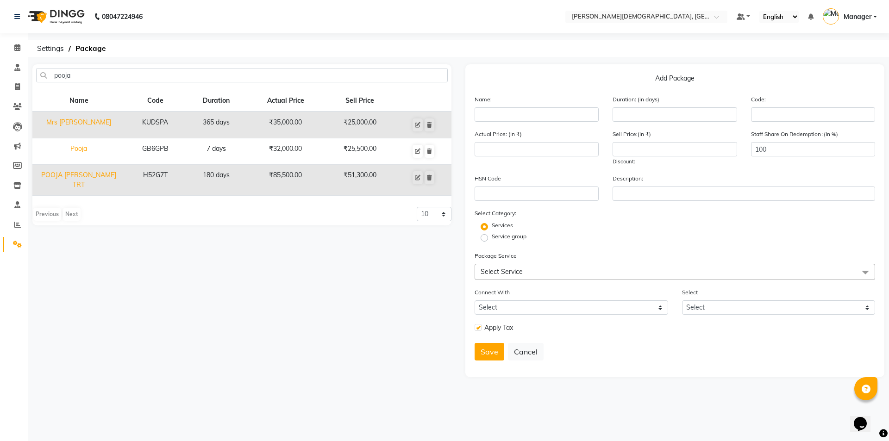
type input "32000"
type input "25500"
checkbox input "true"
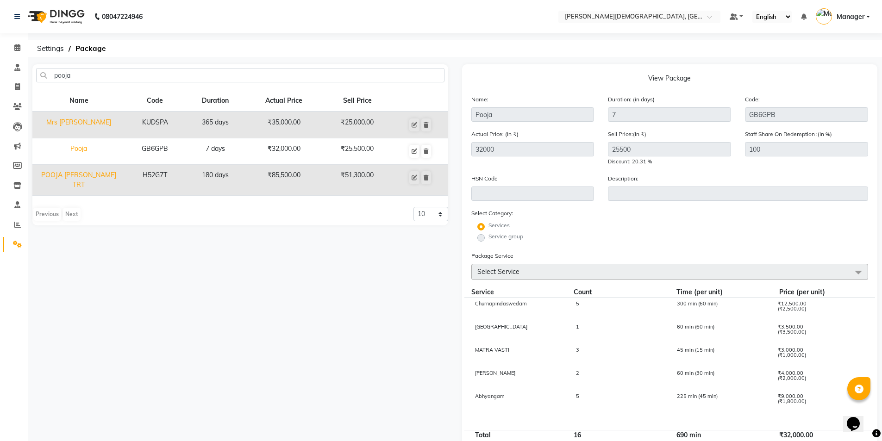
click at [762, 274] on span "Select Service" at bounding box center [669, 272] width 397 height 16
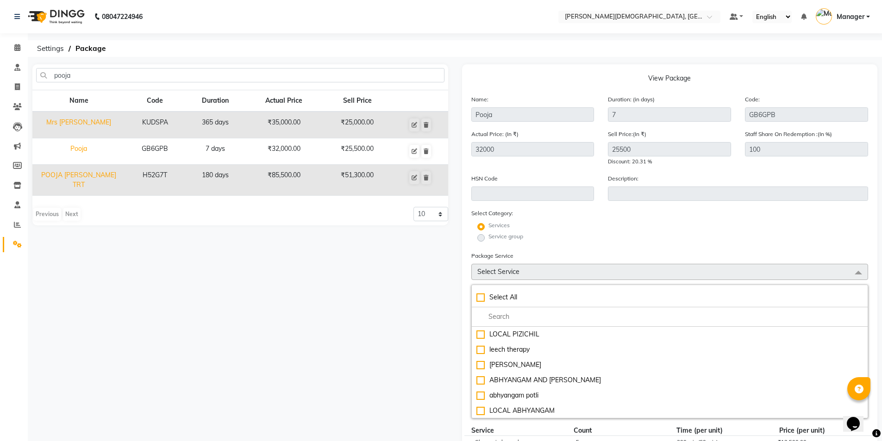
click at [629, 248] on form "Name: Pooja Duration: (in days) 7 Code: GB6GPB Actual Price: (In ₹) 32000 Sell …" at bounding box center [669, 392] width 397 height 596
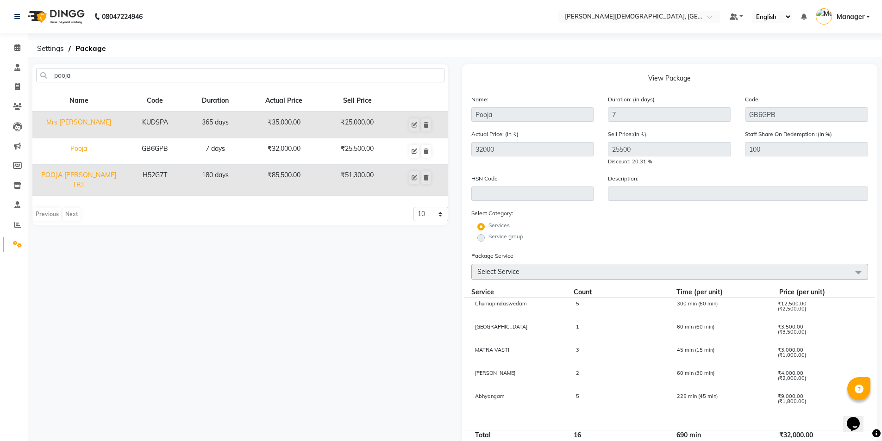
click at [264, 341] on div "pooja Name Code Duration Actual Price Sell Price Mrs [PERSON_NAME] KUDSPA 365 d…" at bounding box center [240, 312] width 430 height 497
click at [413, 153] on icon at bounding box center [415, 152] width 6 height 6
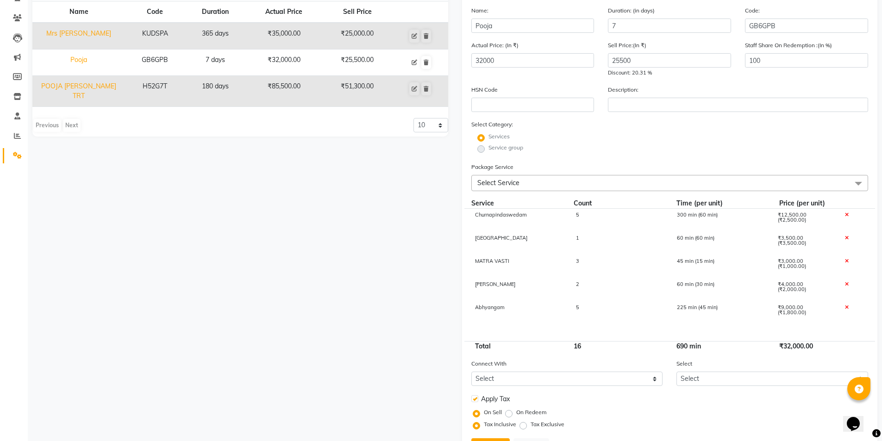
scroll to position [93, 0]
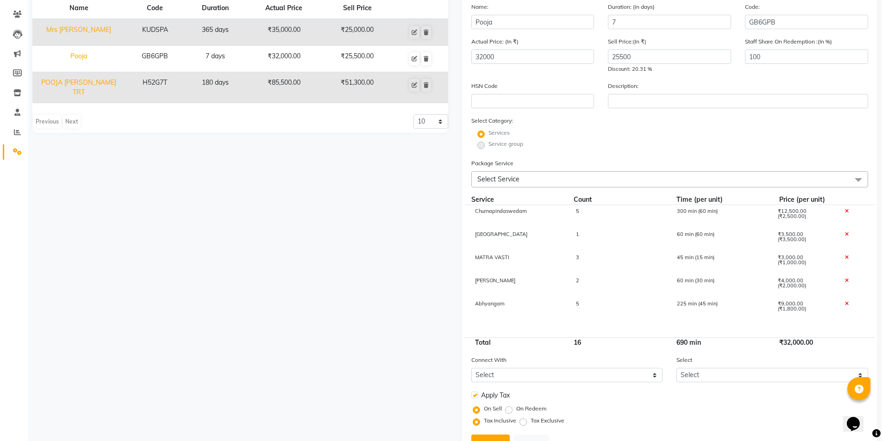
click at [787, 182] on span "Select Service" at bounding box center [669, 179] width 397 height 16
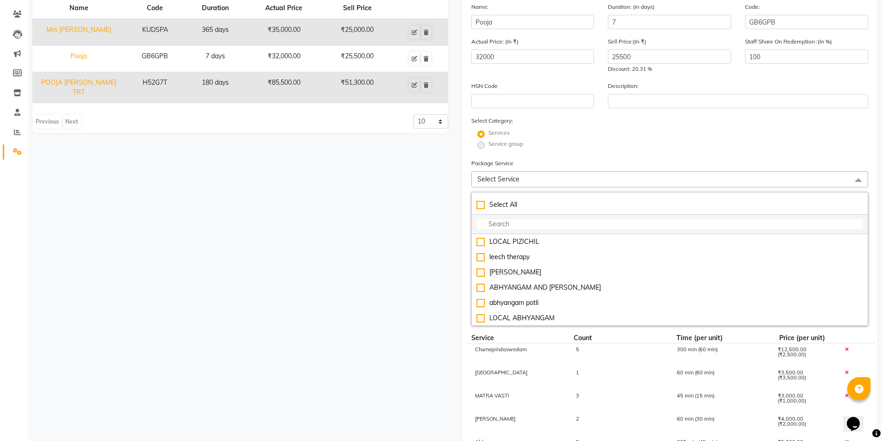
click at [619, 228] on input "multiselect-search" at bounding box center [670, 225] width 387 height 10
type input "a"
click at [433, 292] on div "pooja Name Code Duration Actual Price Sell Price Mrs [PERSON_NAME] KUDSPA 365 d…" at bounding box center [240, 290] width 430 height 636
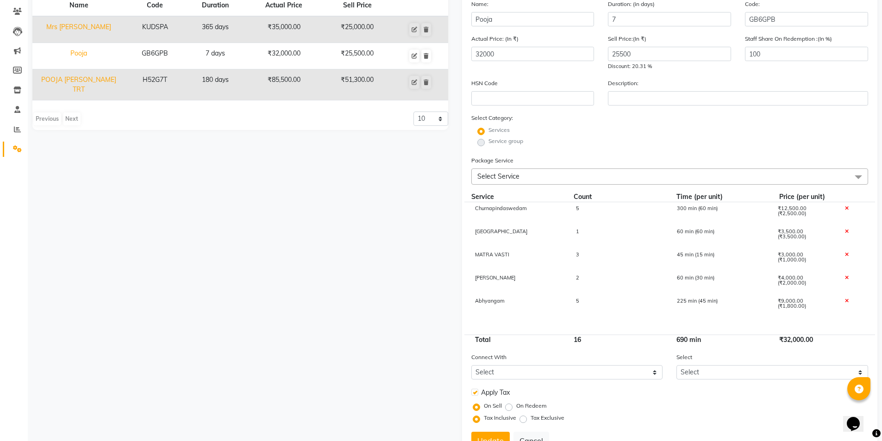
scroll to position [134, 0]
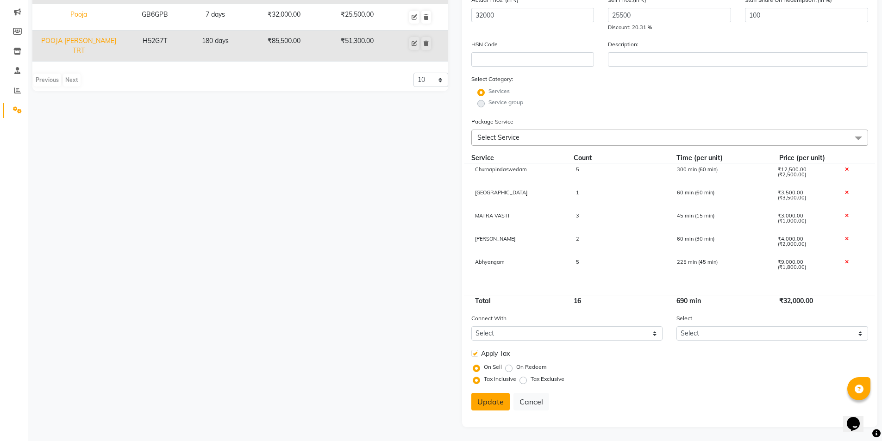
click at [493, 402] on button "Update" at bounding box center [490, 402] width 38 height 18
select select
checkbox input "false"
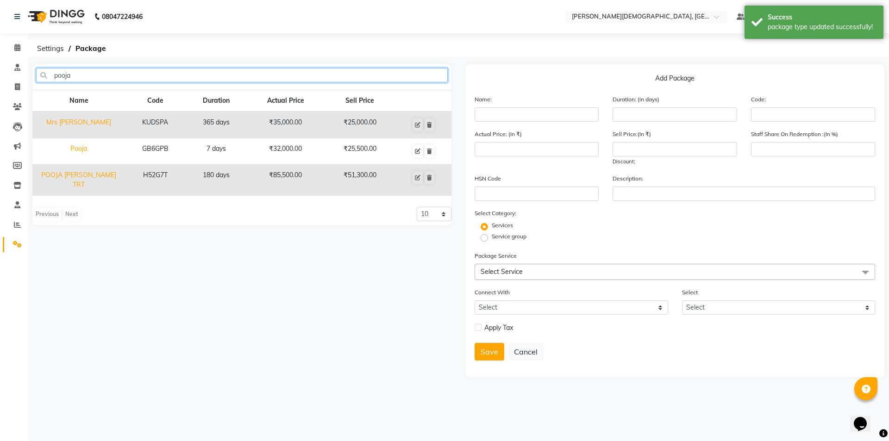
click at [135, 73] on input "pooja" at bounding box center [242, 75] width 412 height 14
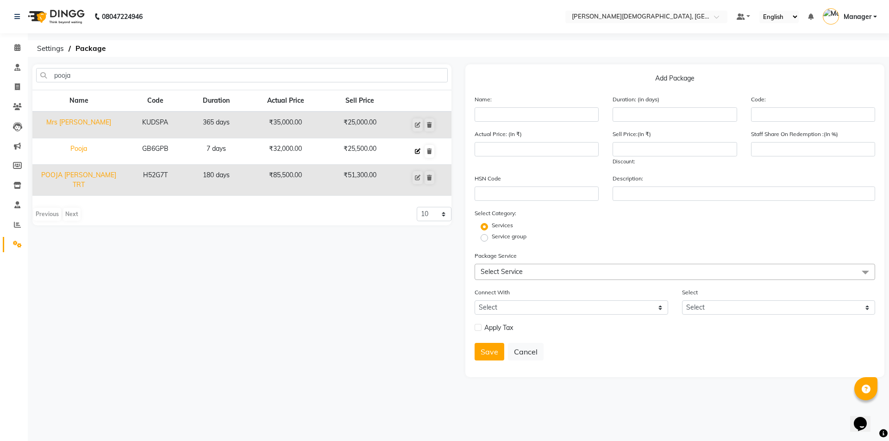
click at [420, 152] on icon at bounding box center [418, 152] width 6 height 6
type input "Pooja"
type input "7"
type input "GB6GPB"
type input "32000"
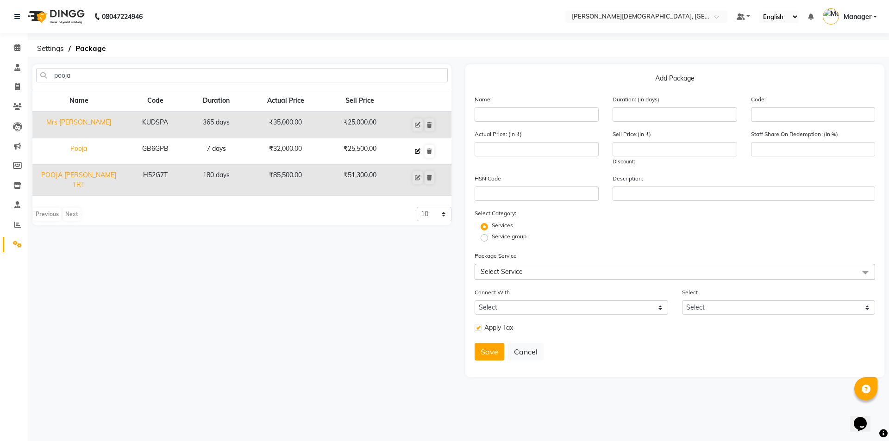
type input "25500"
type input "100"
checkbox input "true"
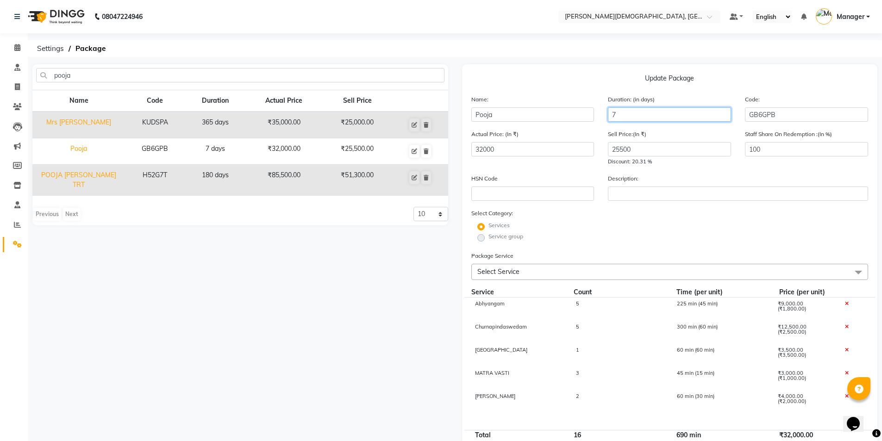
click at [631, 114] on input "7" at bounding box center [669, 114] width 123 height 14
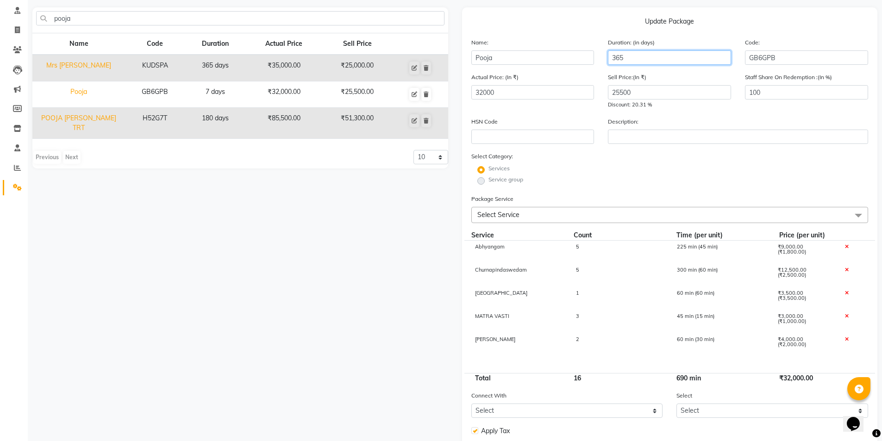
scroll to position [134, 0]
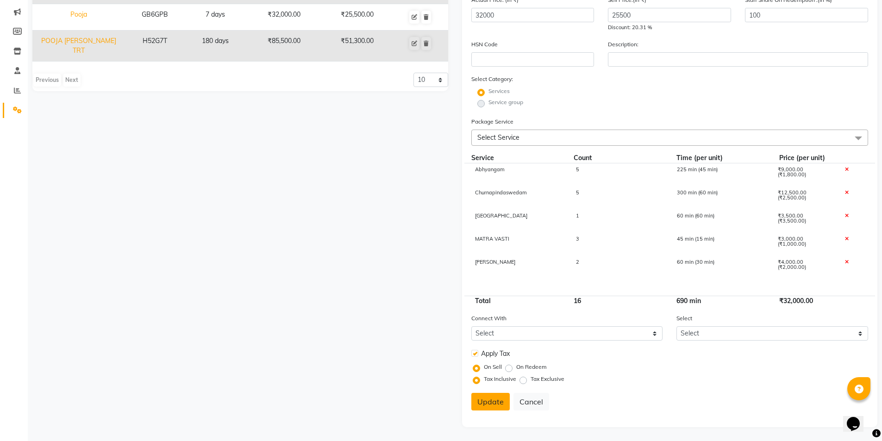
type input "365"
click at [495, 400] on button "Update" at bounding box center [490, 402] width 38 height 18
select select
checkbox input "false"
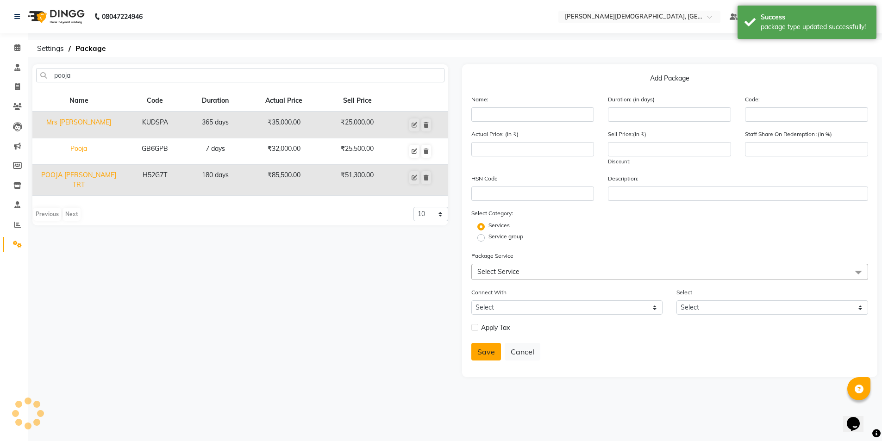
scroll to position [0, 0]
click at [417, 152] on icon at bounding box center [418, 152] width 6 height 6
type input "Pooja"
type input "365"
type input "GB6GPB"
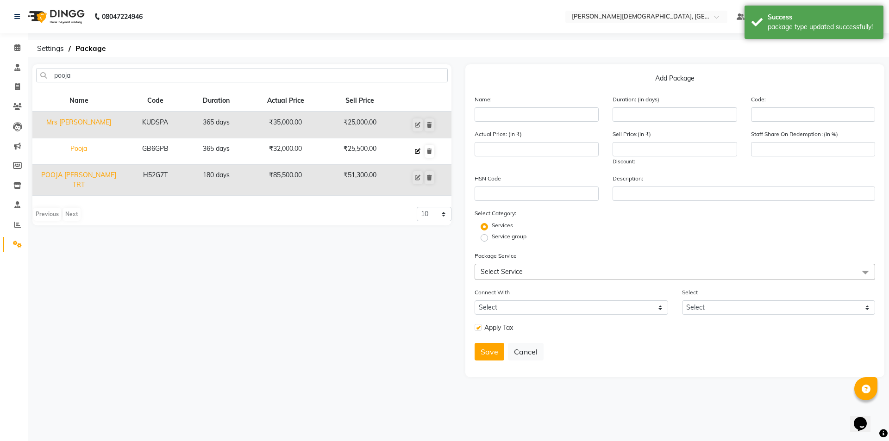
type input "32000"
type input "25500"
type input "100"
checkbox input "true"
